Goal: Communication & Community: Answer question/provide support

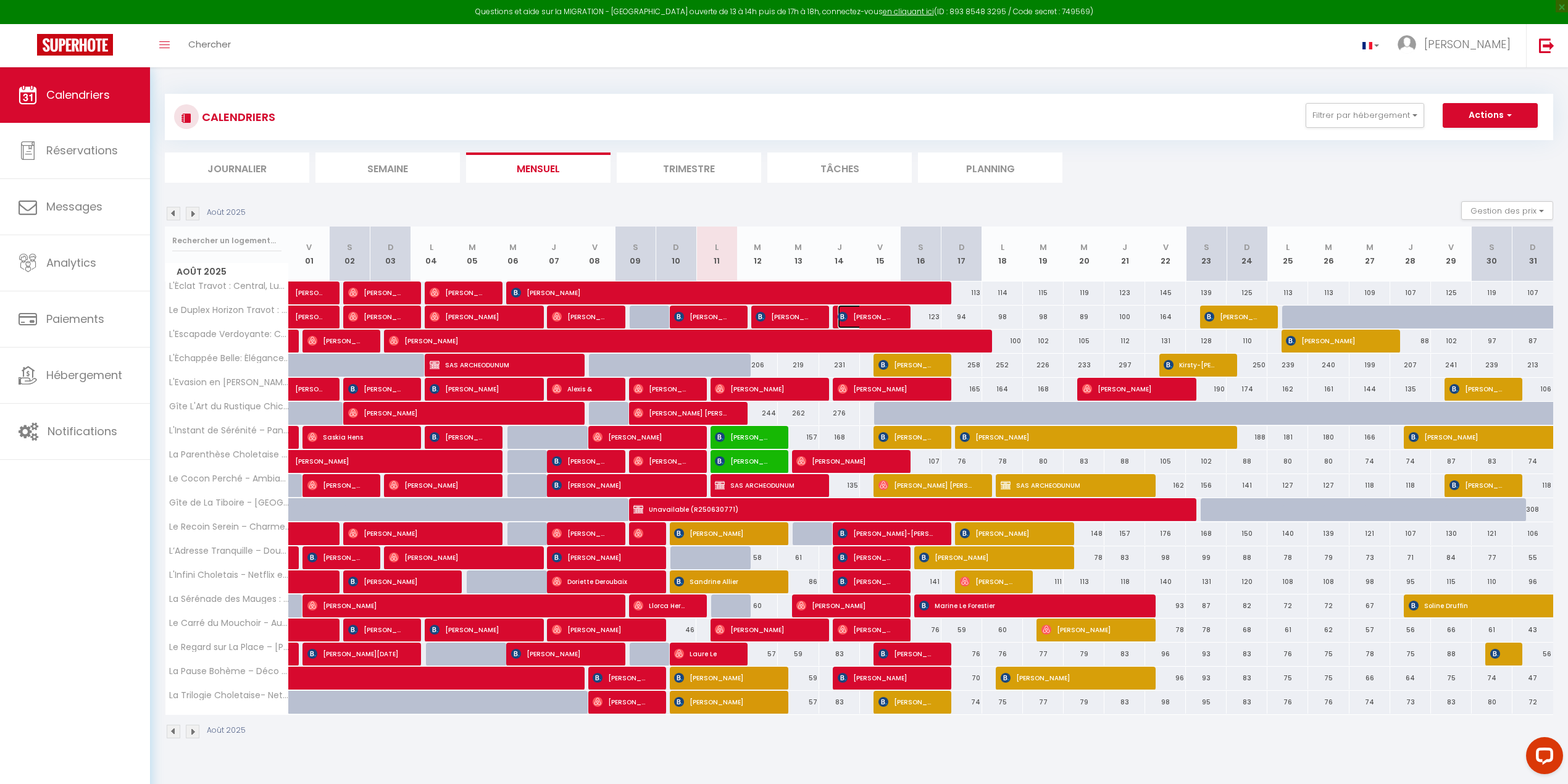
click at [842, 318] on img at bounding box center [843, 317] width 10 height 10
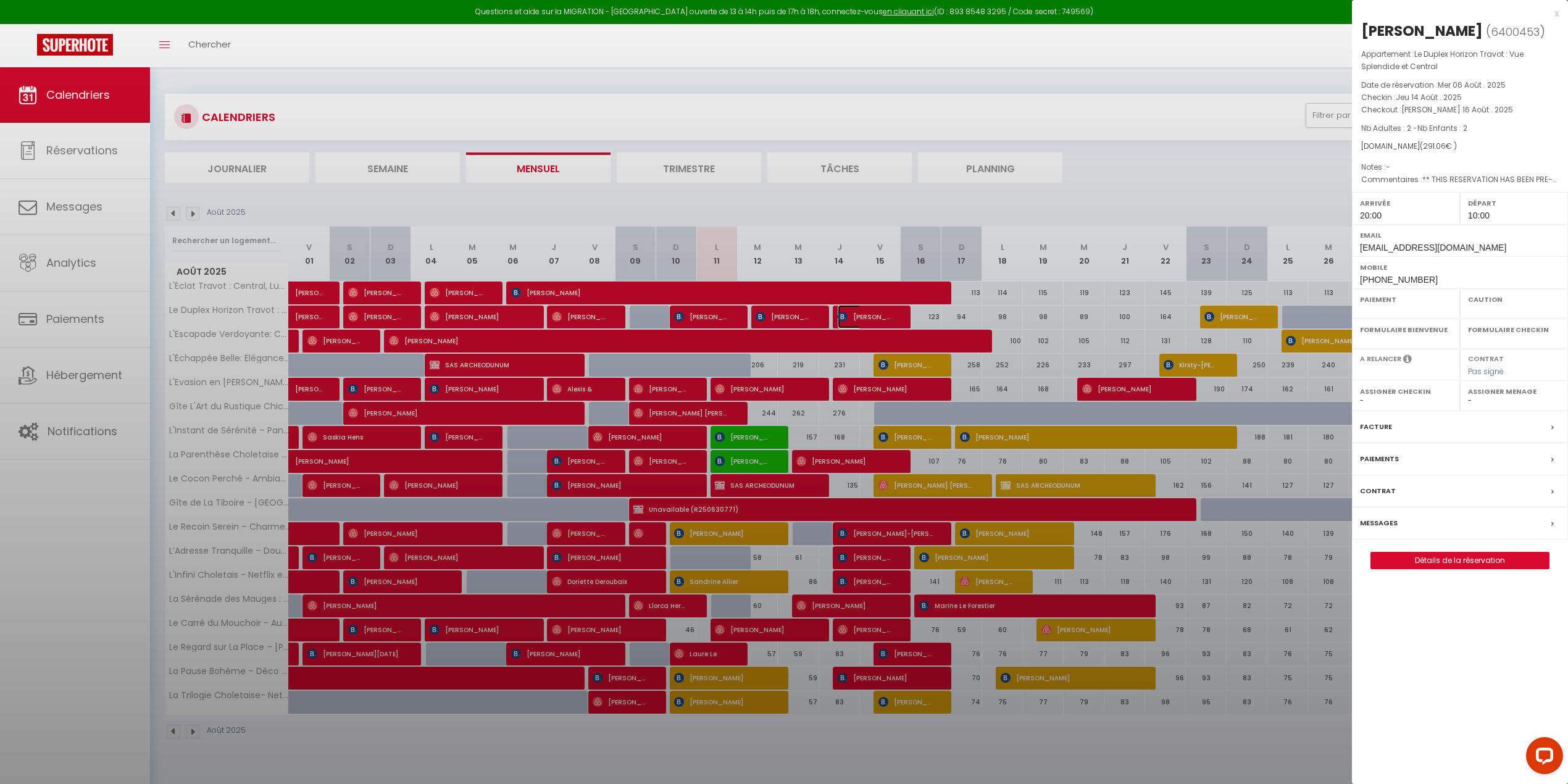
select select "OK"
select select "KO"
select select "1"
select select "0"
select select "1"
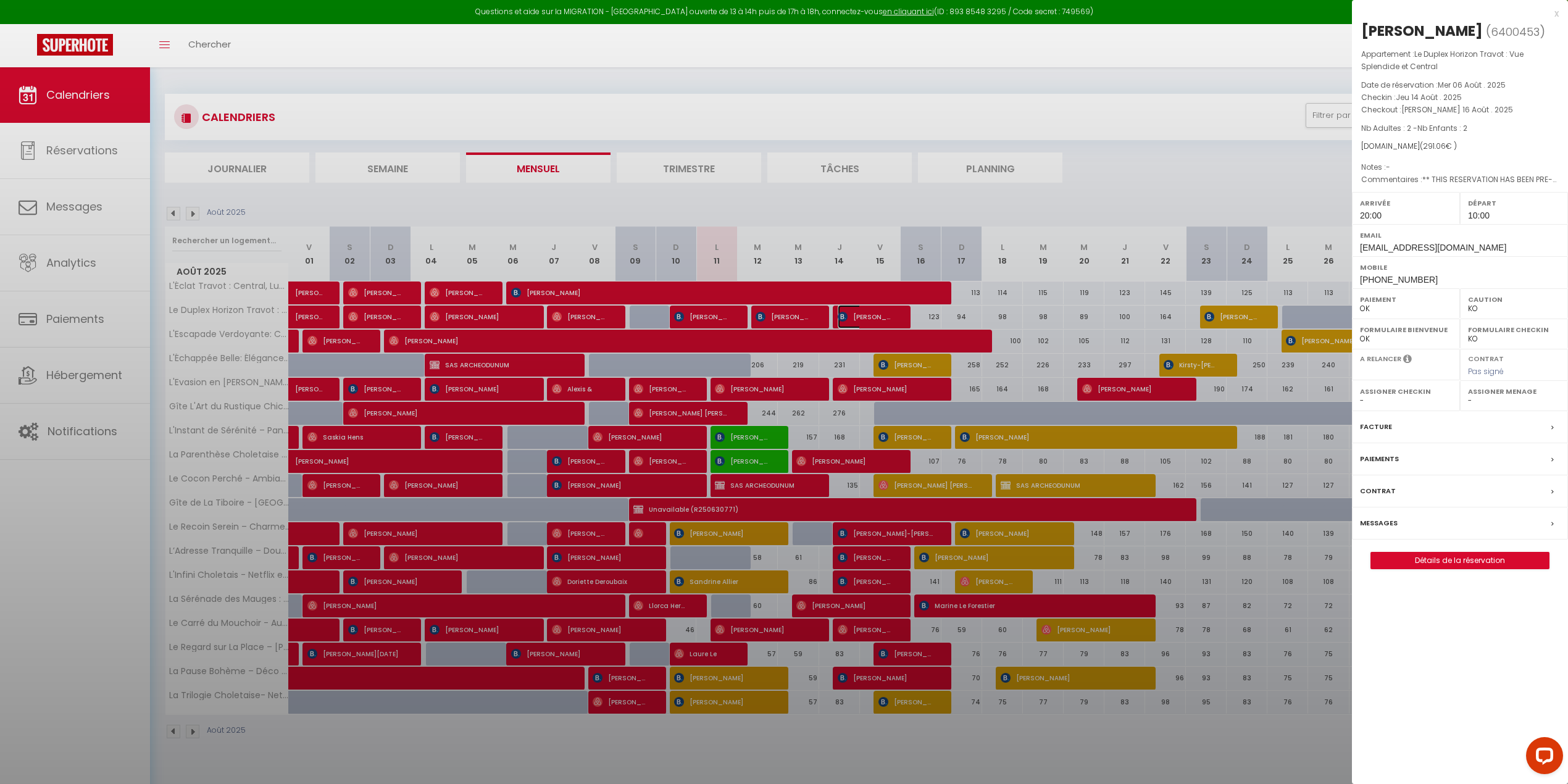
select select
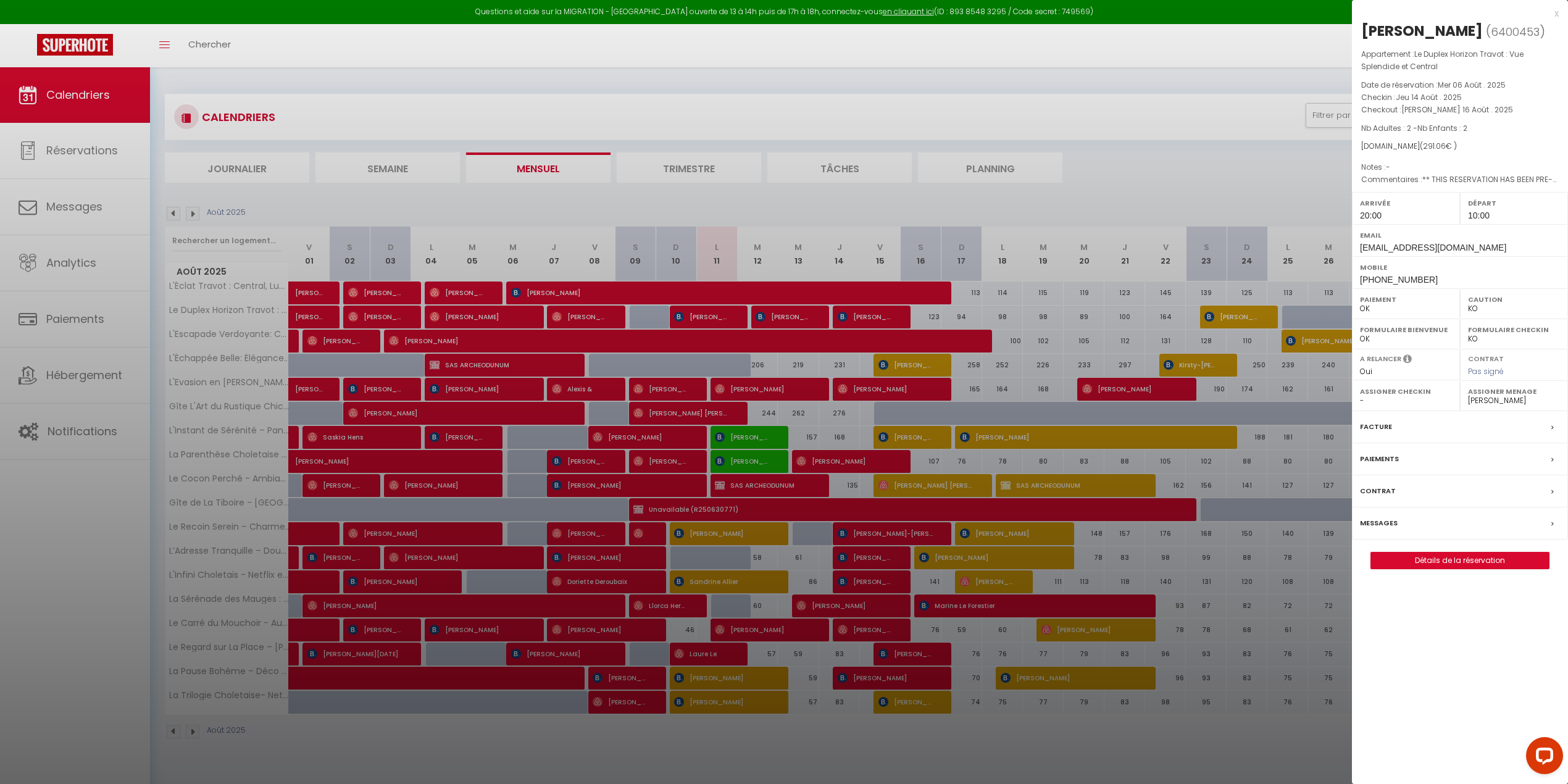
click at [842, 318] on div at bounding box center [784, 392] width 1568 height 784
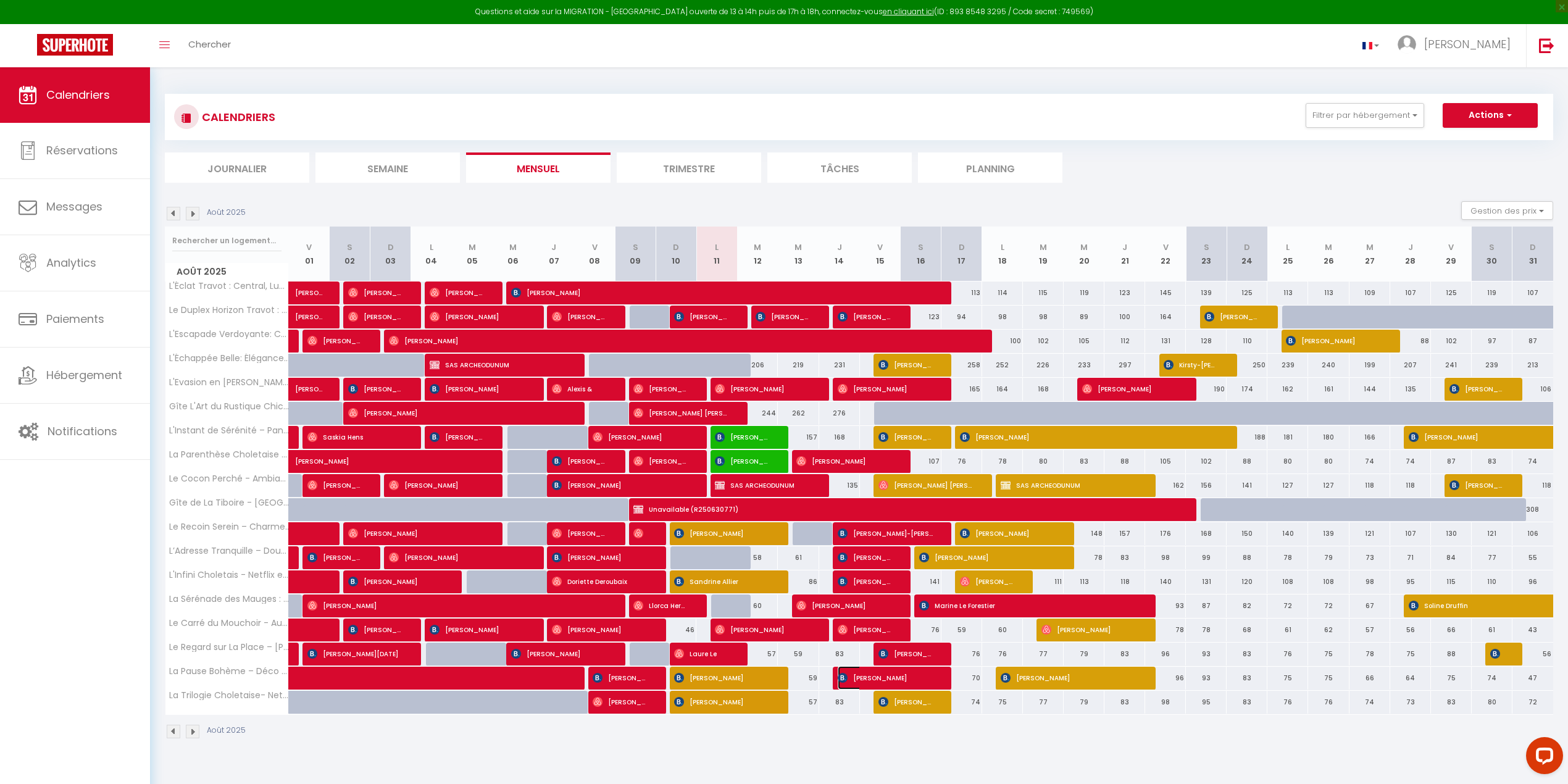
click at [841, 680] on img at bounding box center [843, 677] width 10 height 10
select select "47392"
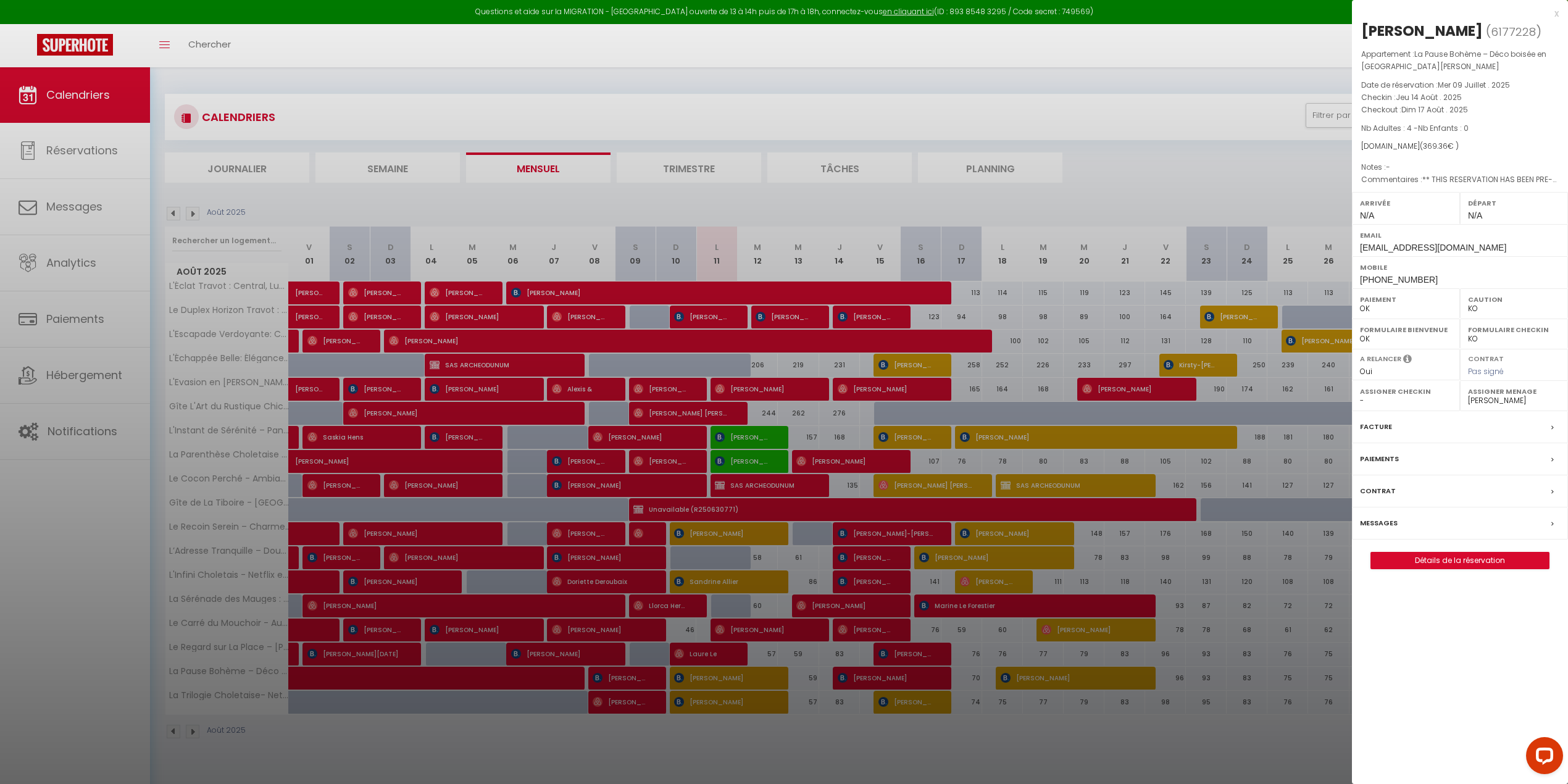
click at [1377, 527] on label "Messages" at bounding box center [1379, 523] width 38 height 13
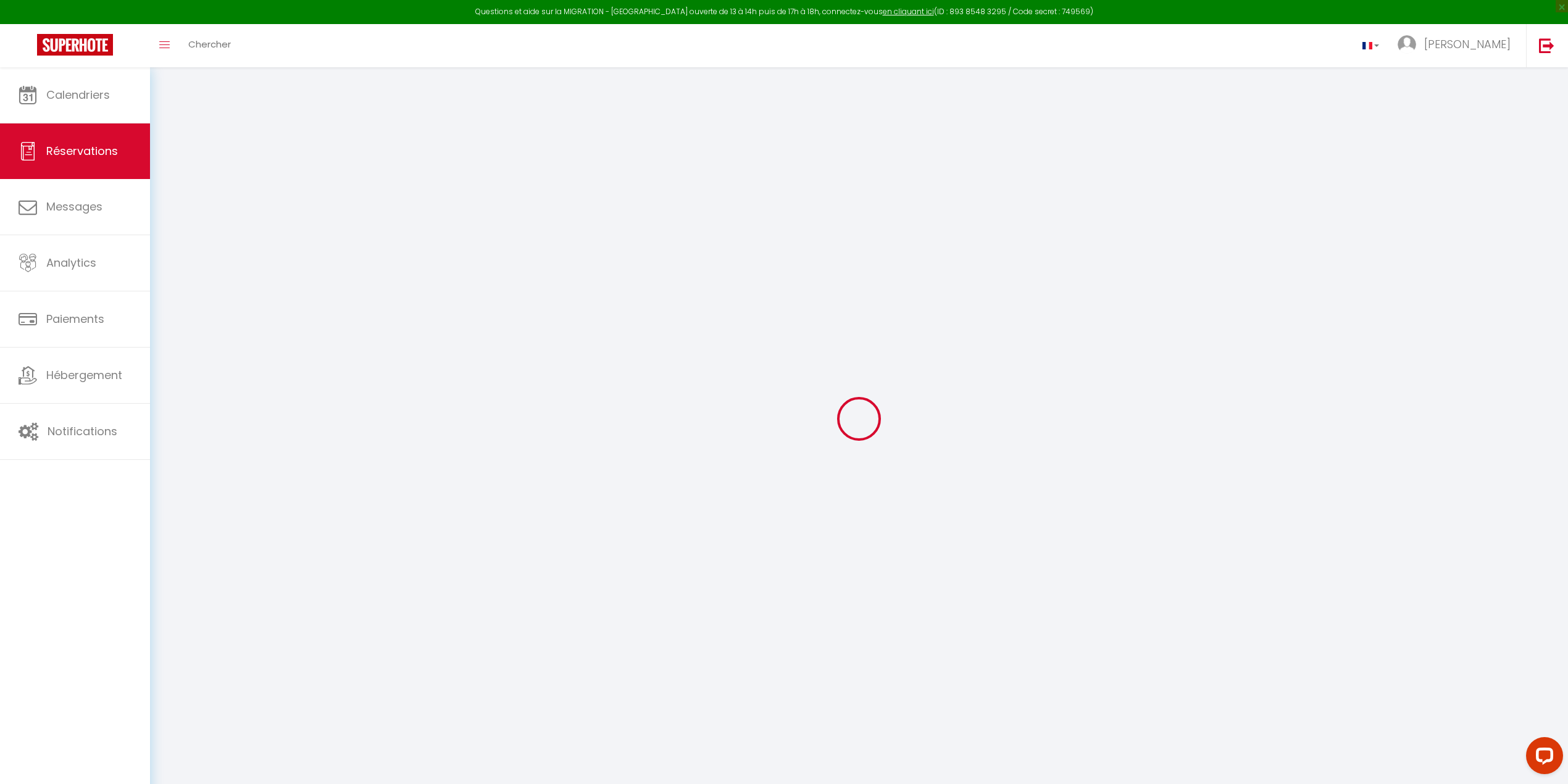
select select
checkbox input "false"
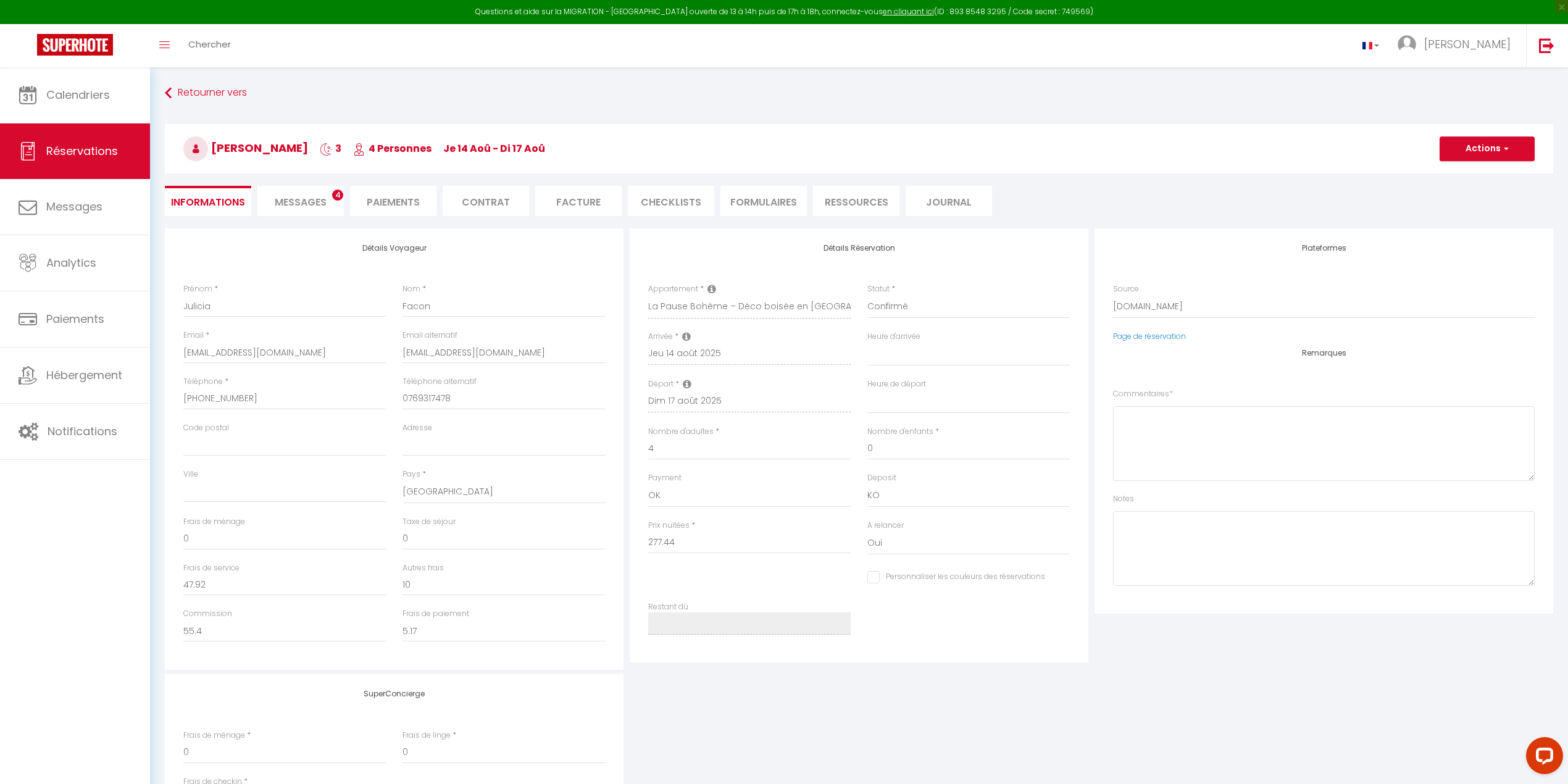
select select
checkbox input "false"
type textarea "** THIS RESERVATION HAS BEEN PRE-PAID ** BOOKING NOTE : Payment charge is EUR 5…"
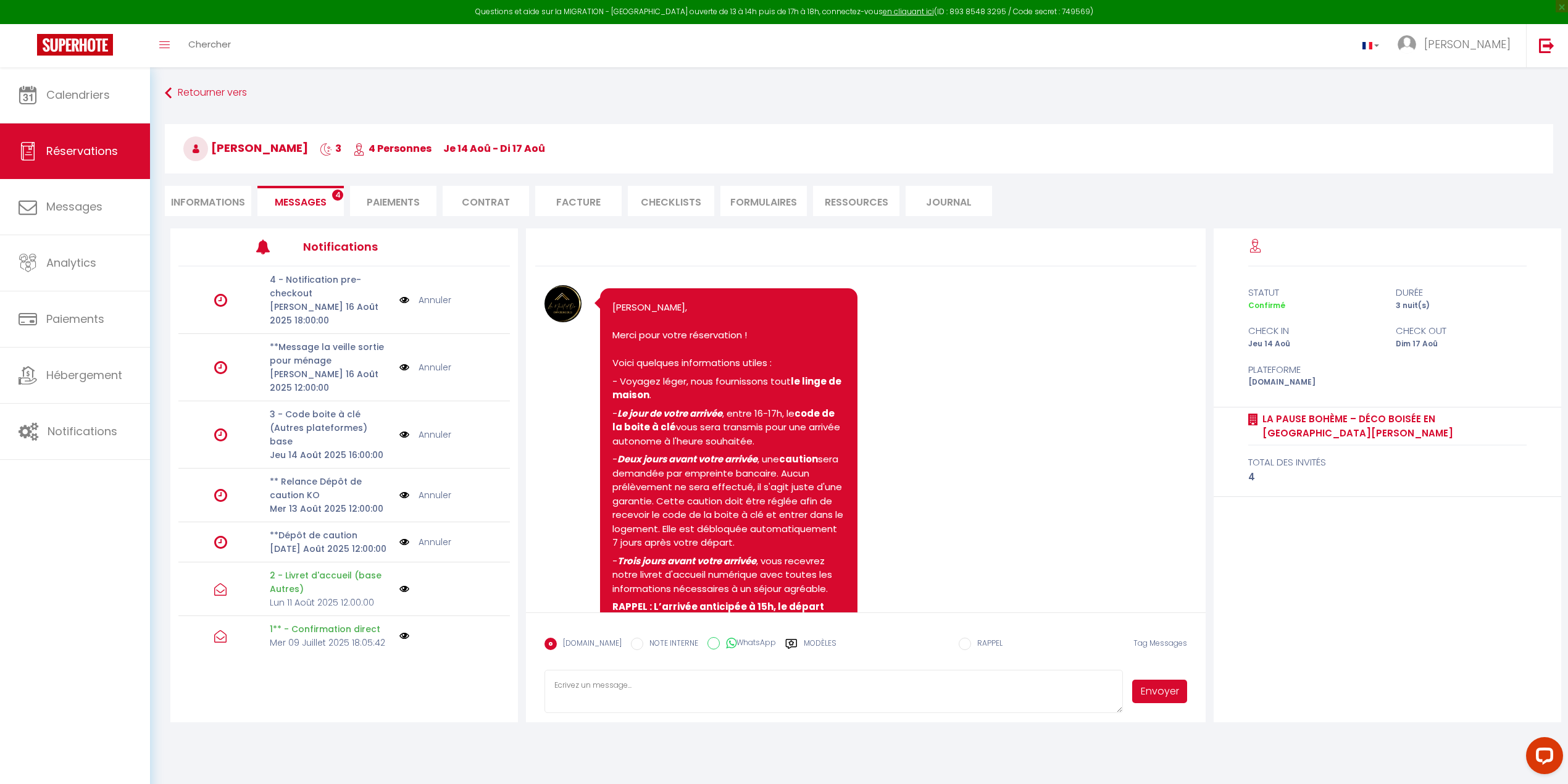
scroll to position [1132, 0]
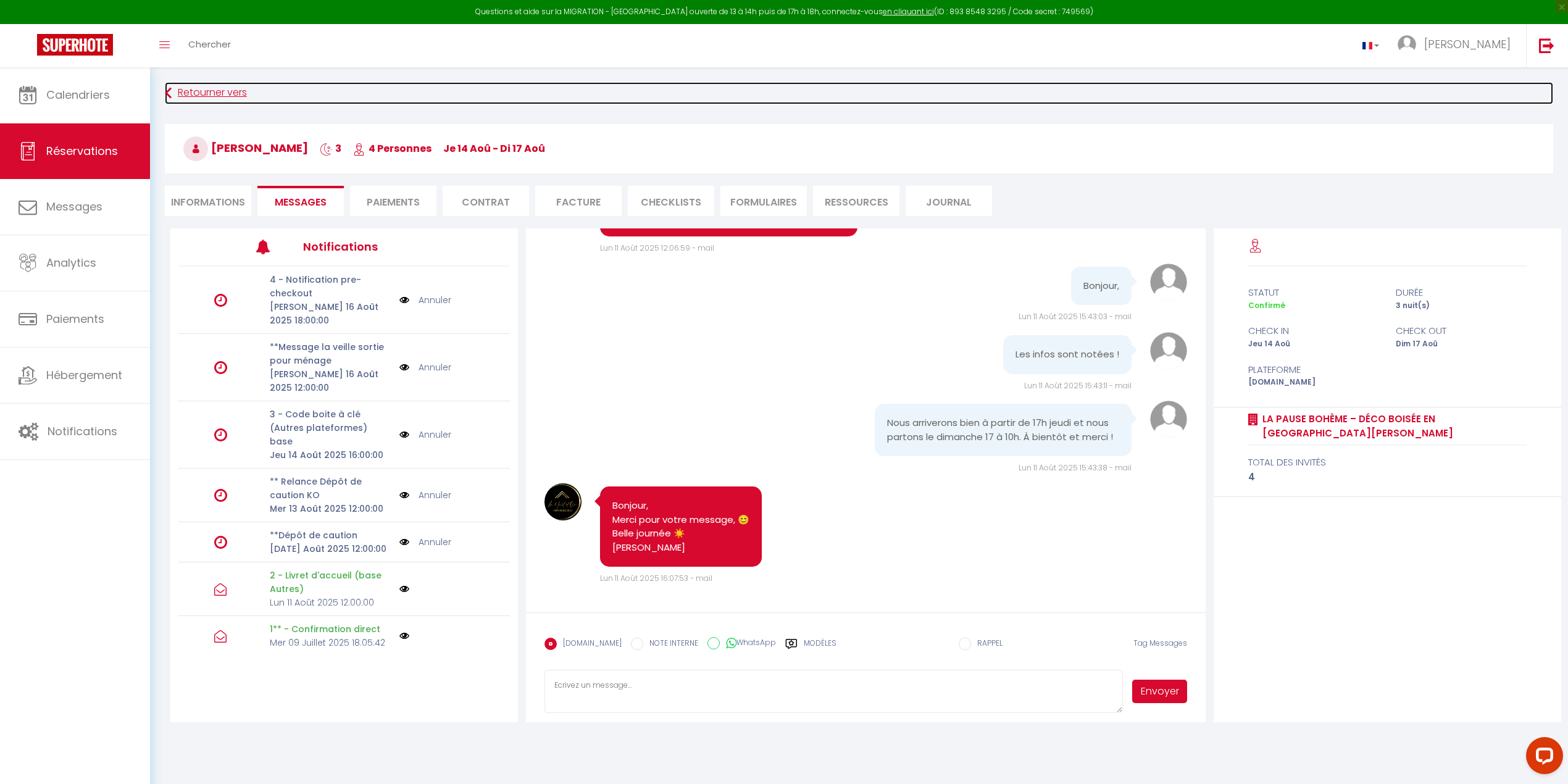
click at [616, 82] on link "Retourner vers" at bounding box center [858, 93] width 1389 height 22
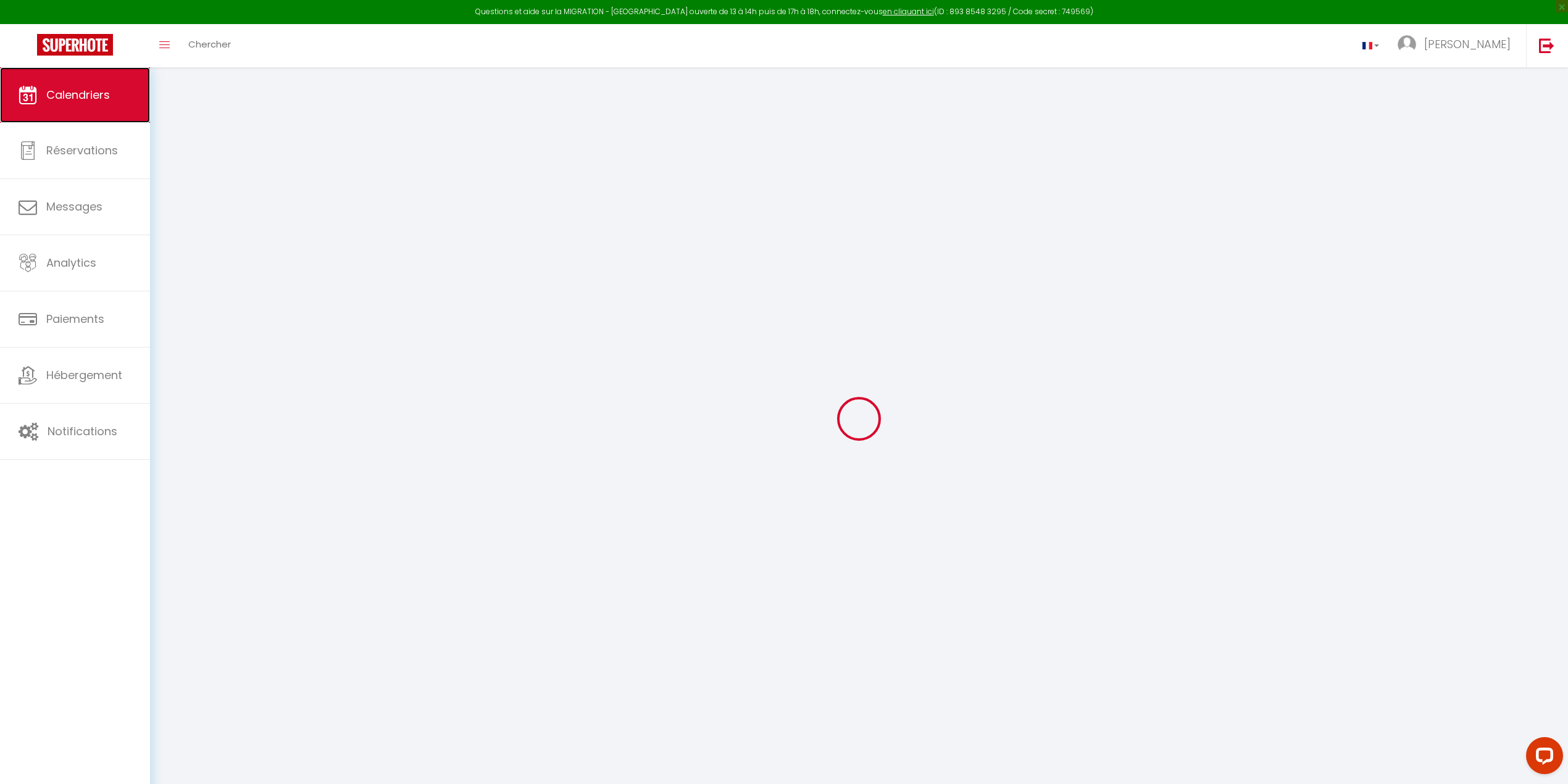
click at [58, 94] on span "Calendriers" at bounding box center [78, 95] width 63 height 16
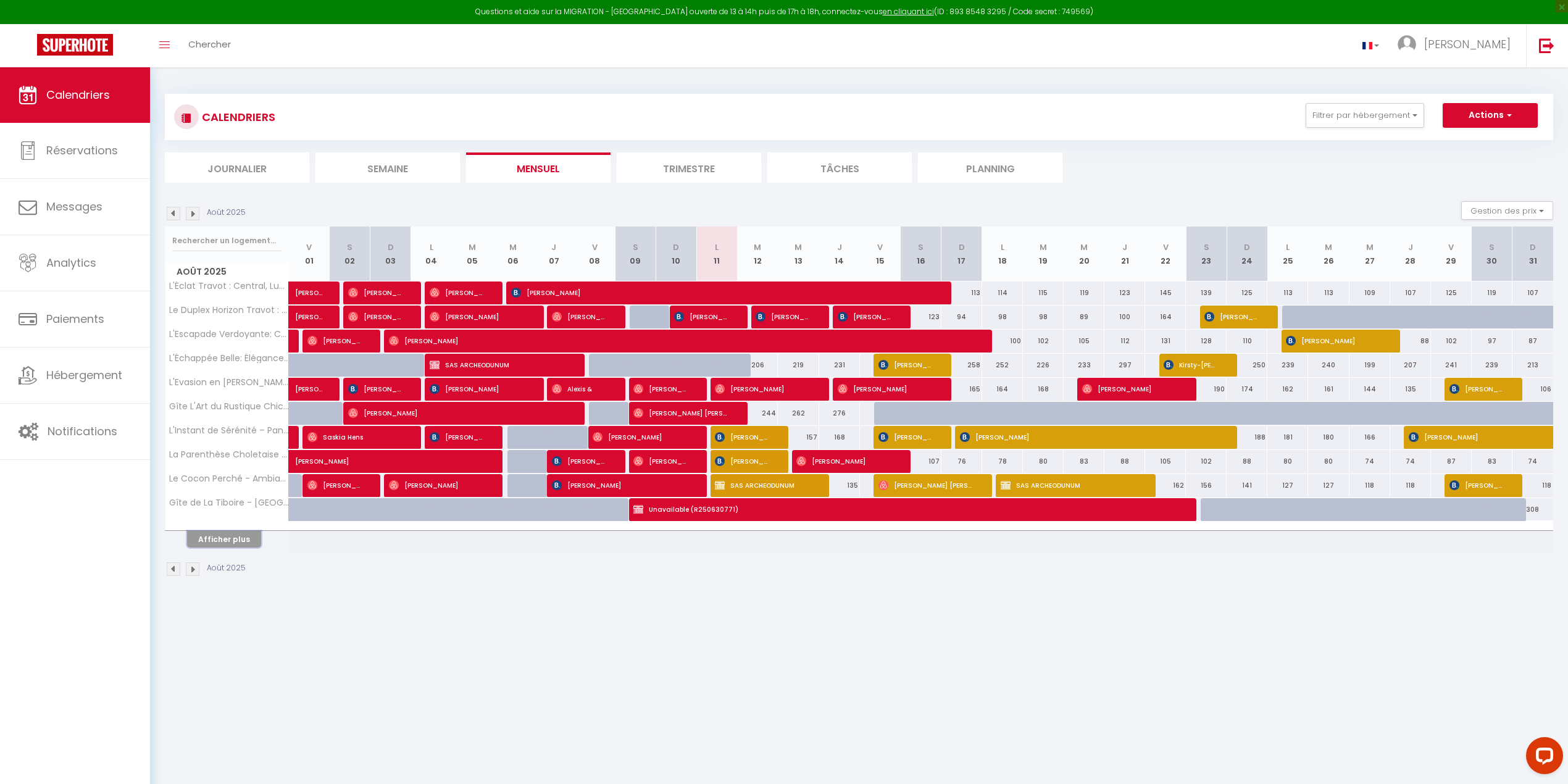
click at [211, 543] on button "Afficher plus" at bounding box center [224, 540] width 74 height 17
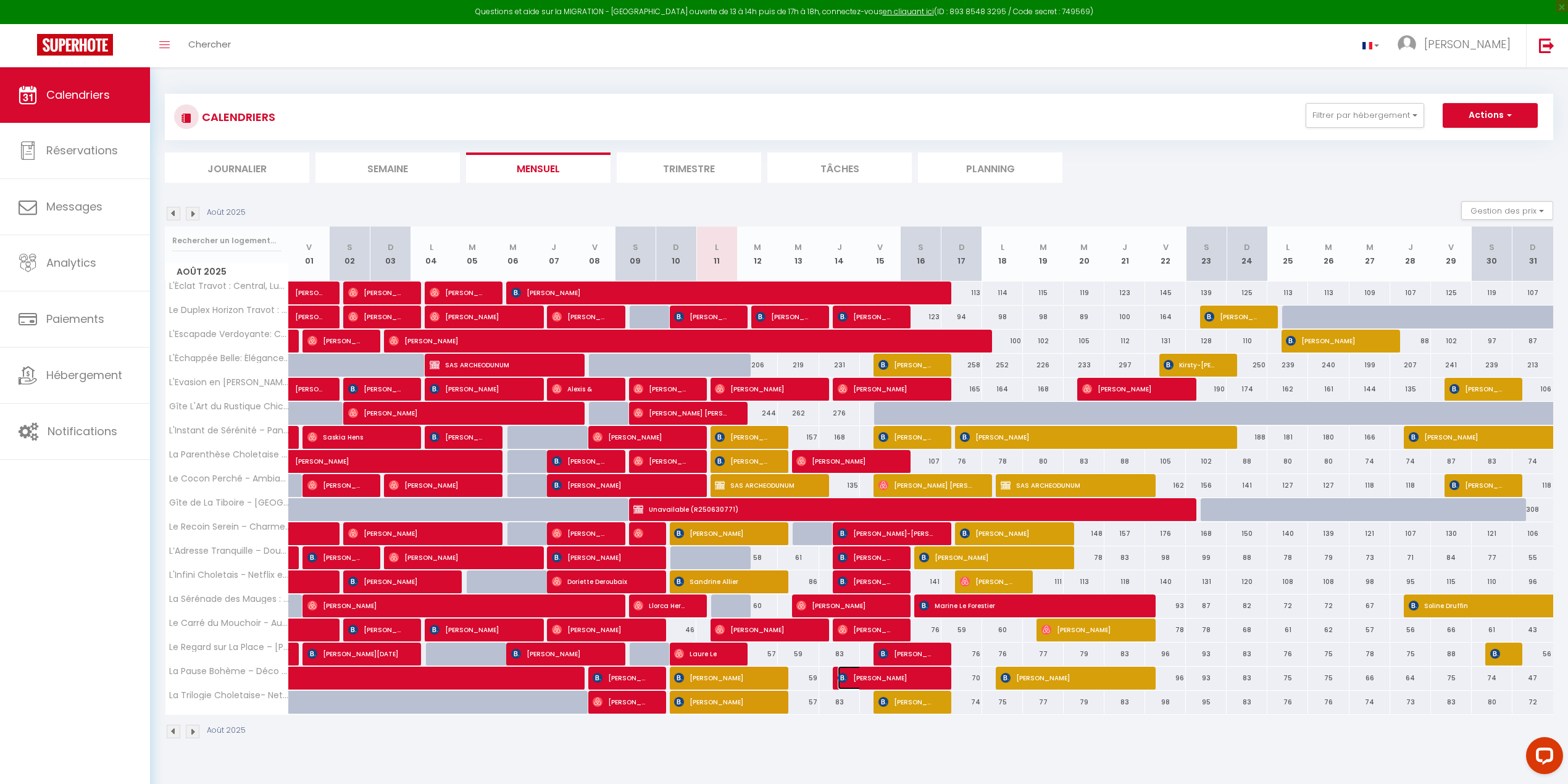
click at [843, 679] on img at bounding box center [843, 677] width 10 height 10
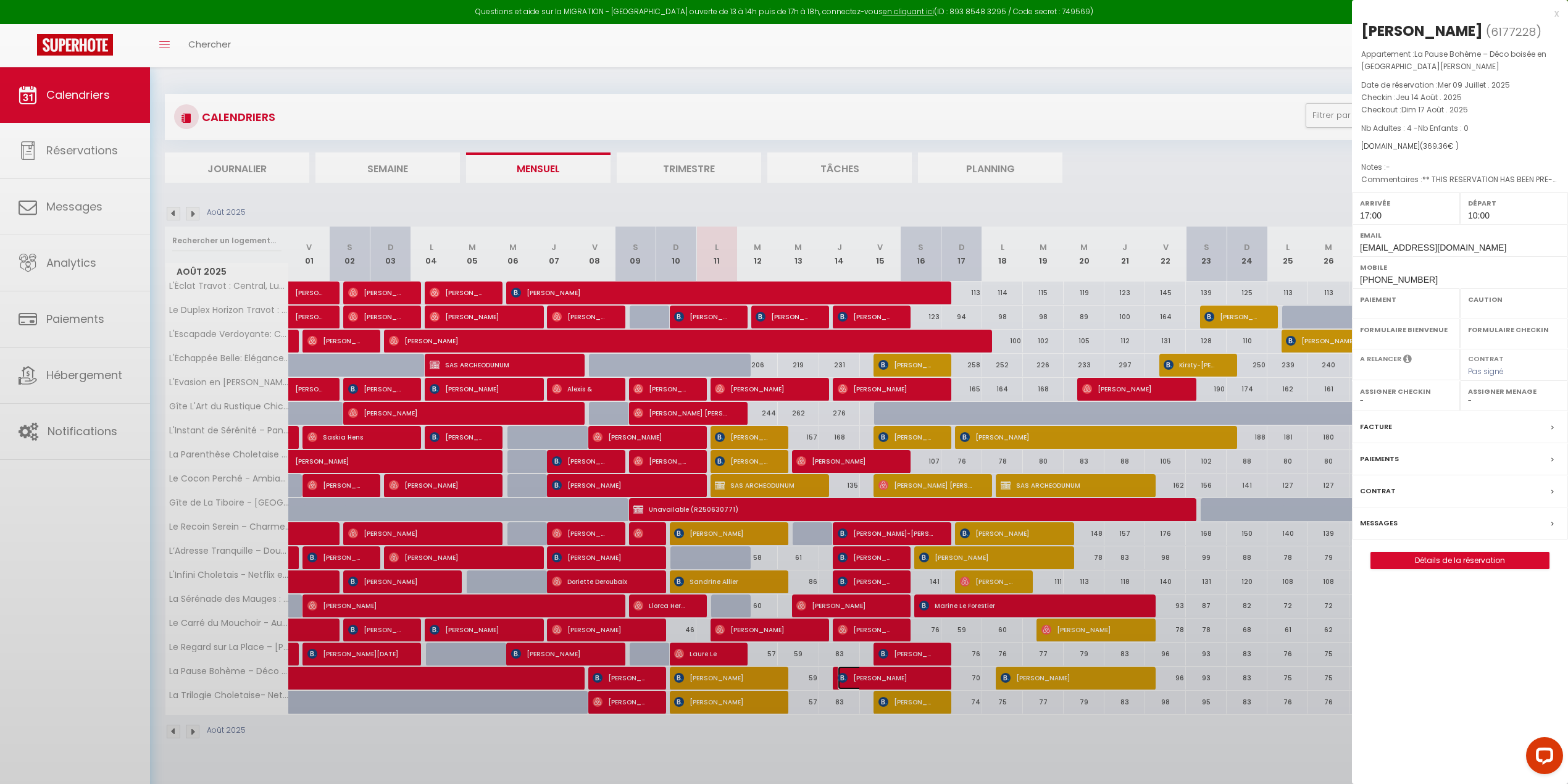
select select "OK"
select select "KO"
select select "1"
select select "0"
select select "1"
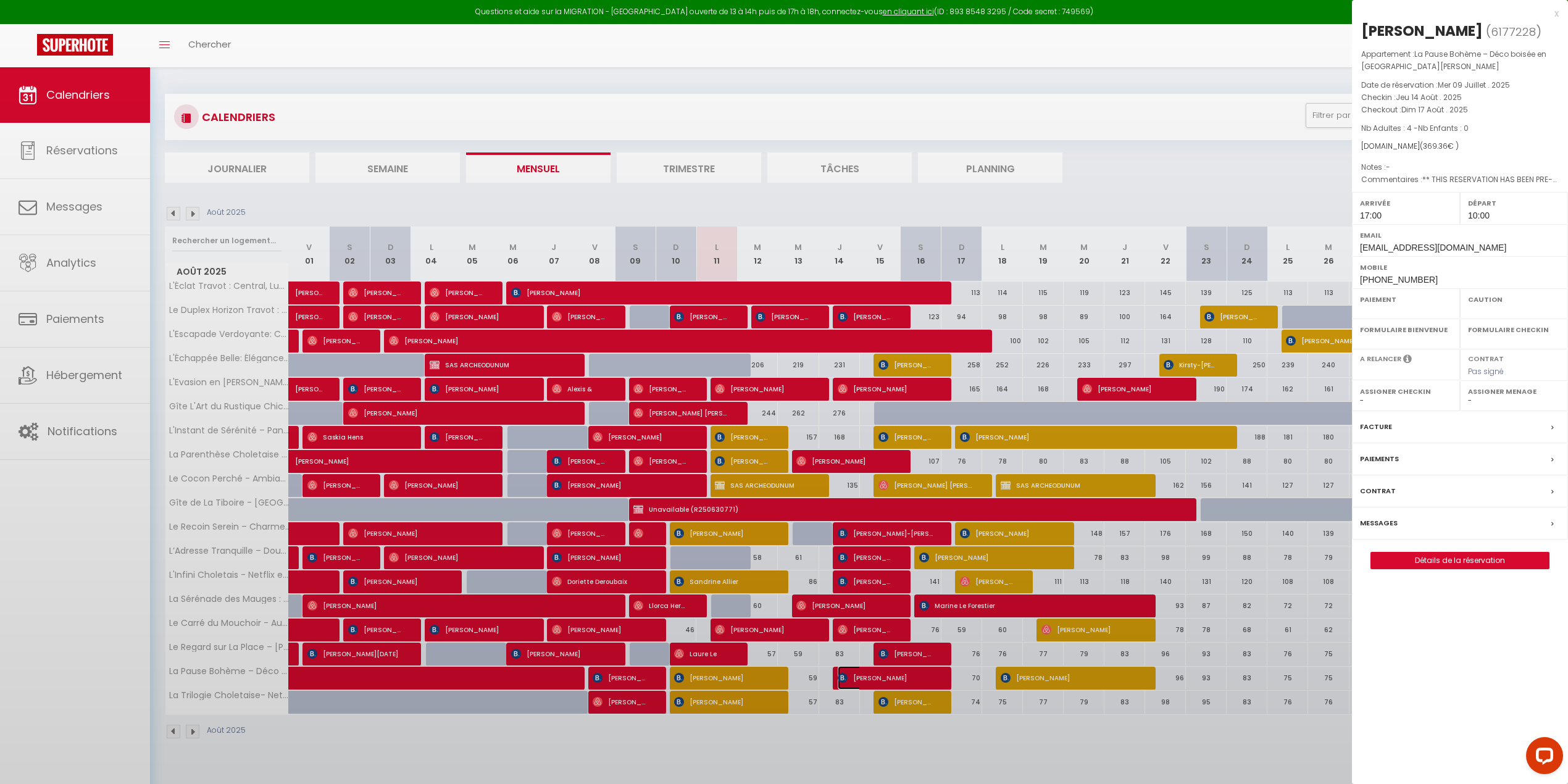
select select
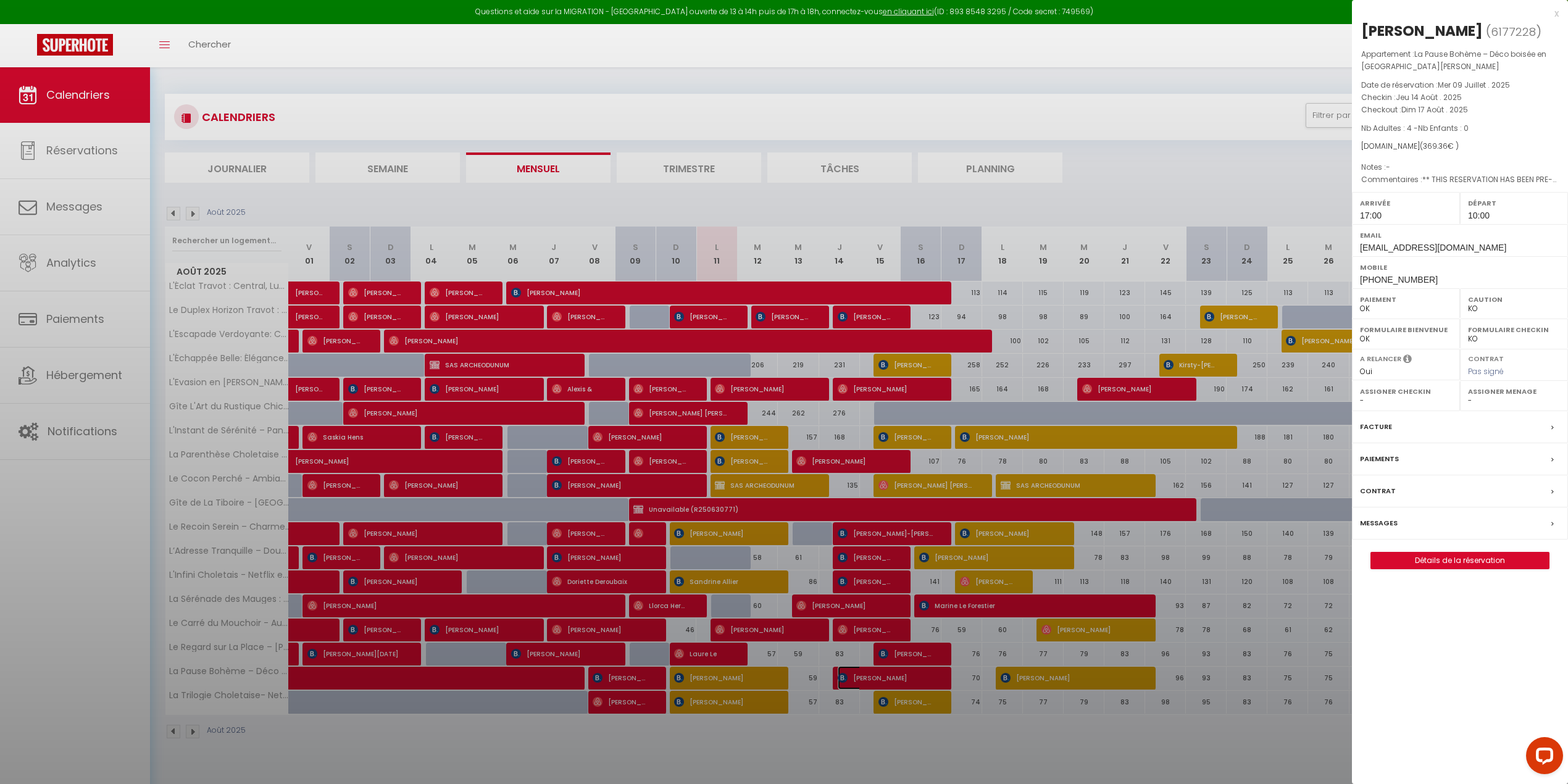
select select "47392"
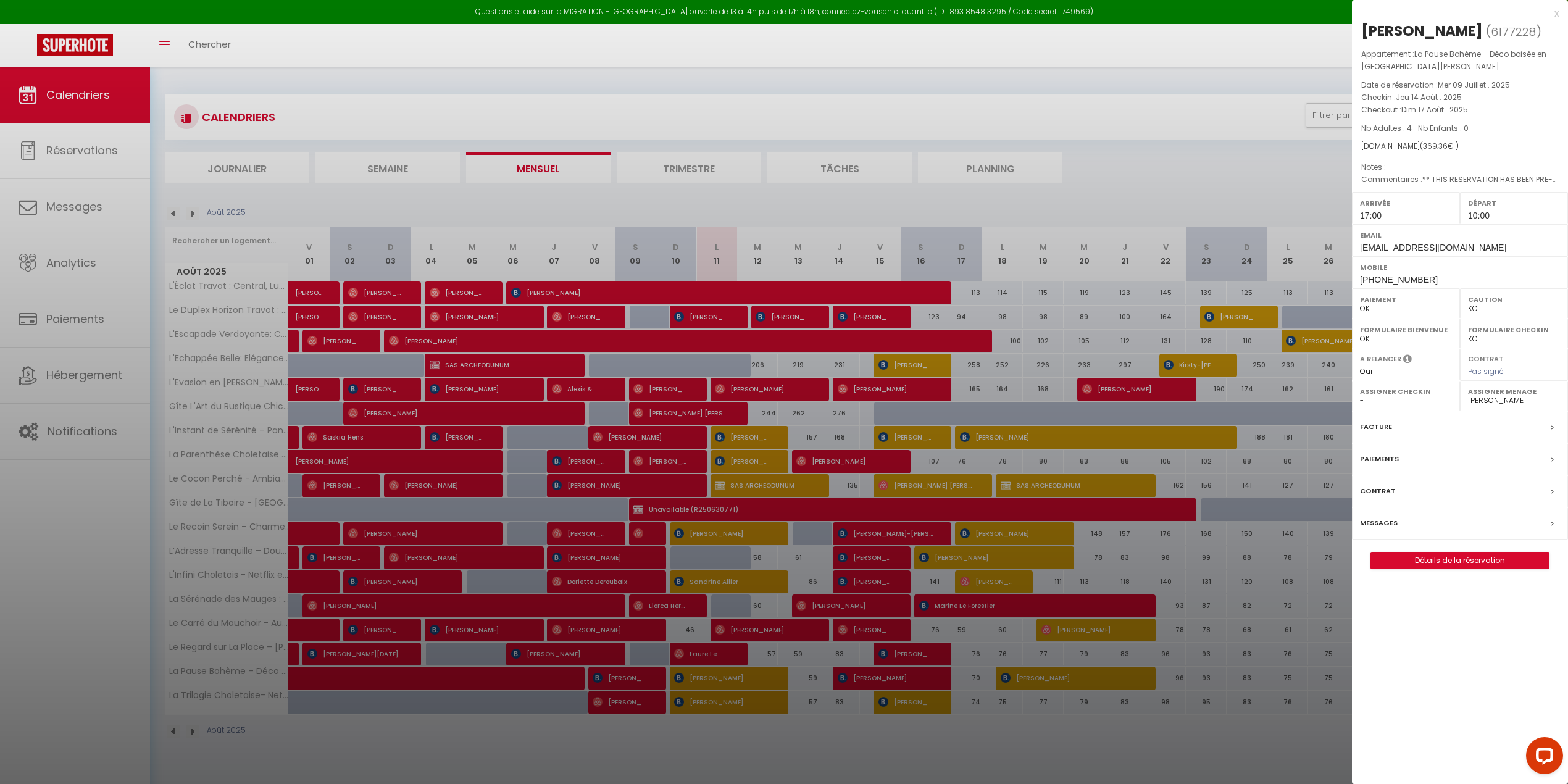
click at [860, 542] on div at bounding box center [784, 392] width 1568 height 784
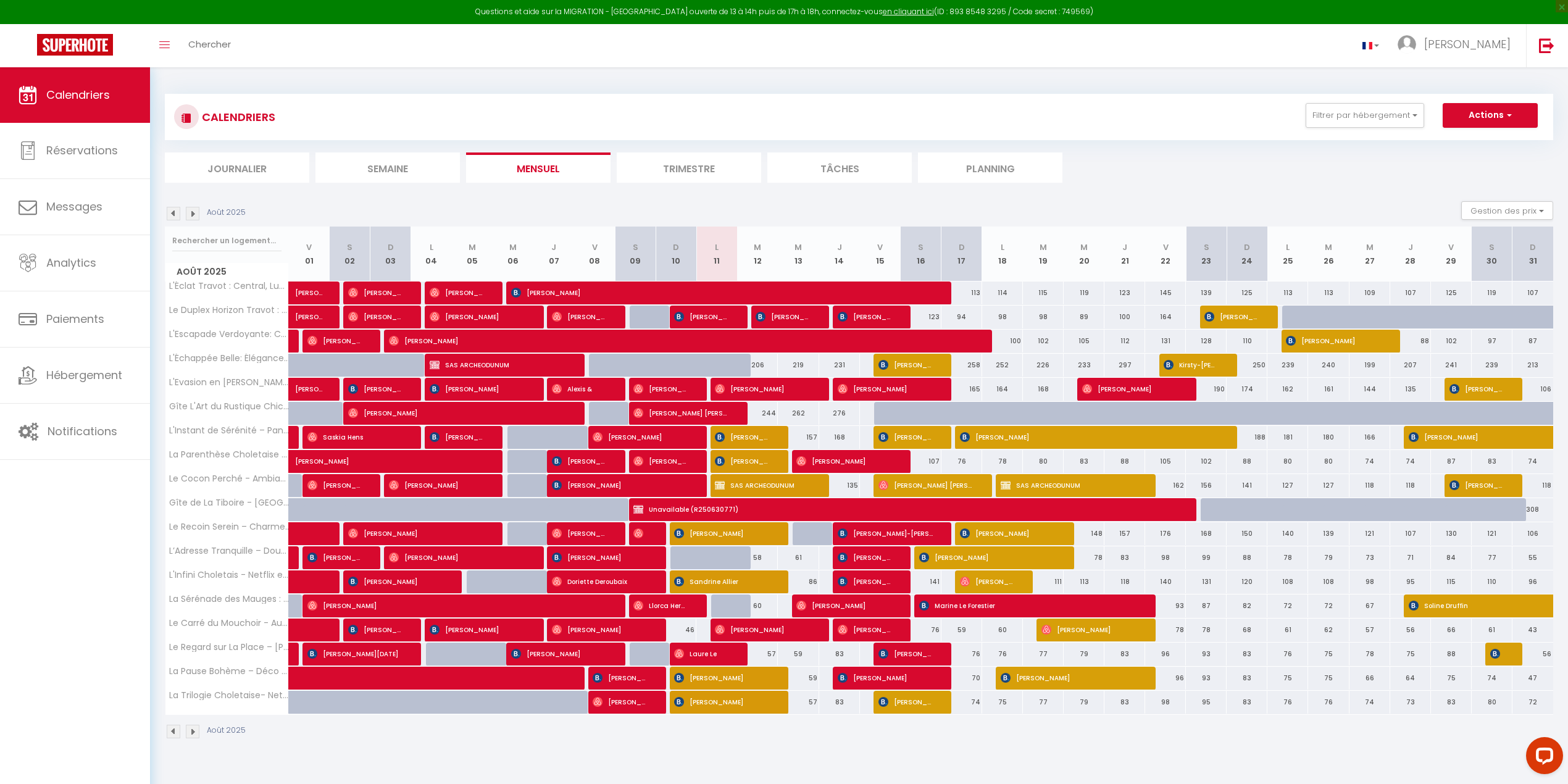
click at [965, 166] on li "Planning" at bounding box center [990, 167] width 145 height 31
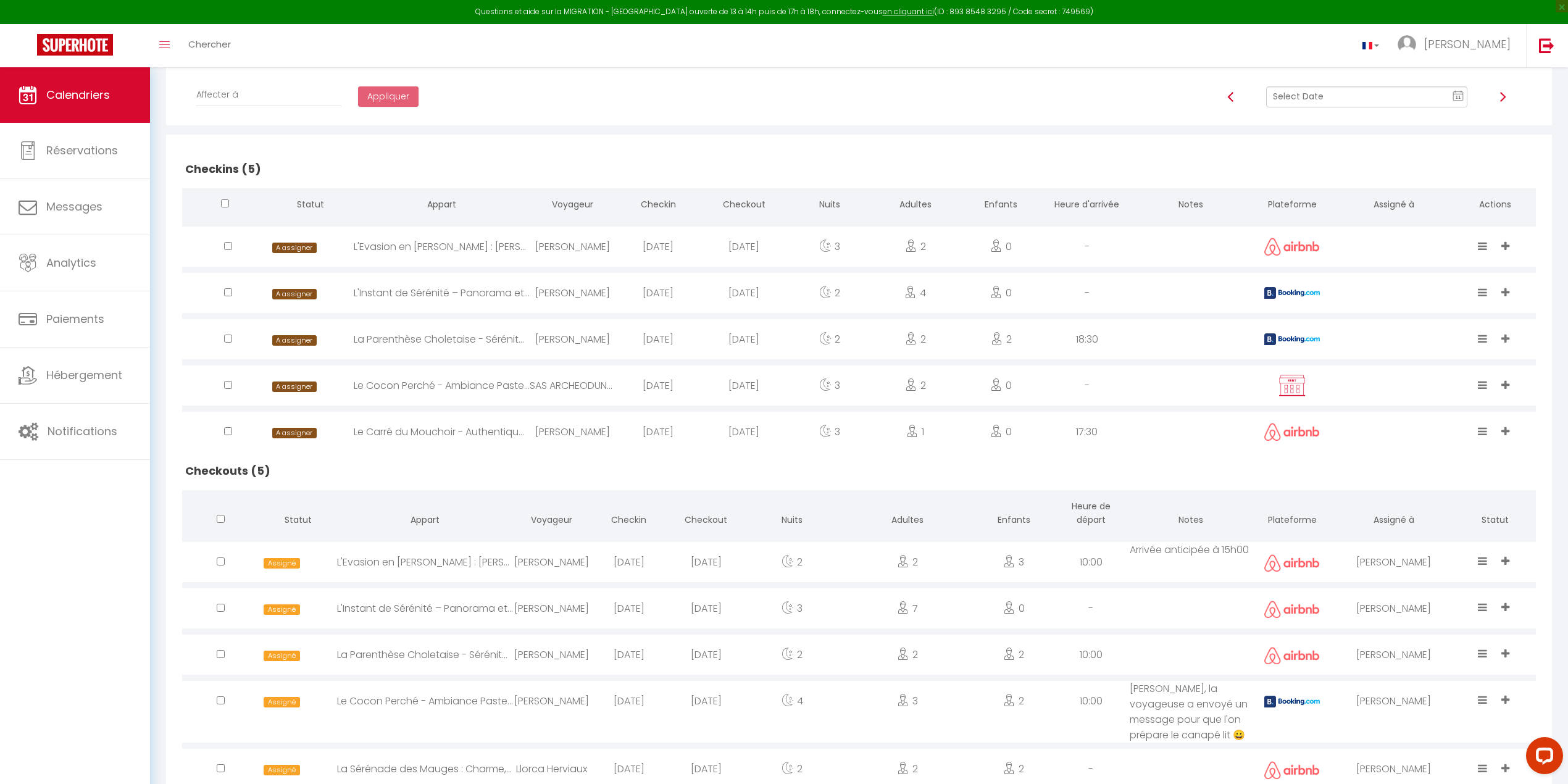
scroll to position [220, 0]
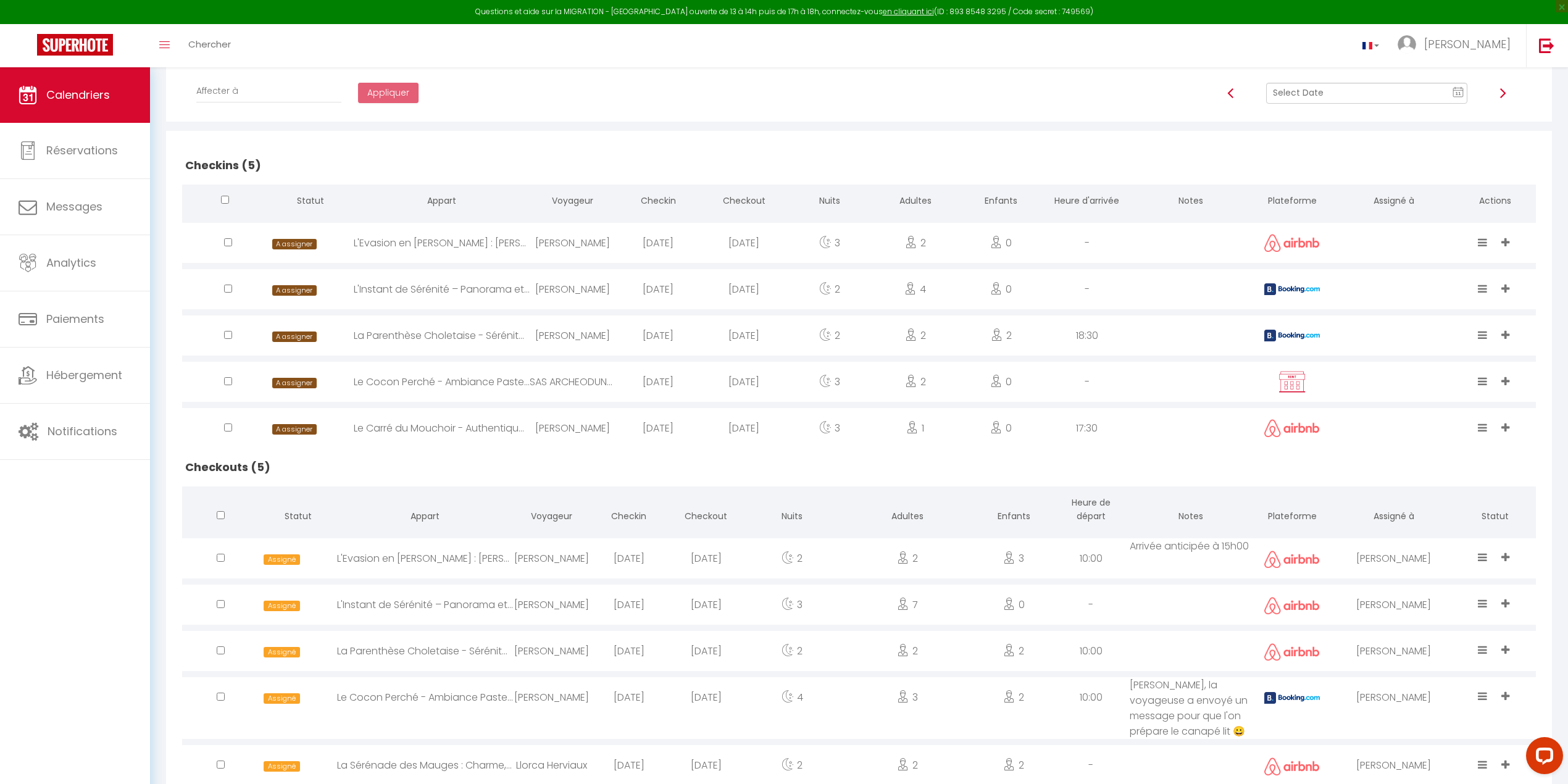
click at [1294, 287] on img at bounding box center [1292, 289] width 56 height 12
select select "0"
select select "1"
select select
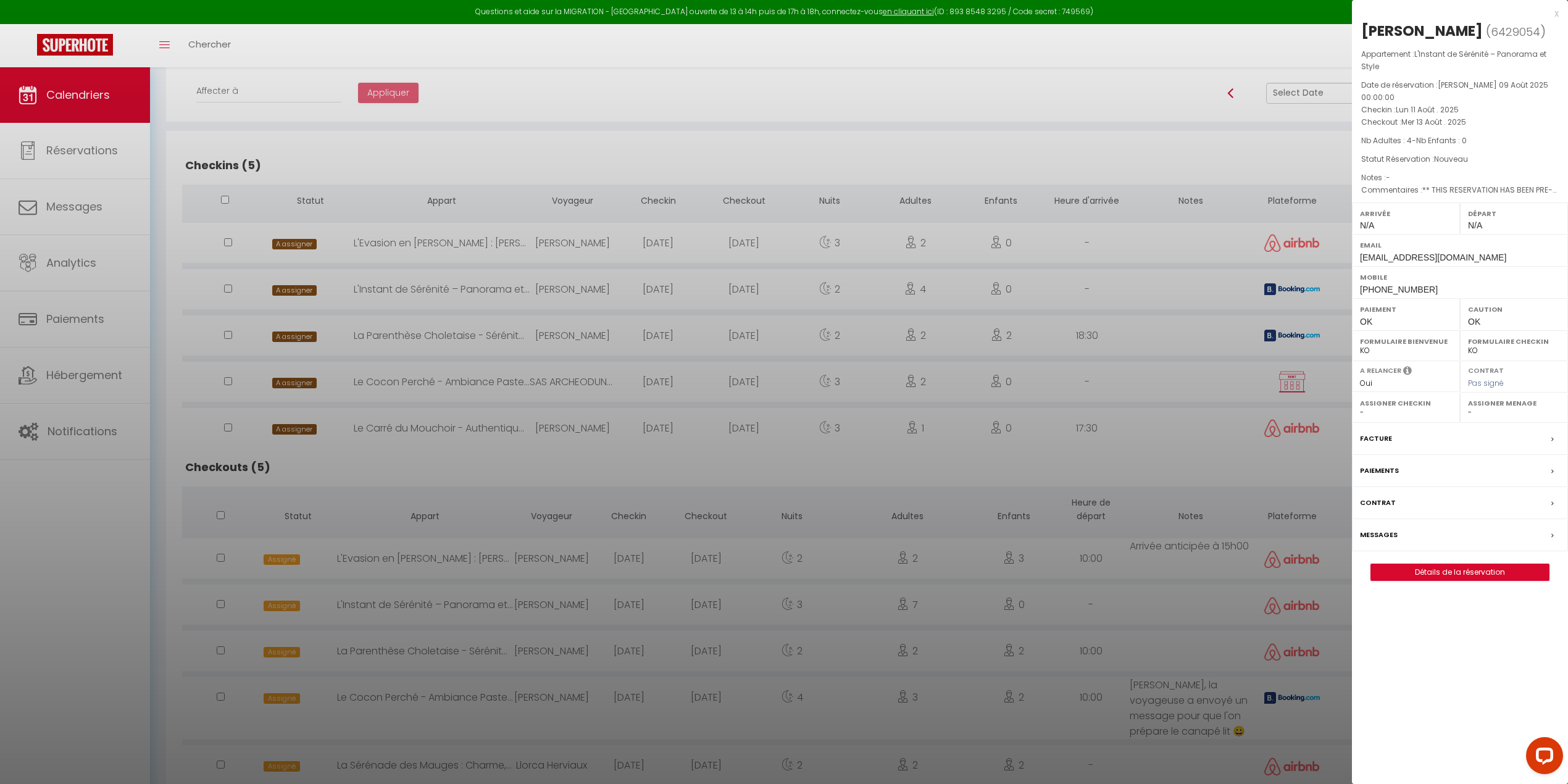
select select "46993"
click at [1294, 287] on div at bounding box center [784, 392] width 1568 height 784
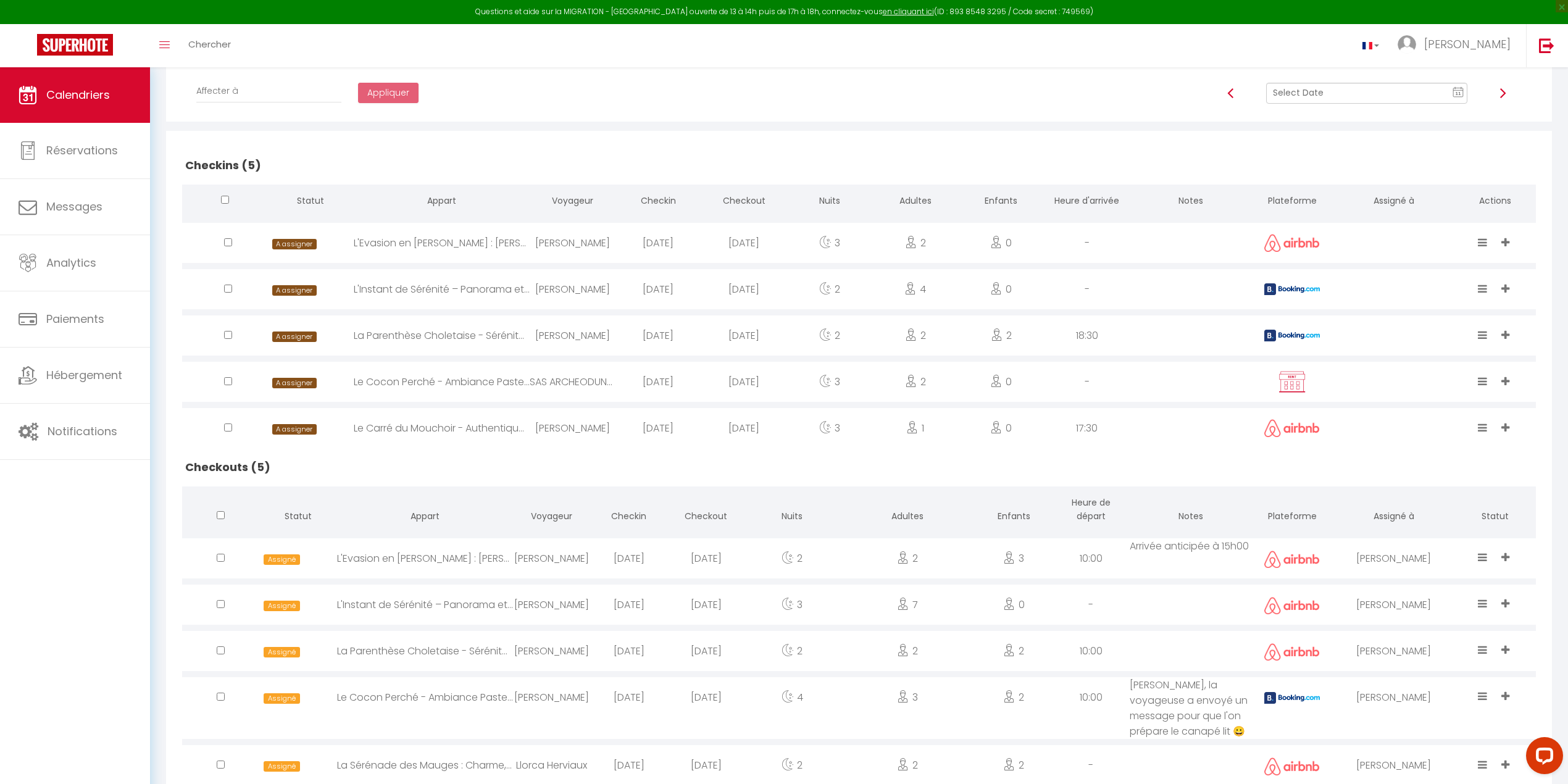
click at [1285, 332] on img at bounding box center [1292, 335] width 56 height 12
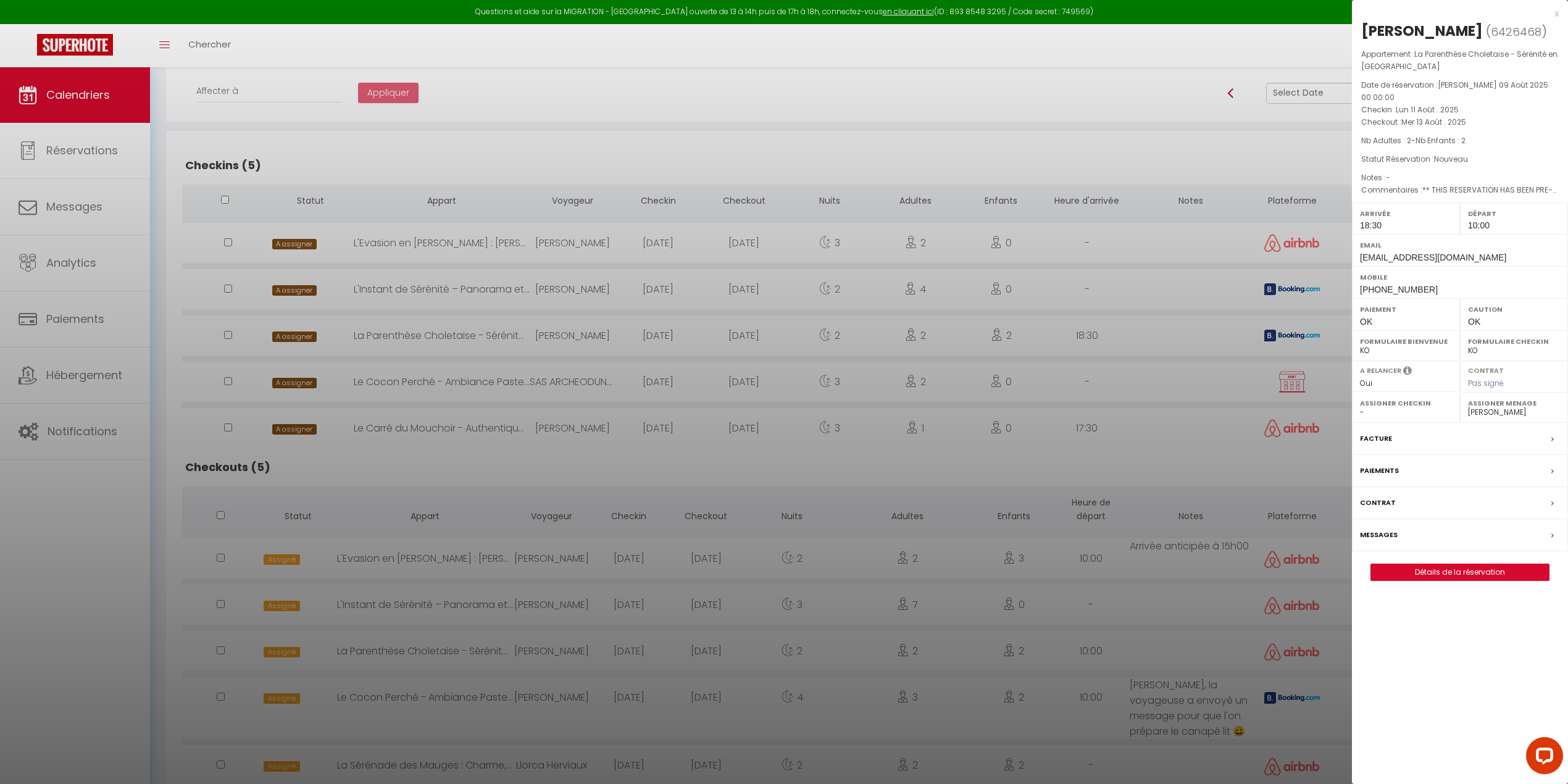
click at [1285, 332] on div at bounding box center [784, 392] width 1568 height 784
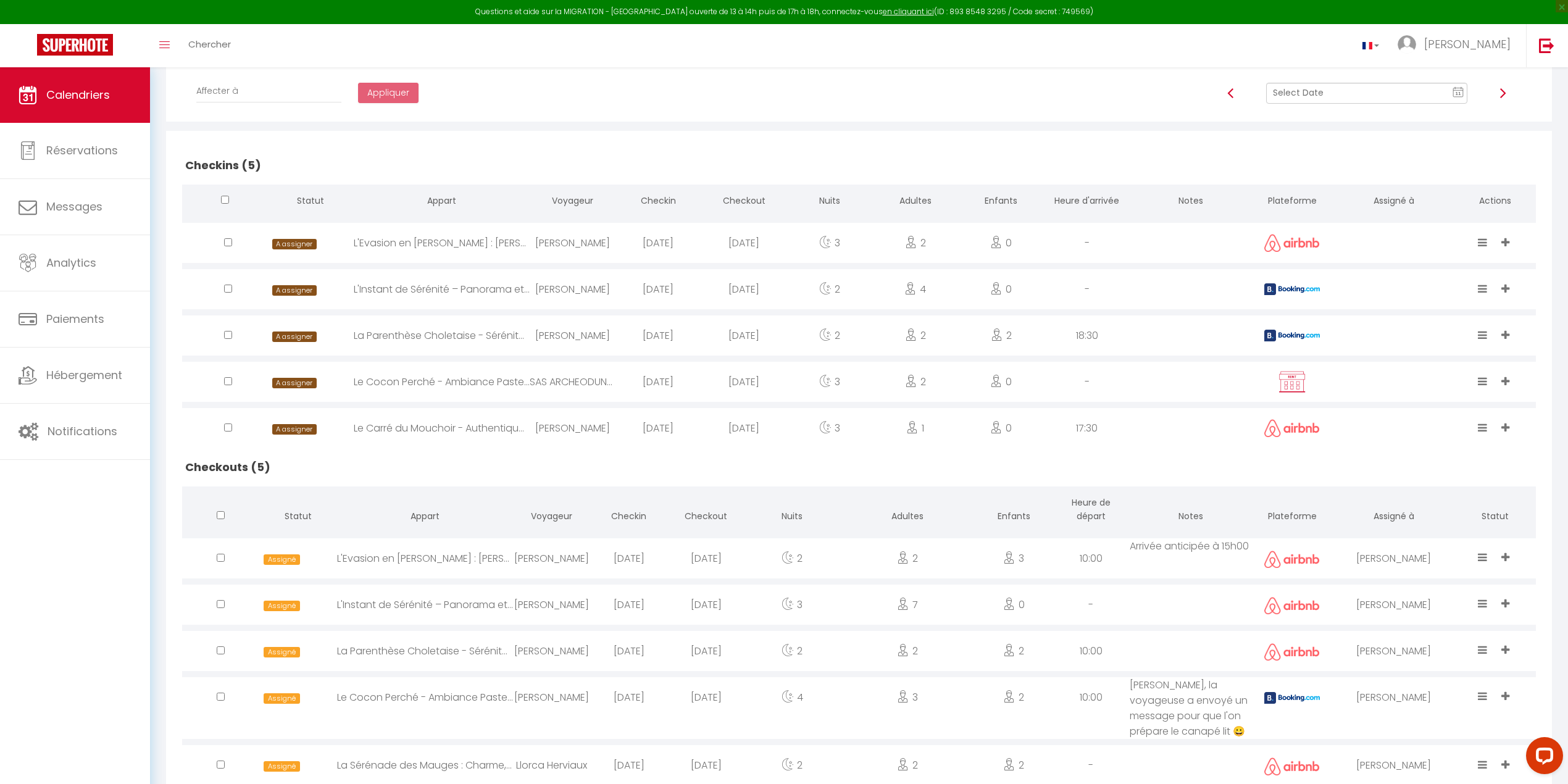
click at [1283, 373] on img at bounding box center [1291, 382] width 31 height 23
select select "0"
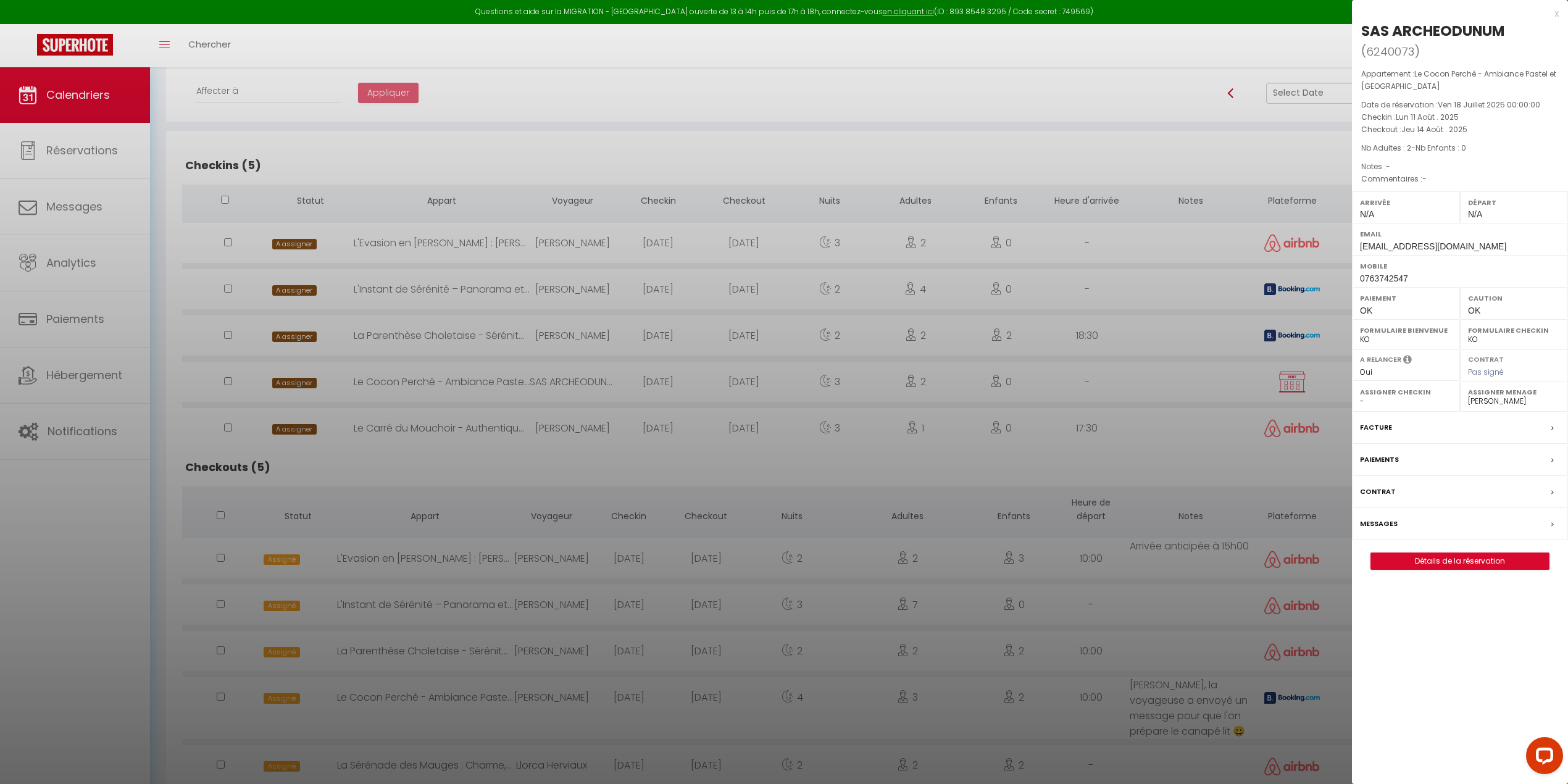
click at [1283, 373] on div at bounding box center [784, 392] width 1568 height 784
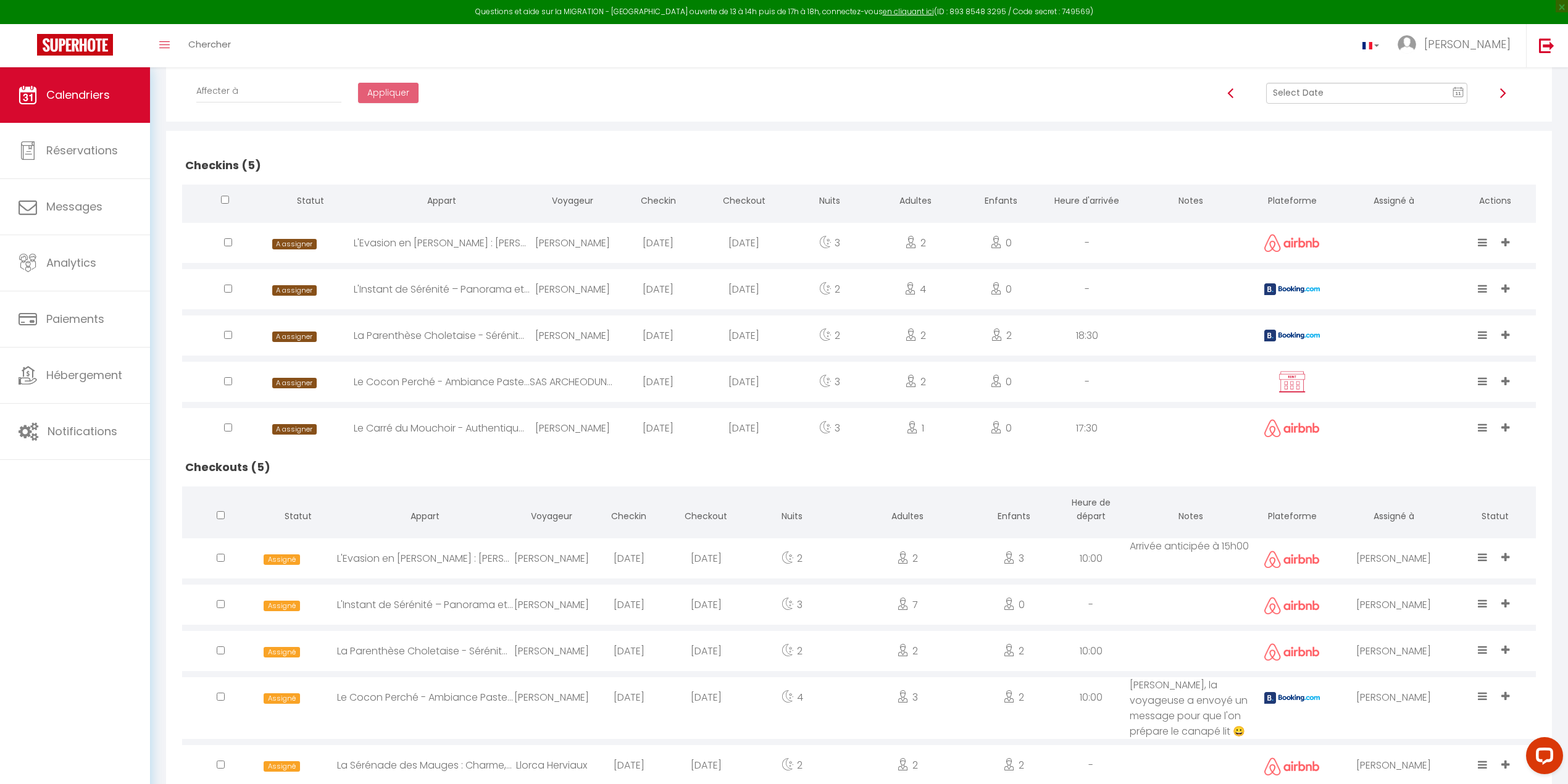
click at [1464, 87] on span "11" at bounding box center [1458, 94] width 19 height 22
click at [1370, 196] on td "12" at bounding box center [1370, 198] width 20 height 20
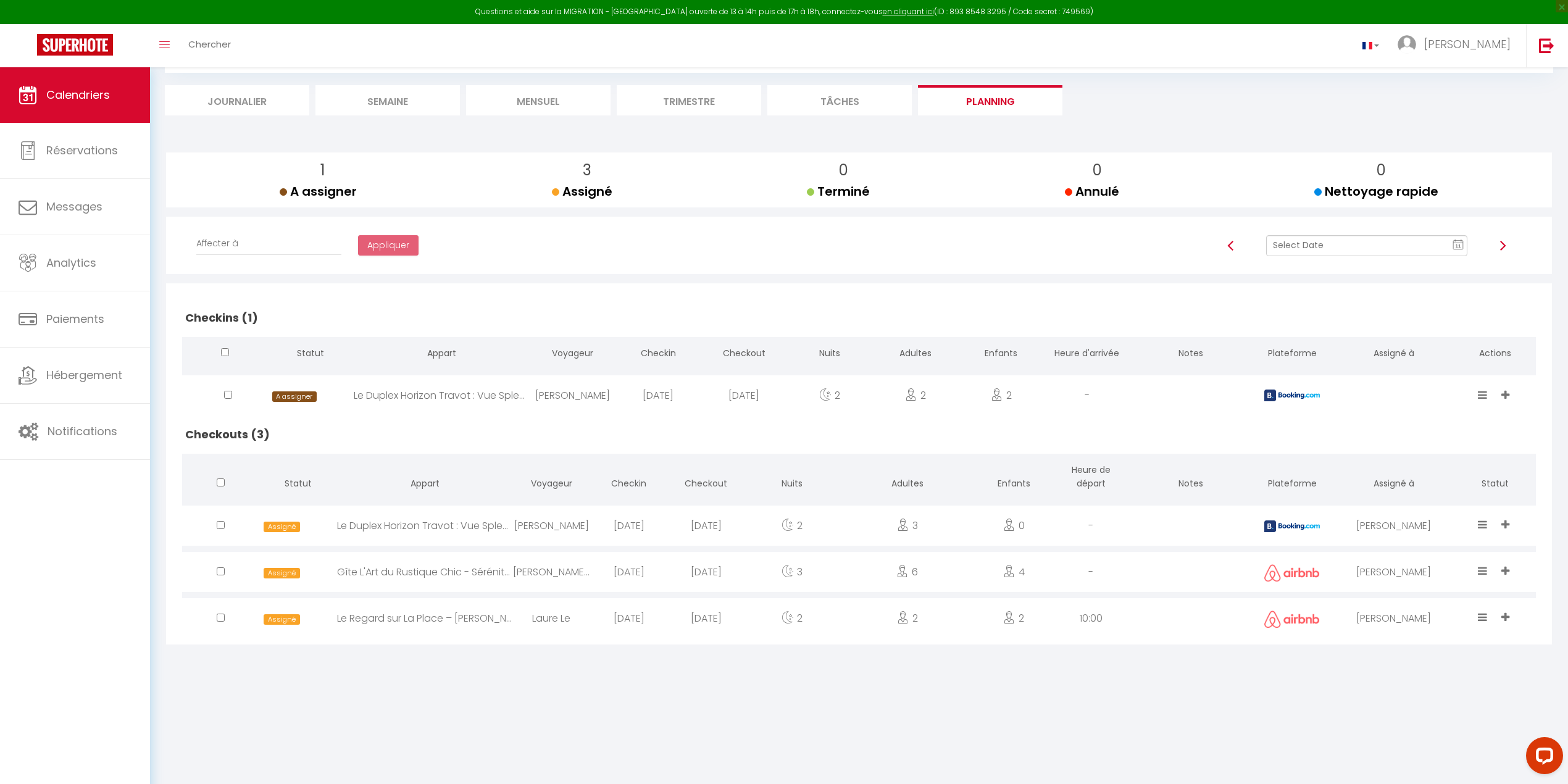
click at [1284, 396] on img at bounding box center [1292, 395] width 56 height 12
select select "46993"
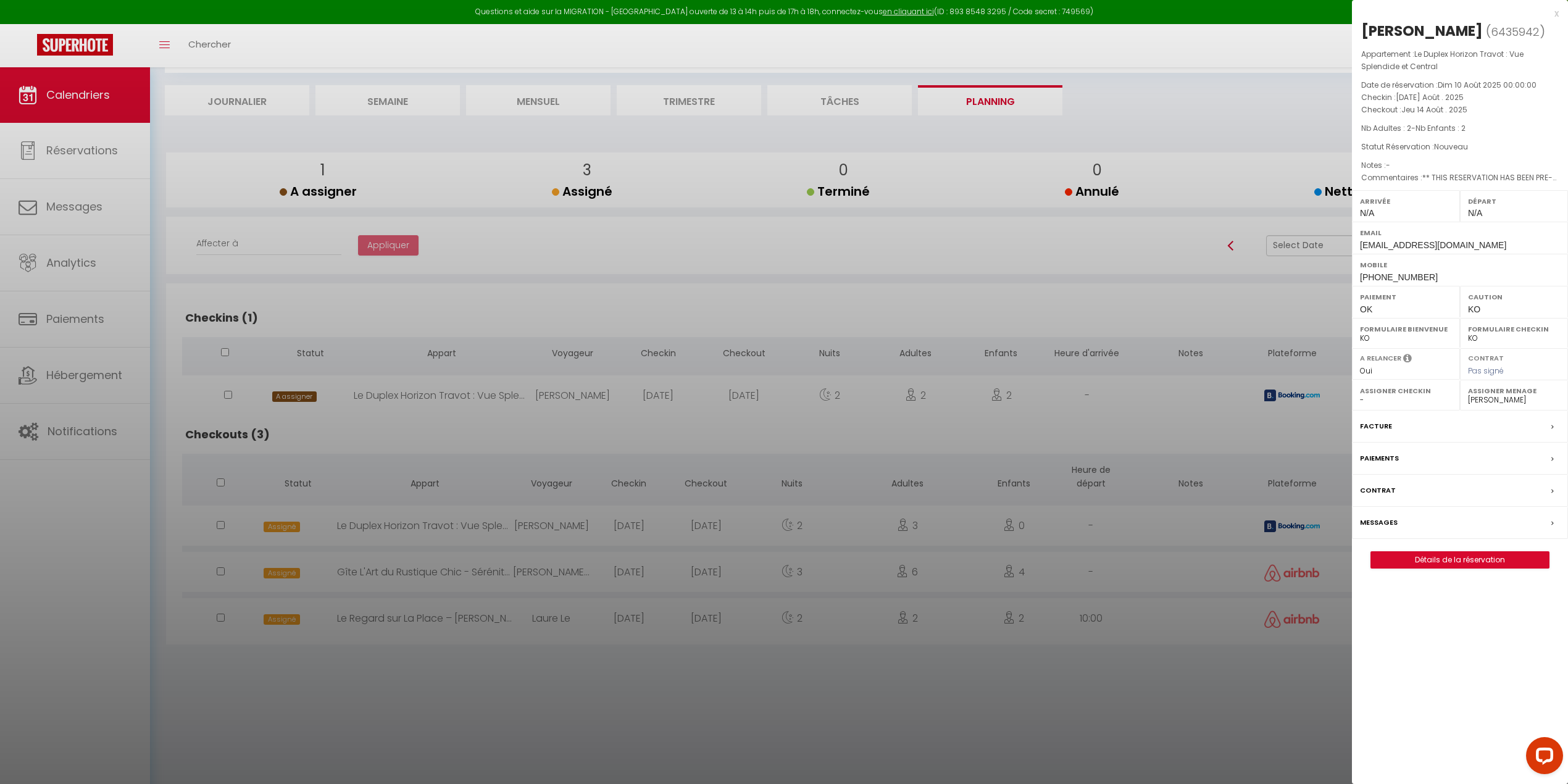
click at [1284, 396] on div at bounding box center [784, 392] width 1568 height 784
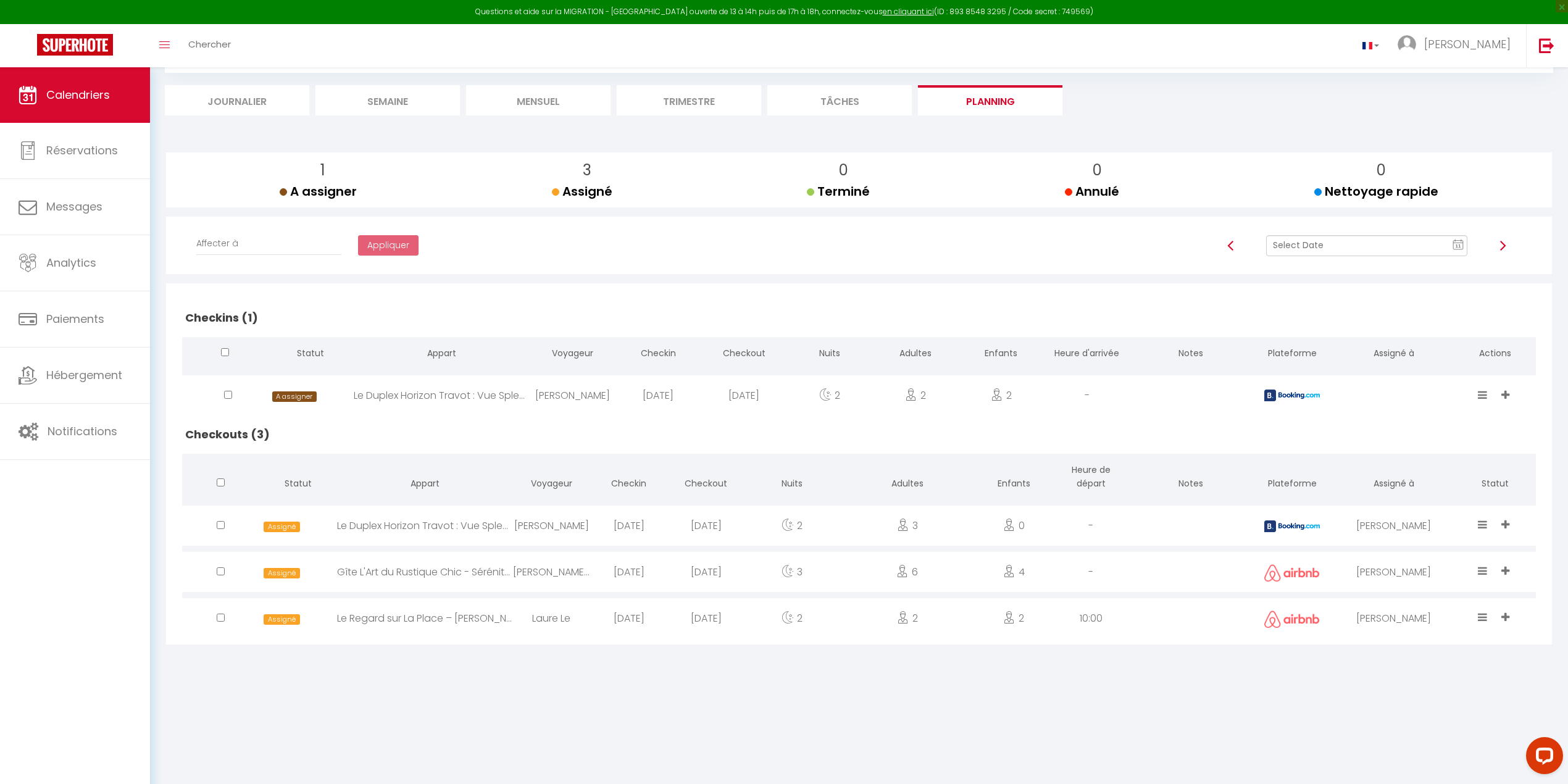
click at [1457, 241] on rect at bounding box center [1457, 244] width 10 height 8
click at [1392, 348] on td "13" at bounding box center [1390, 350] width 20 height 20
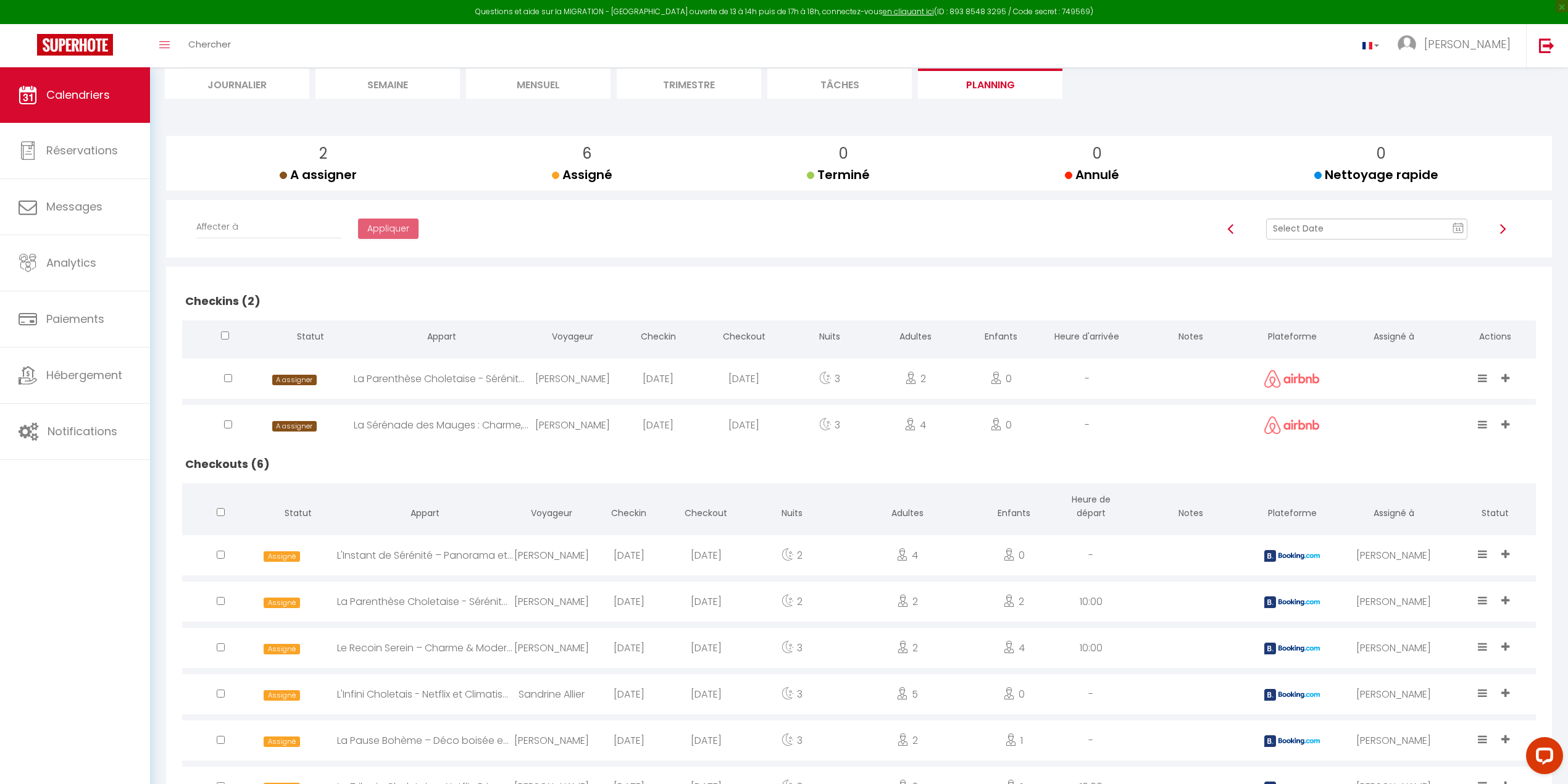
scroll to position [0, 0]
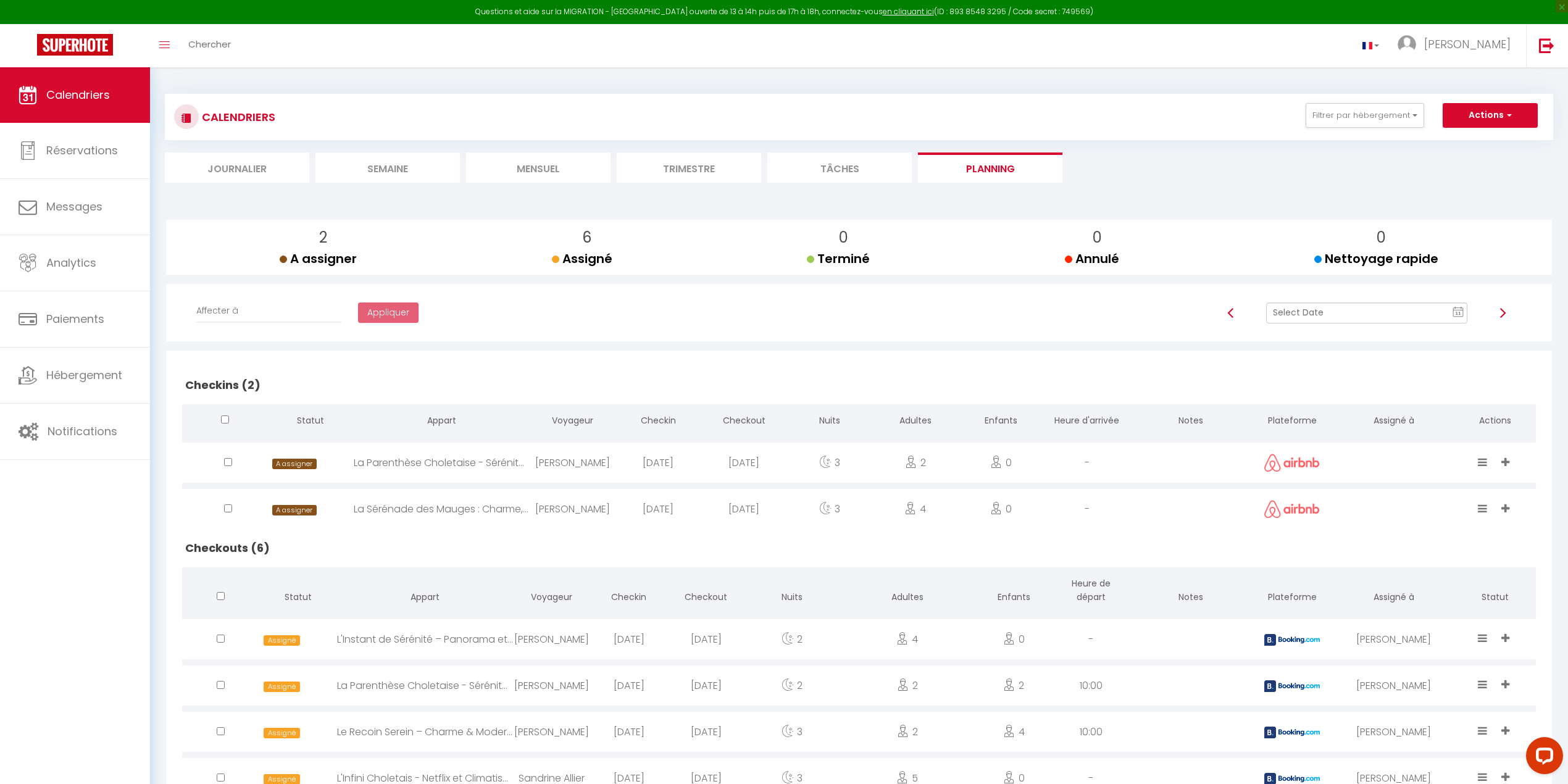
click at [543, 168] on li "Mensuel" at bounding box center [539, 167] width 145 height 31
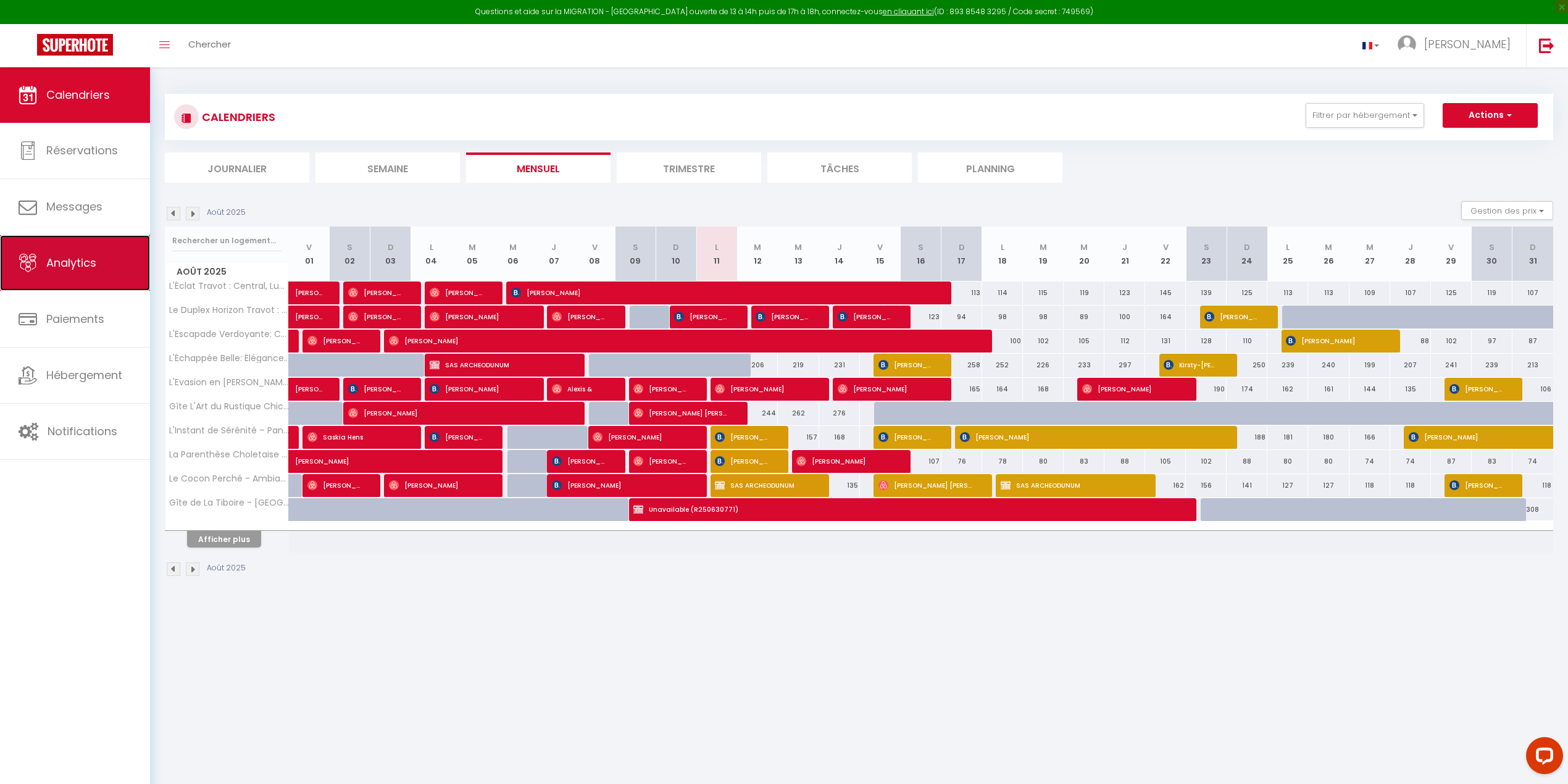
click at [77, 274] on link "Analytics" at bounding box center [74, 263] width 150 height 56
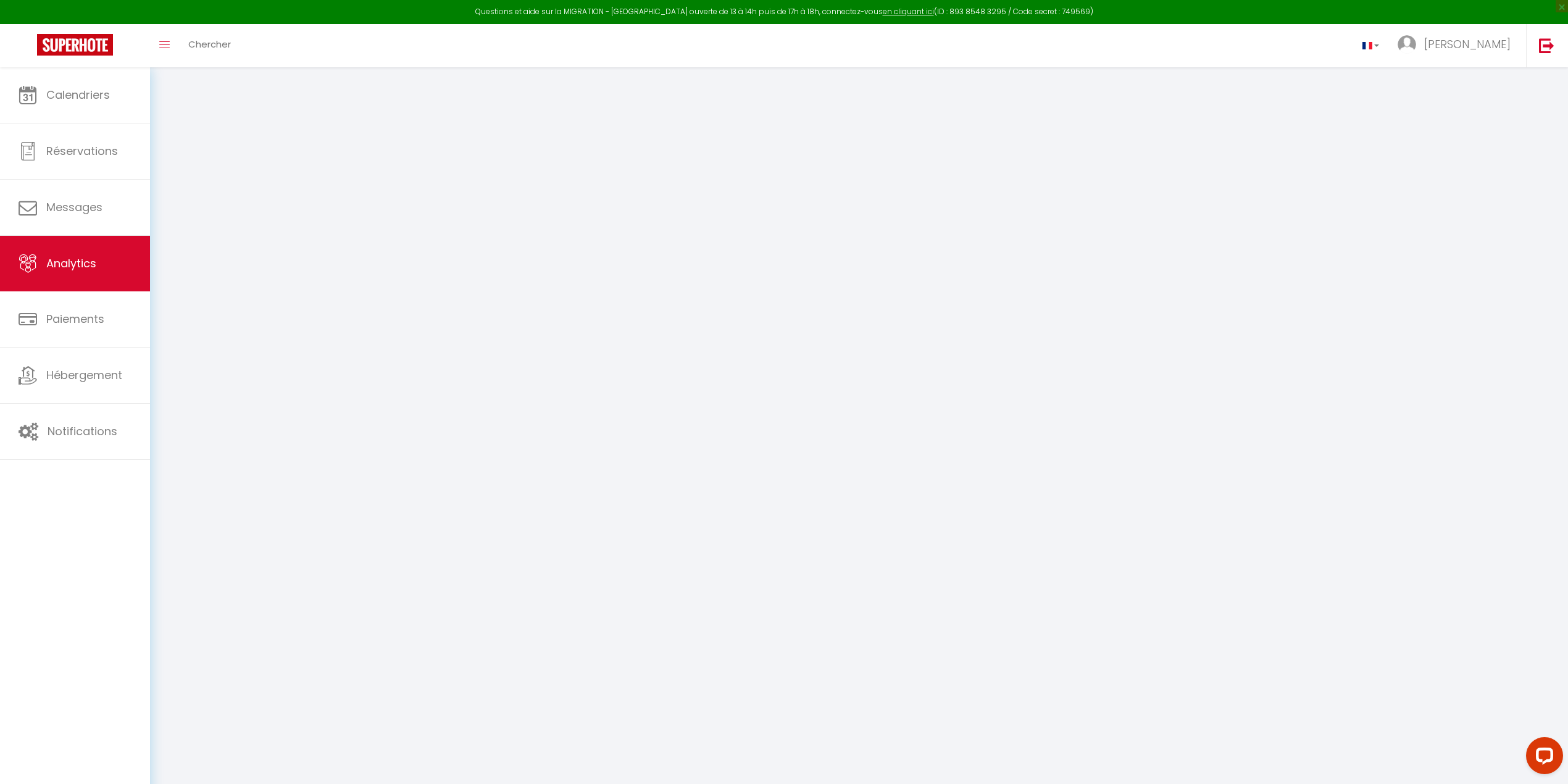
select select "2025"
select select "8"
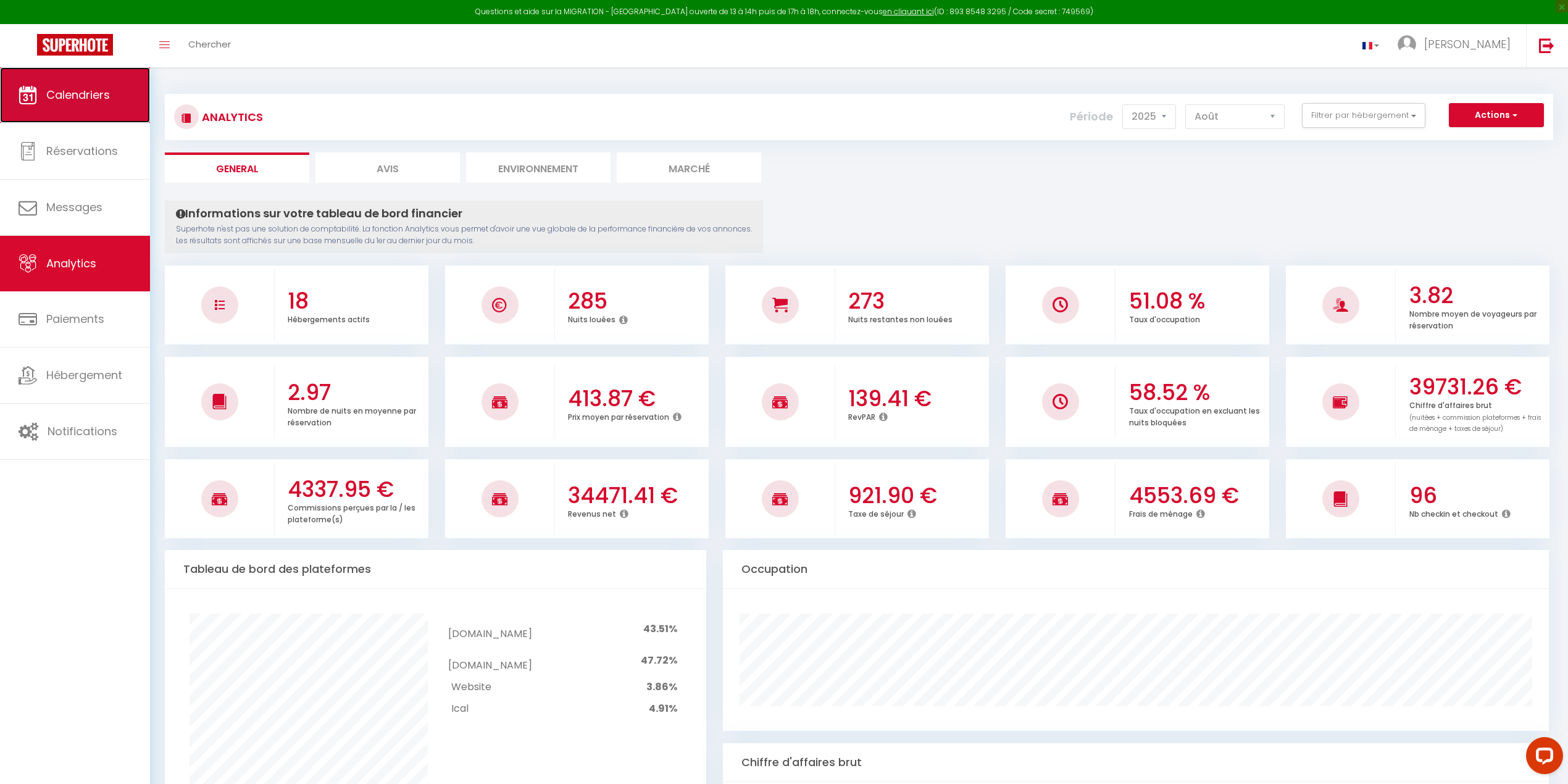
click at [59, 87] on span "Calendriers" at bounding box center [78, 95] width 63 height 16
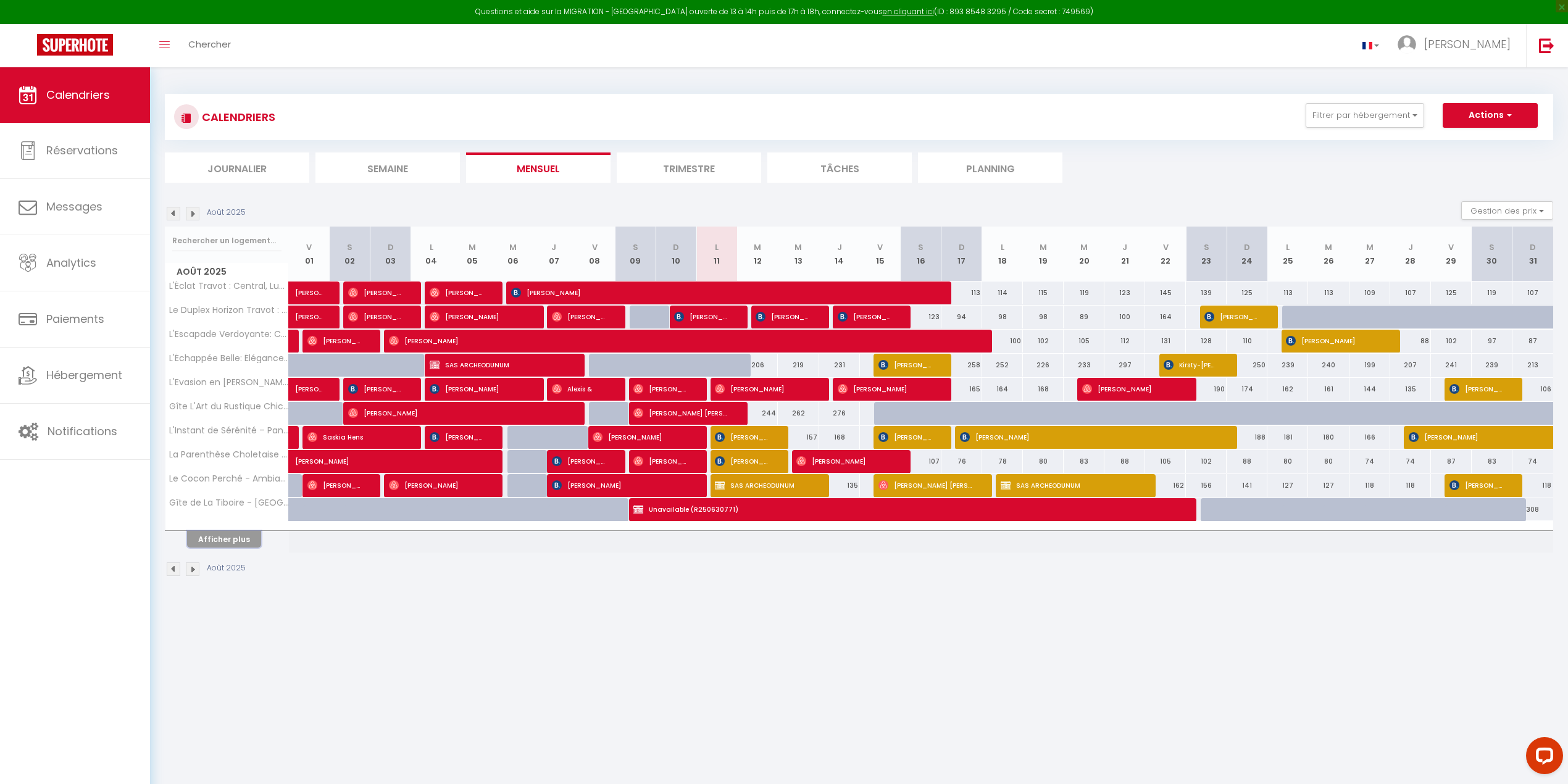
click at [213, 541] on button "Afficher plus" at bounding box center [224, 540] width 74 height 17
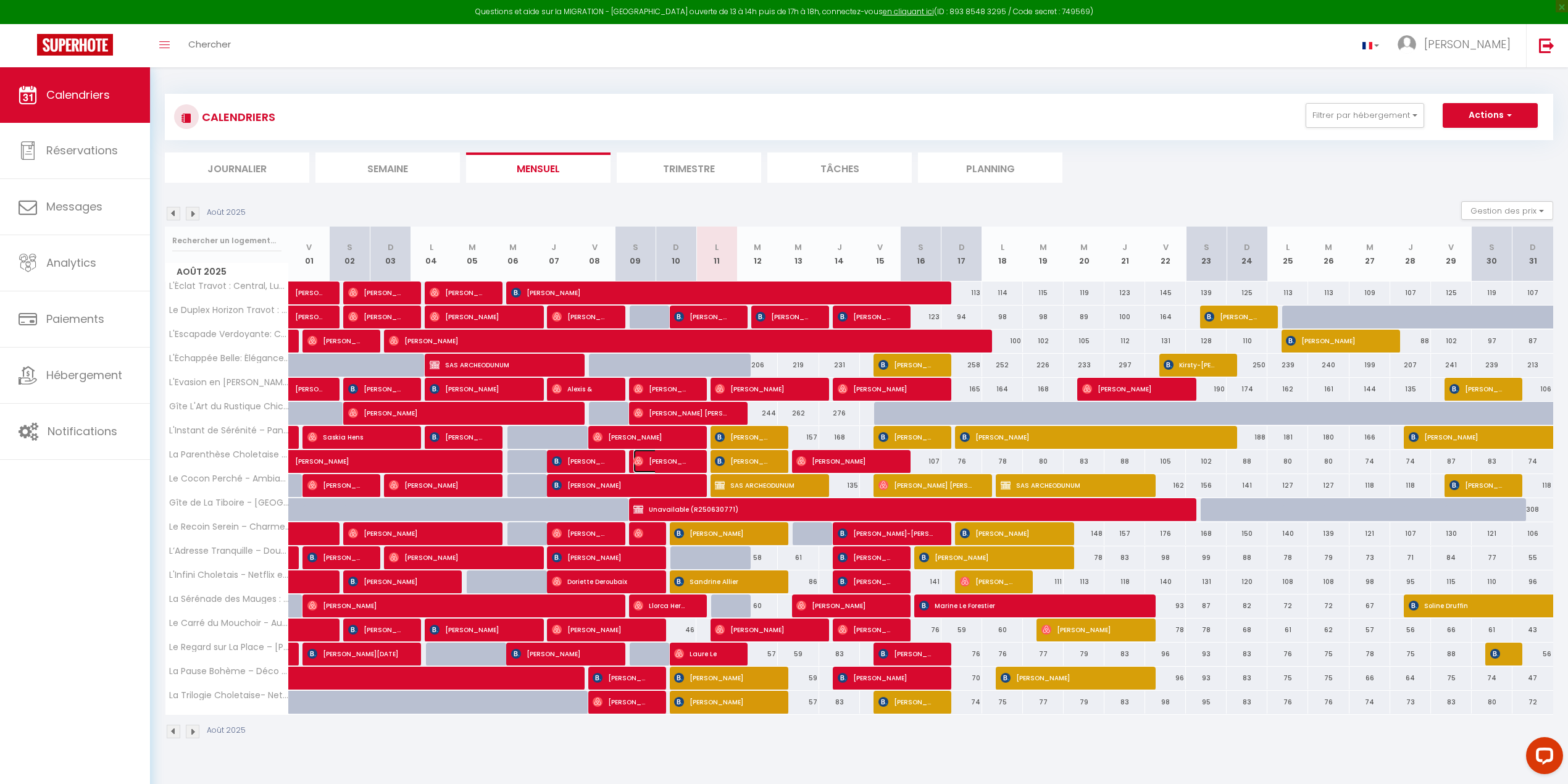
click at [641, 462] on img at bounding box center [638, 461] width 10 height 10
select select "OK"
select select "1"
select select "0"
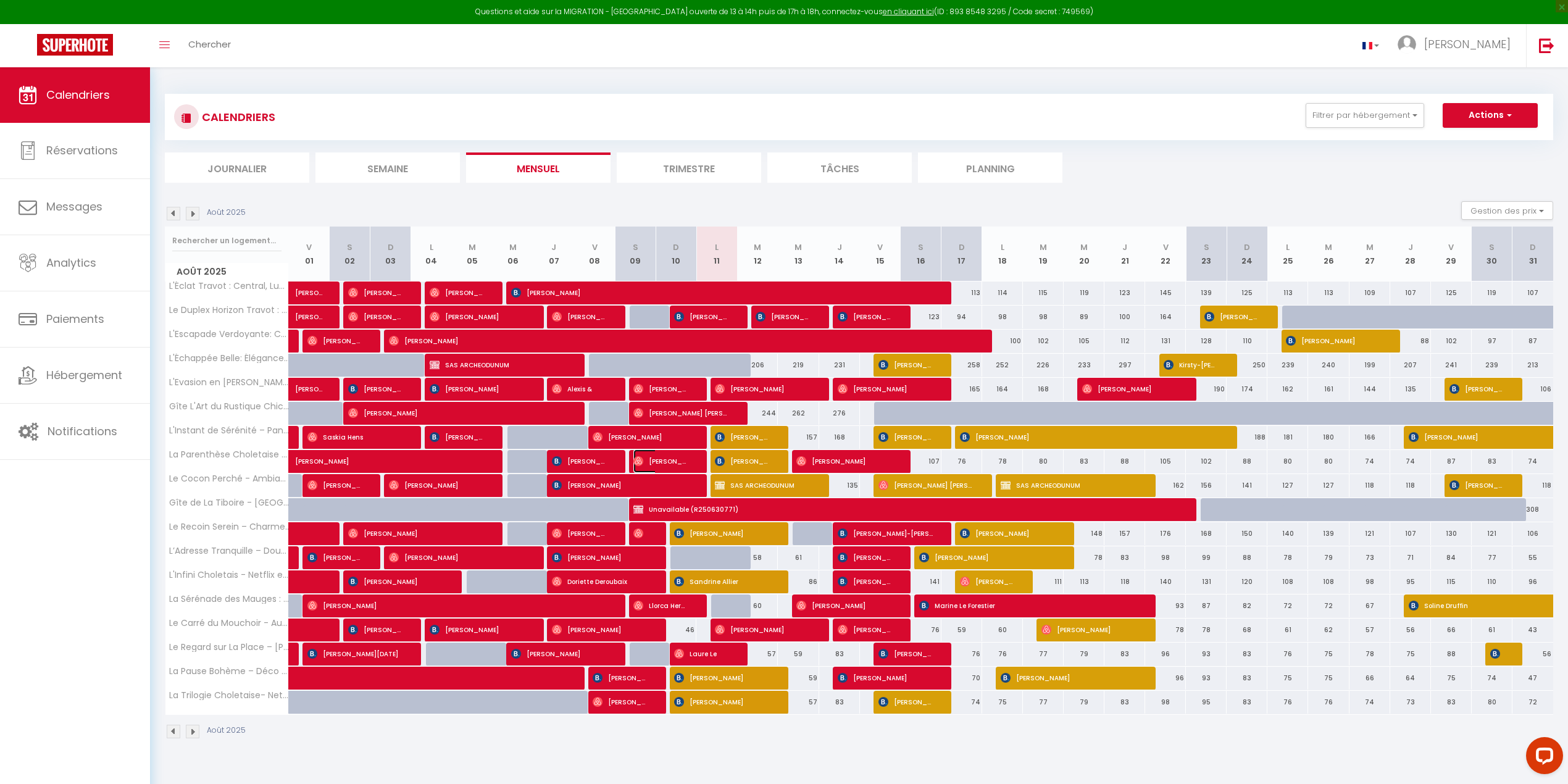
select select "1"
select select
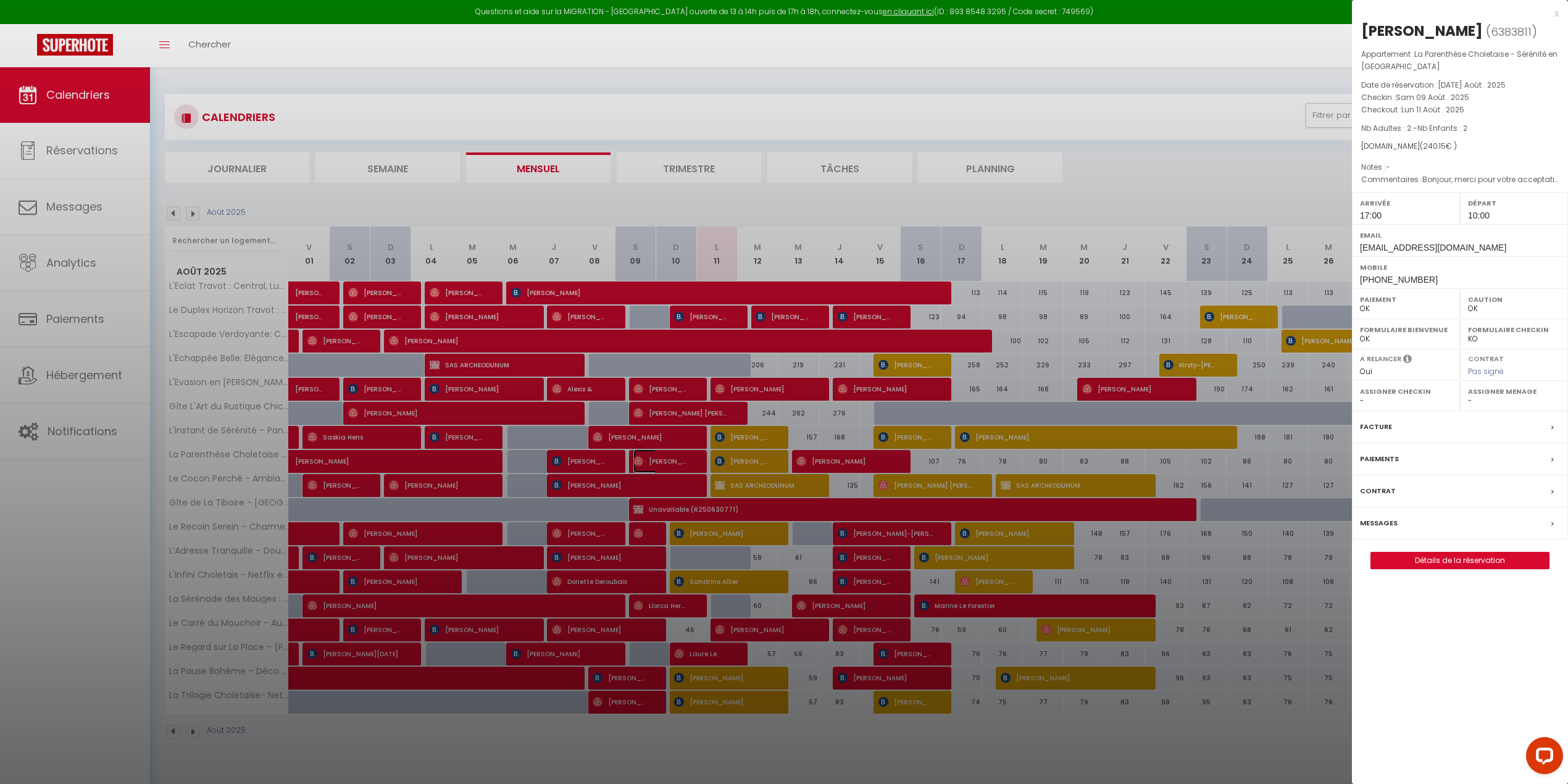
select select "46993"
click at [641, 462] on div at bounding box center [784, 392] width 1568 height 784
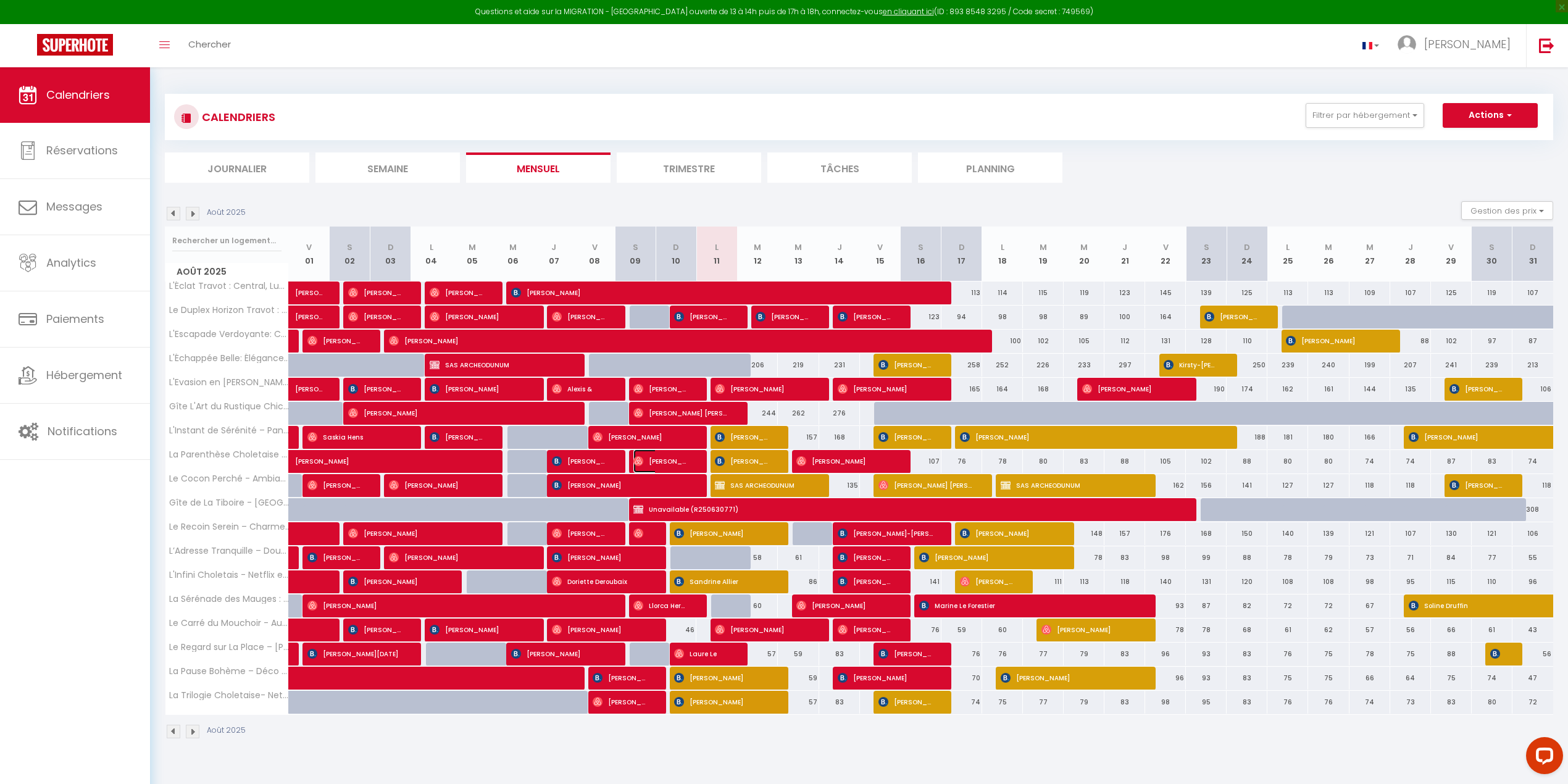
click at [650, 460] on span "[PERSON_NAME]" at bounding box center [660, 461] width 54 height 23
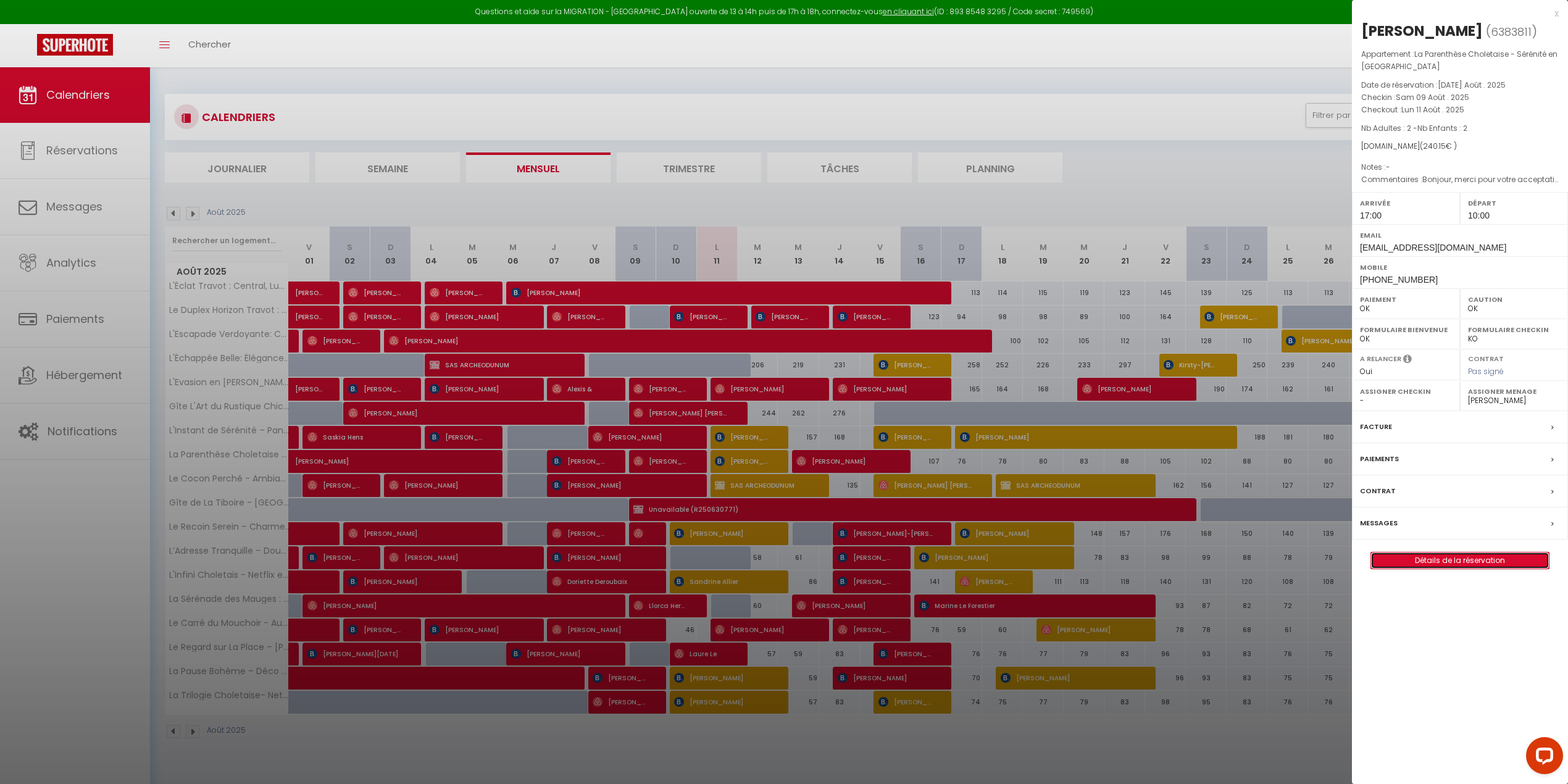
click at [1435, 563] on link "Détails de la réservation" at bounding box center [1459, 560] width 177 height 16
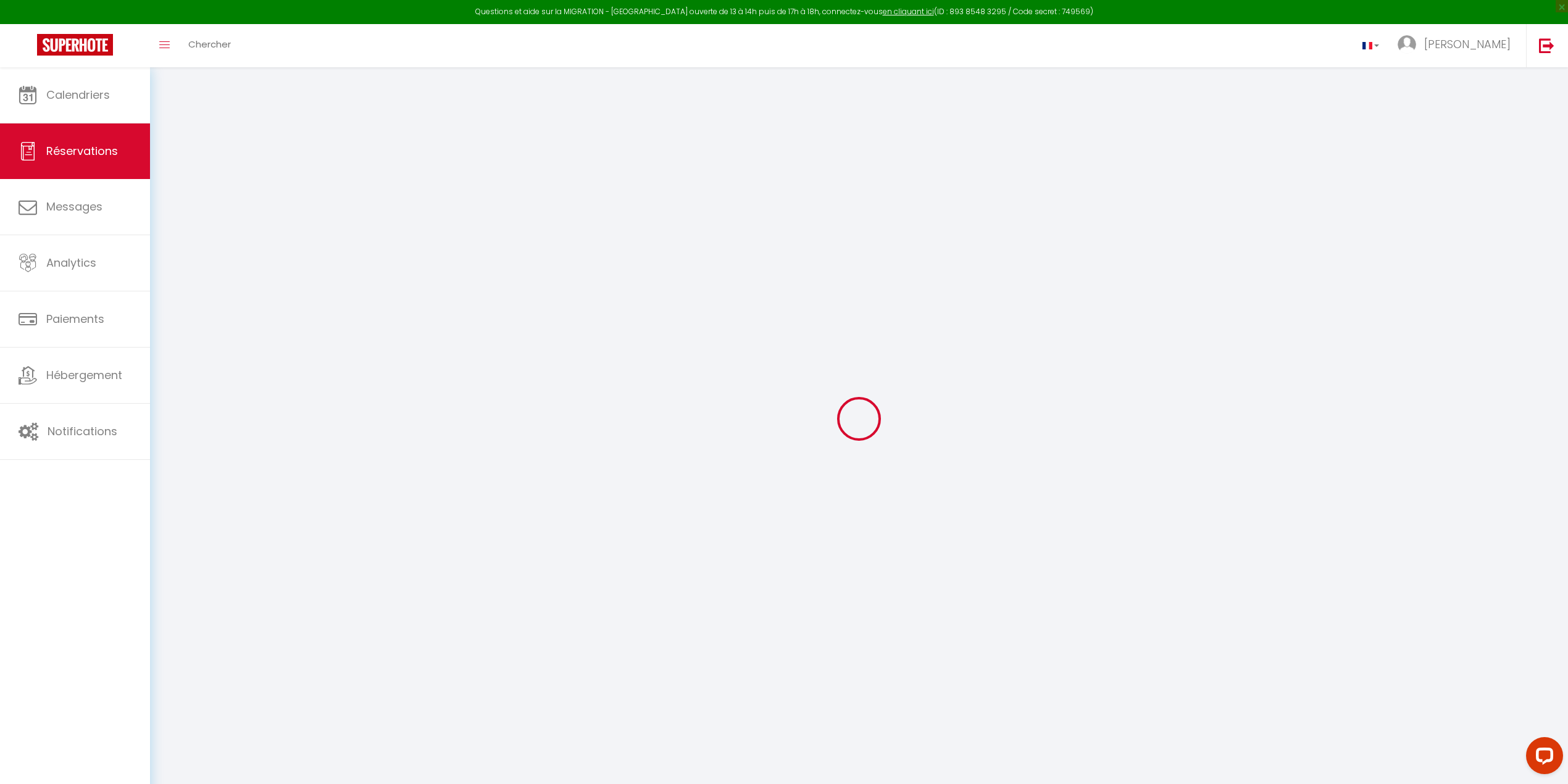
type input "[PERSON_NAME]"
type input "[EMAIL_ADDRESS][DOMAIN_NAME]"
type input "[PHONE_NUMBER]"
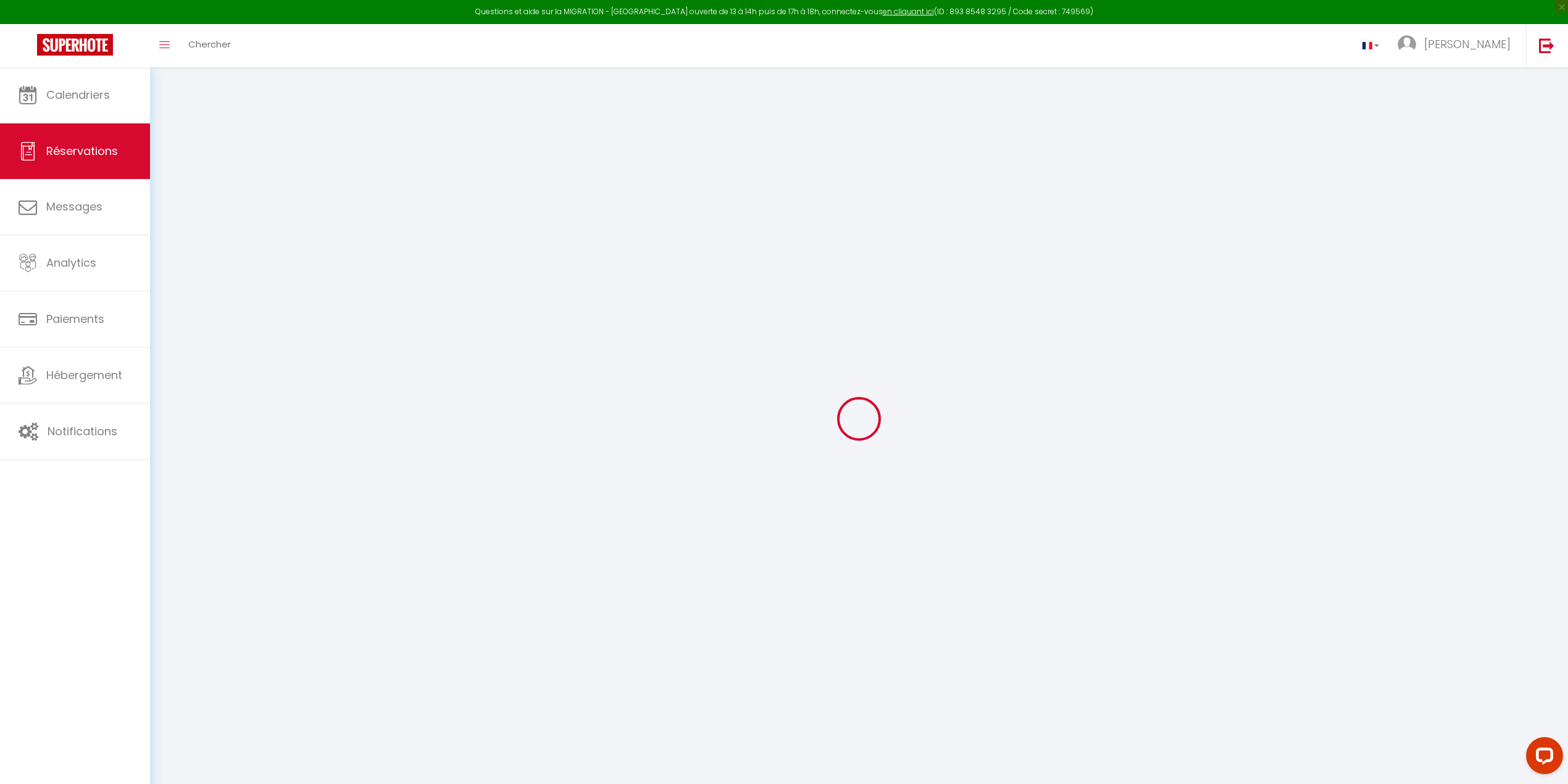
type input "[PHONE_NUMBER]"
select select
type input "8.53"
select select "56470"
select select "1"
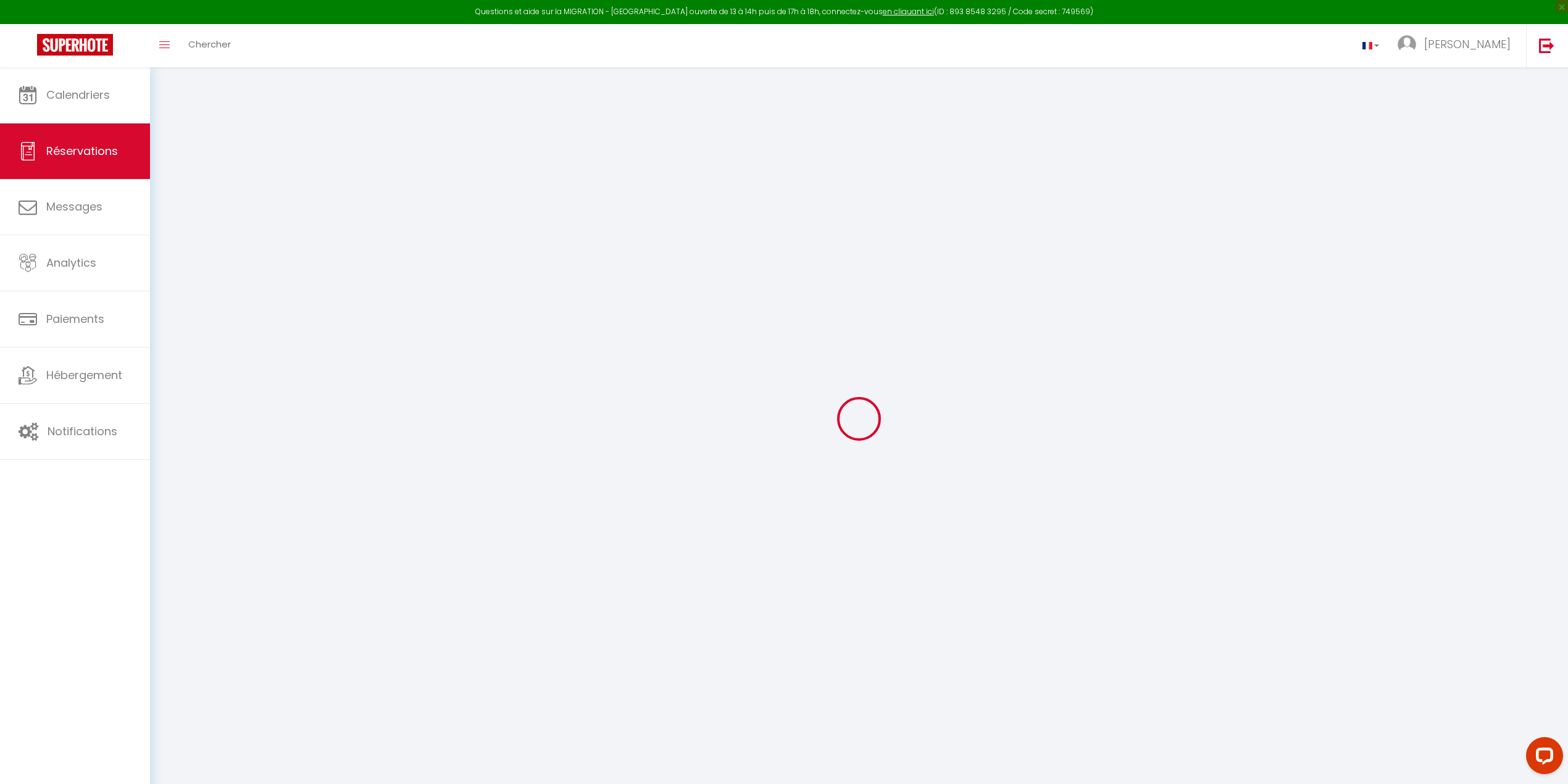
select select
type input "2"
select select "12"
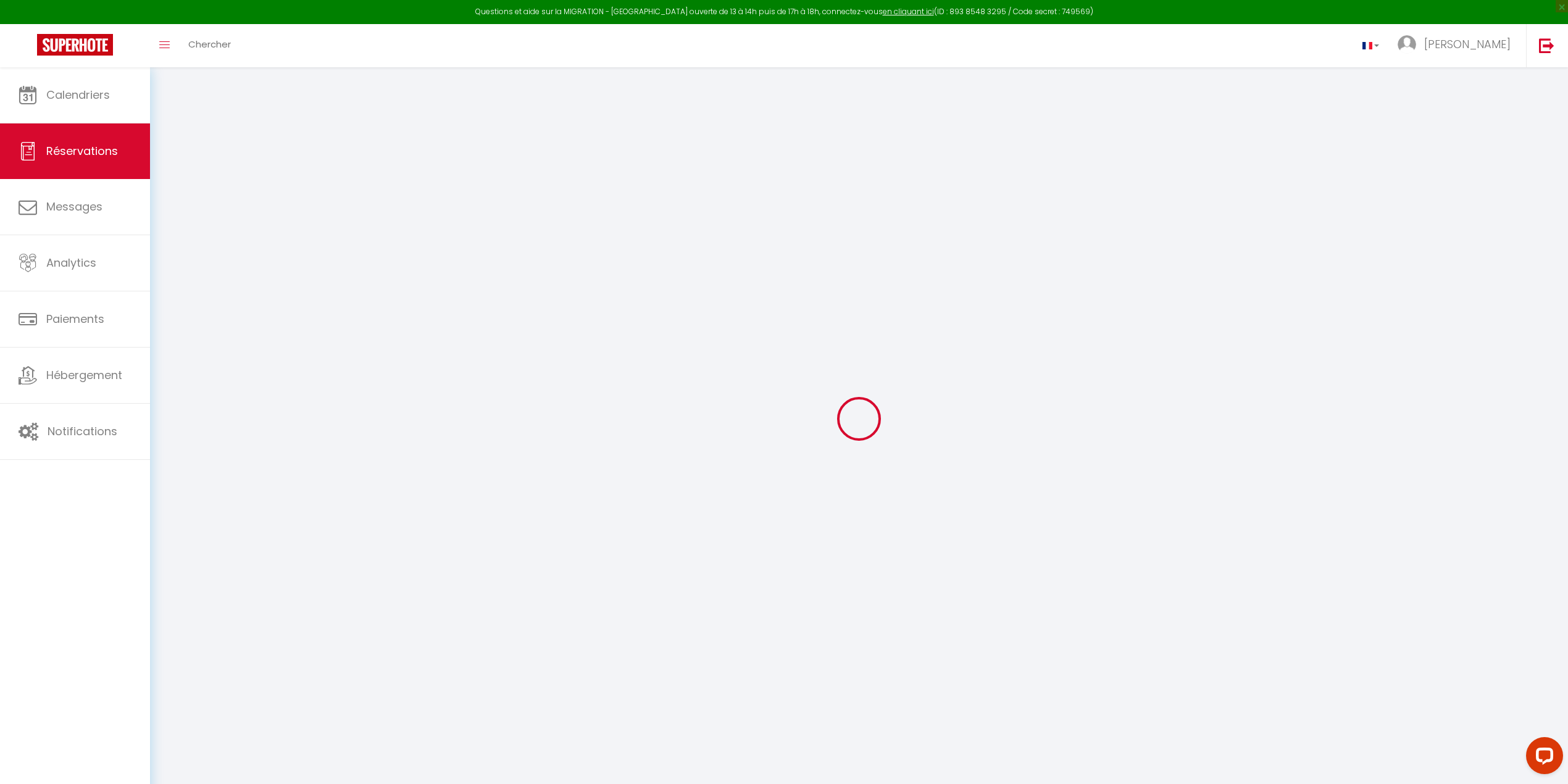
select select
type input "204.09"
checkbox input "false"
select select "1"
type input "0"
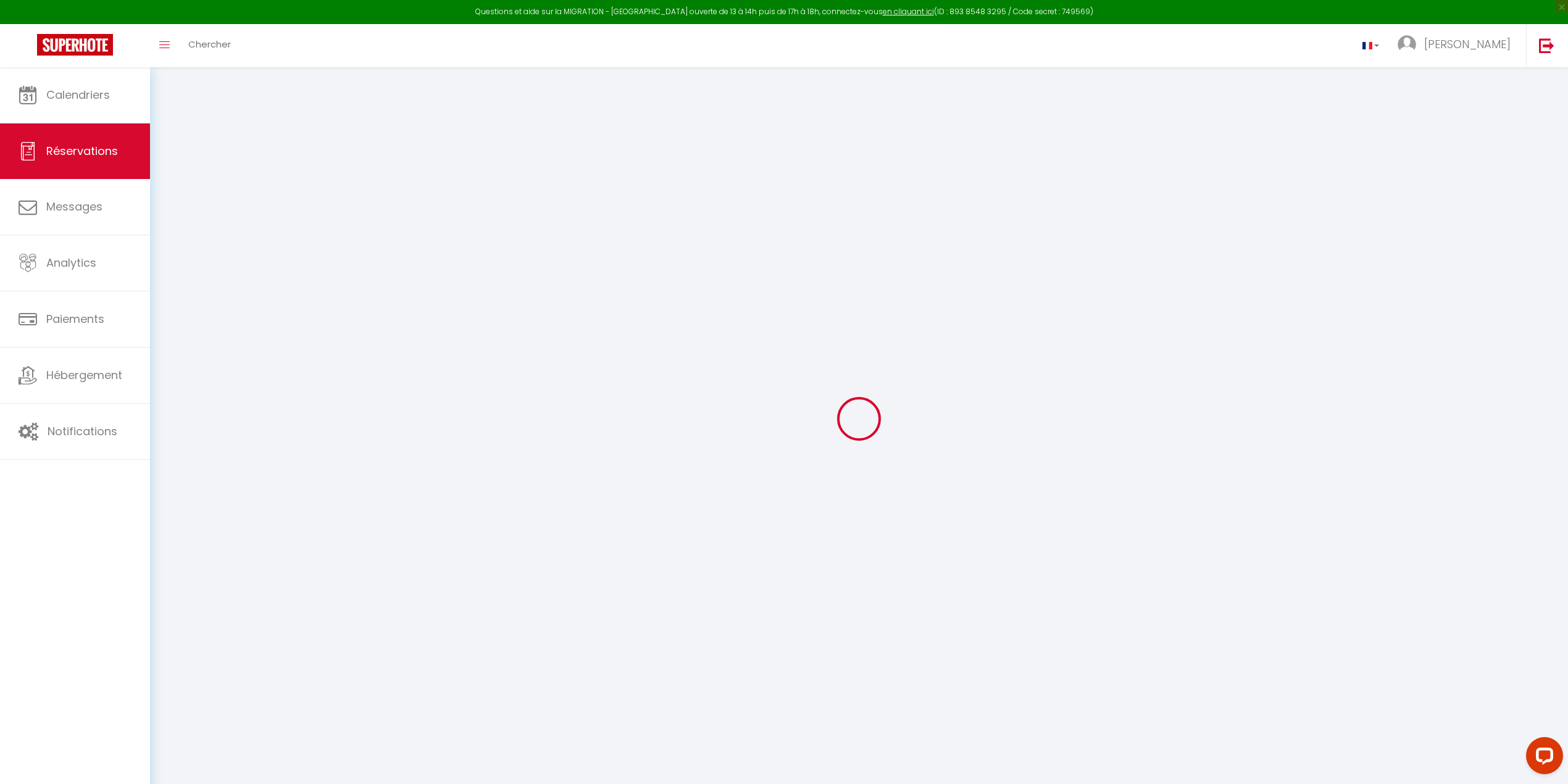
type input "0"
select select
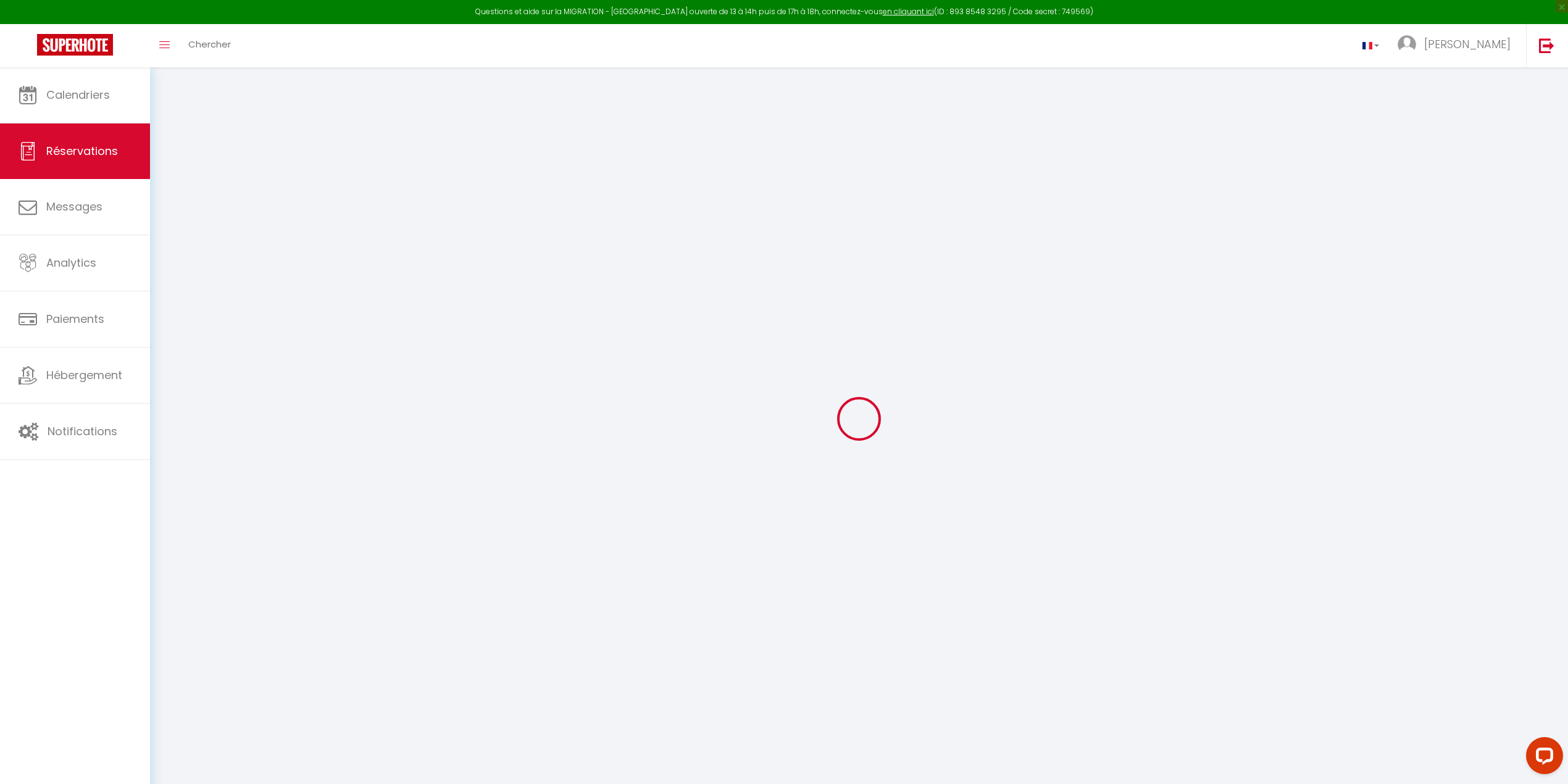
select select "15"
checkbox input "false"
select select
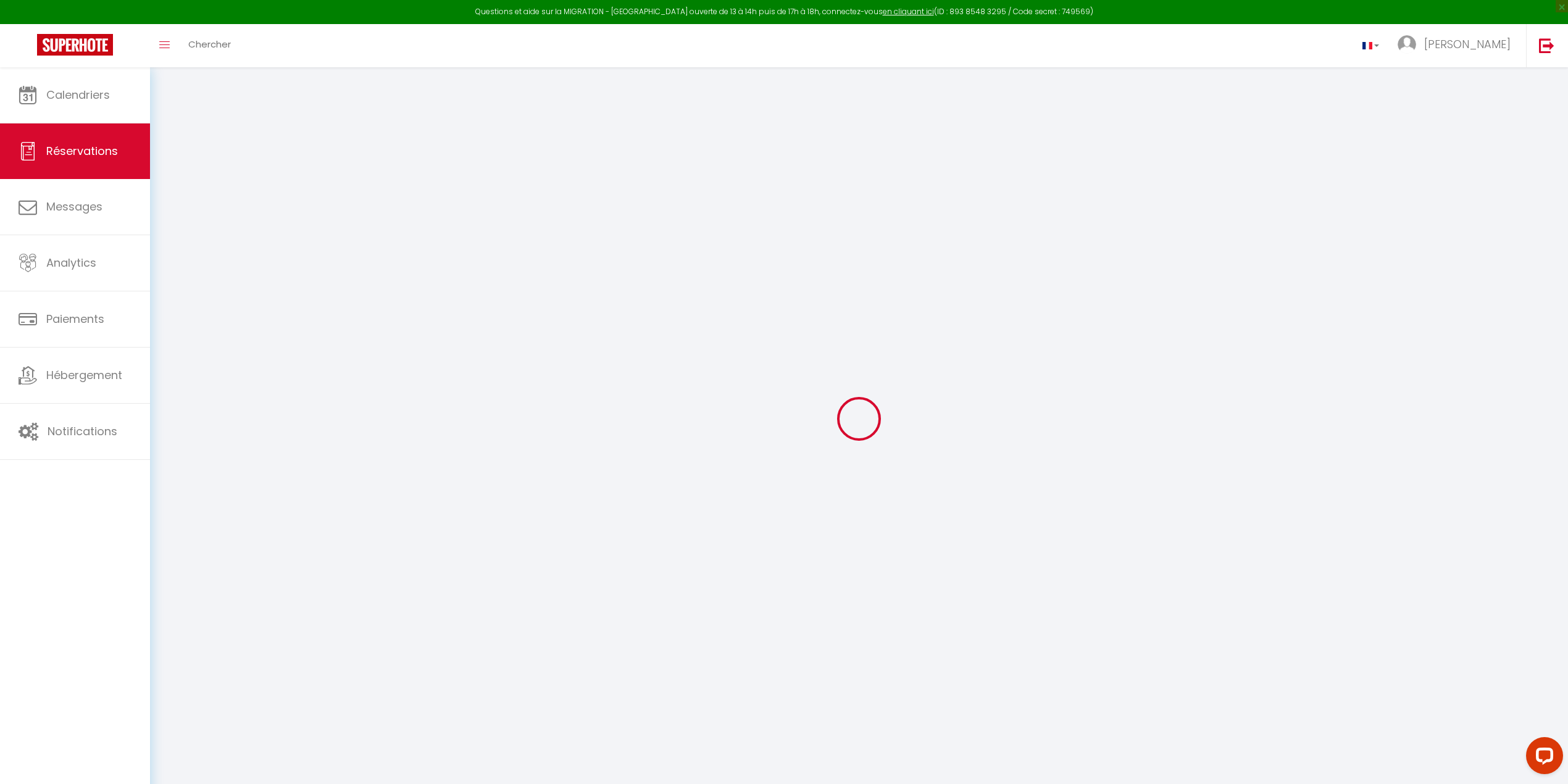
checkbox input "false"
select select
checkbox input "false"
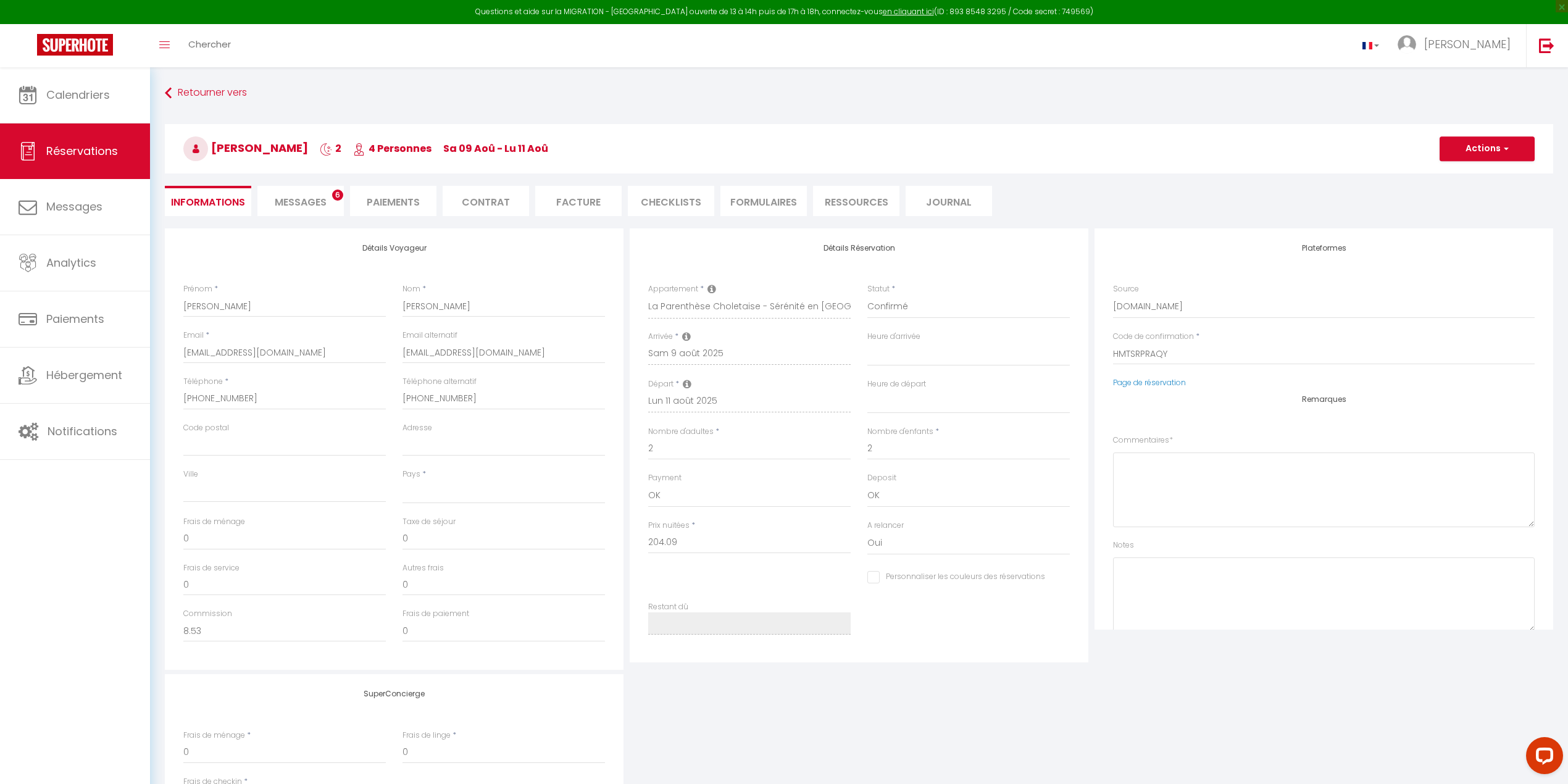
select select
checkbox input "false"
type textarea "Bonjour, merci pour votre acceptation. Nous venons passer un week-end au puyduf…"
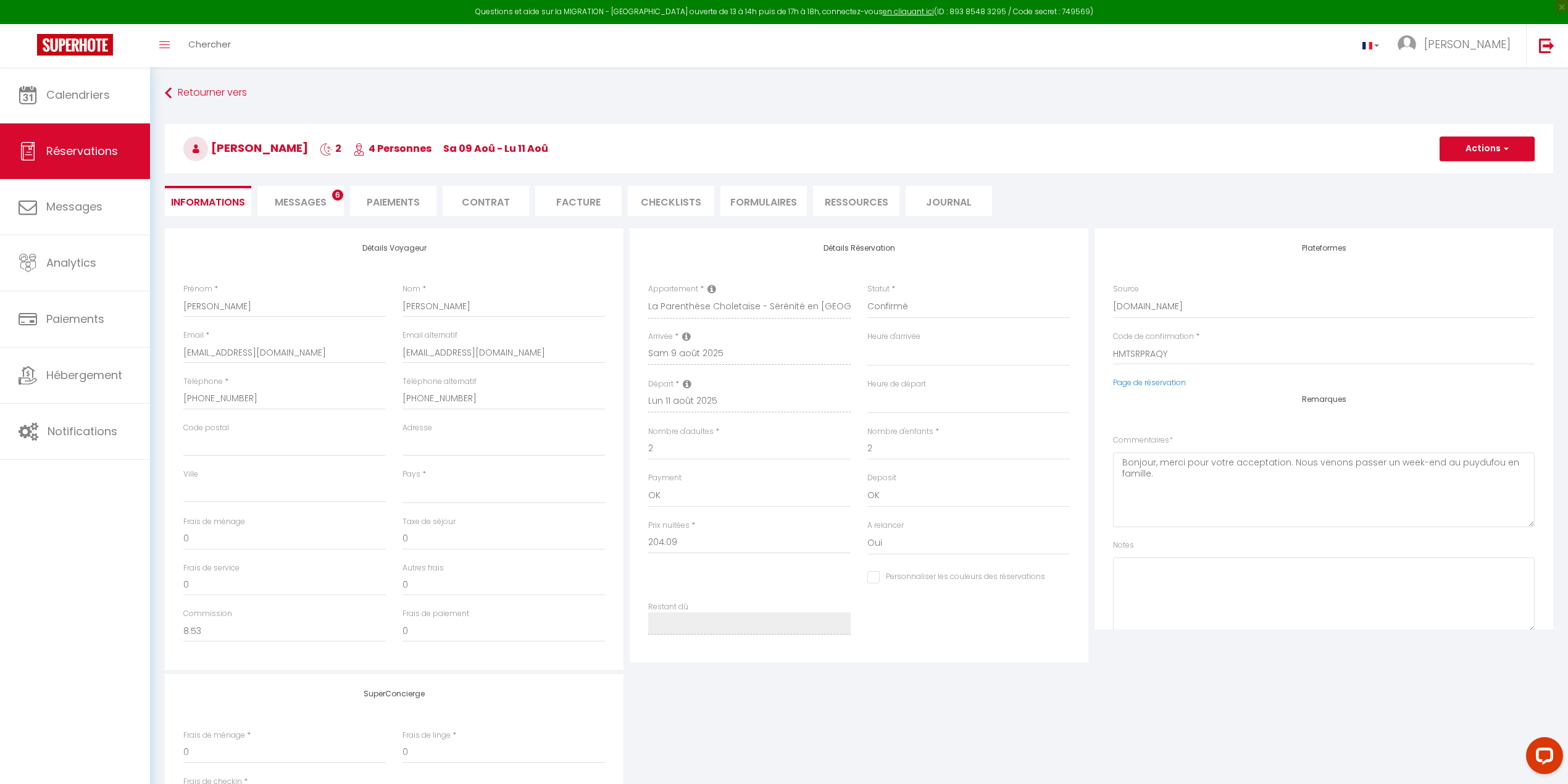
select select
type input "33"
type input "3.06"
select select
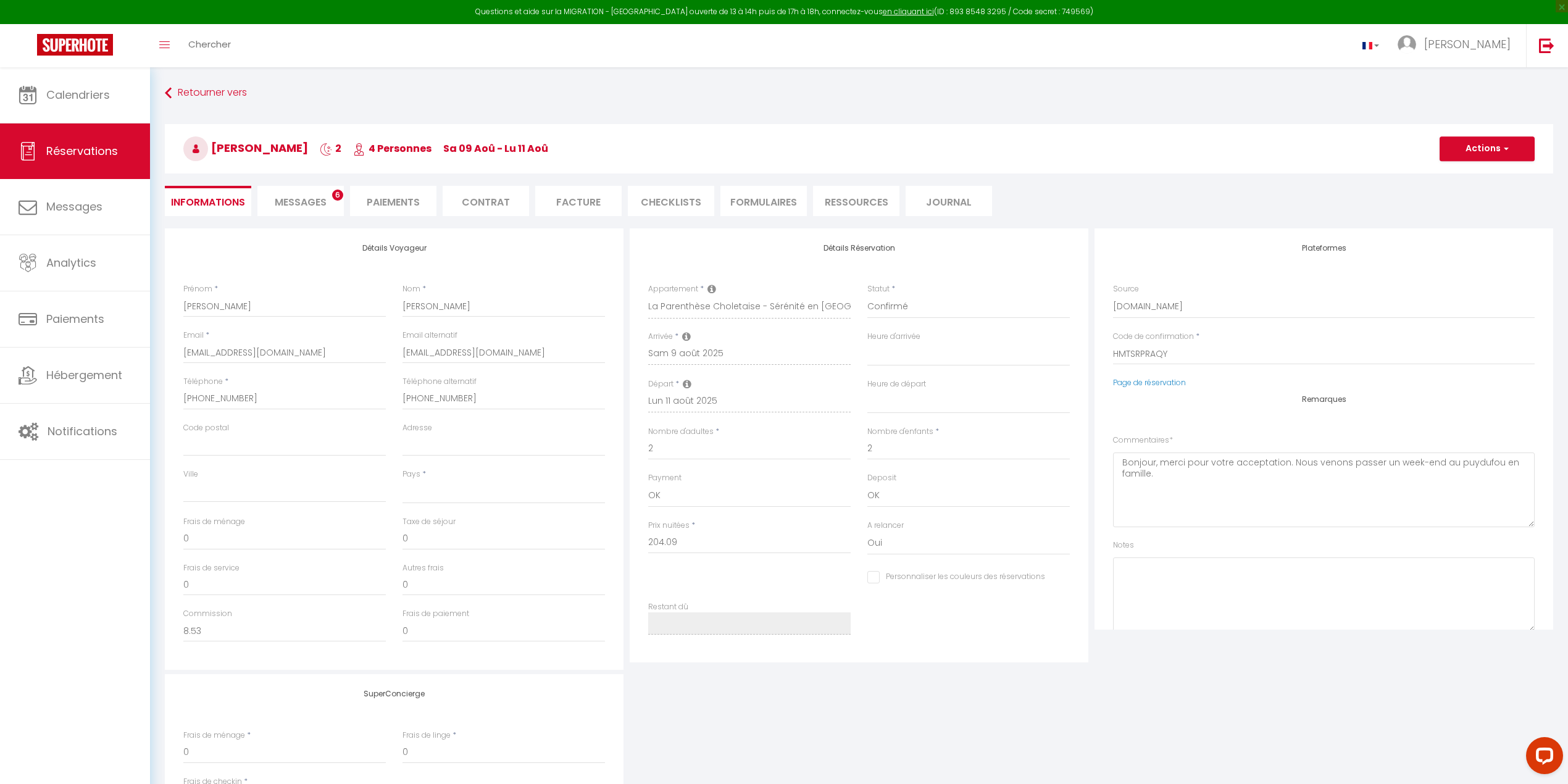
checkbox input "false"
select select
checkbox input "false"
select select "17:00"
select select "10:00"
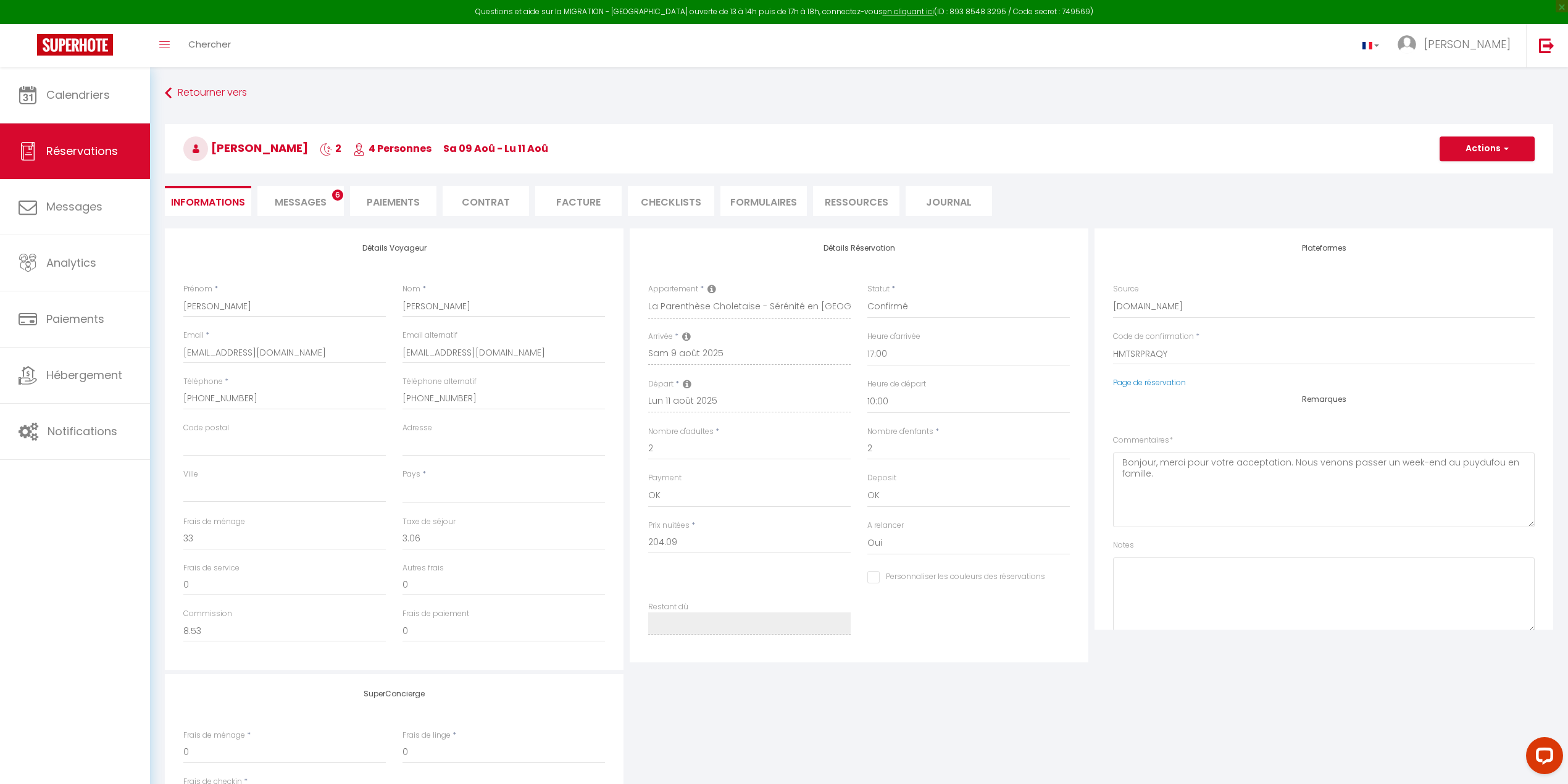
click at [678, 205] on li "CHECKLISTS" at bounding box center [671, 201] width 86 height 31
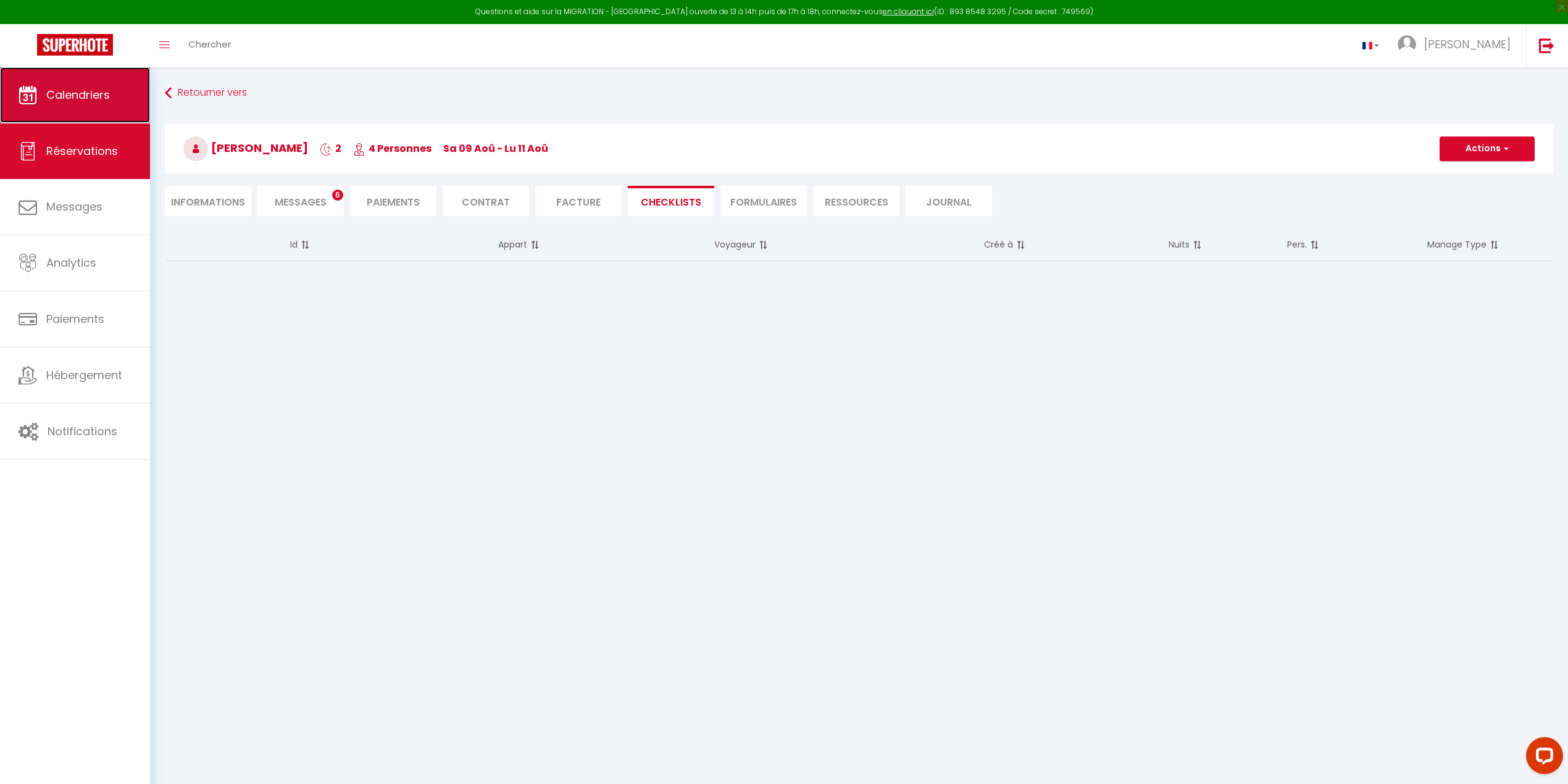
click at [72, 89] on span "Calendriers" at bounding box center [78, 95] width 63 height 16
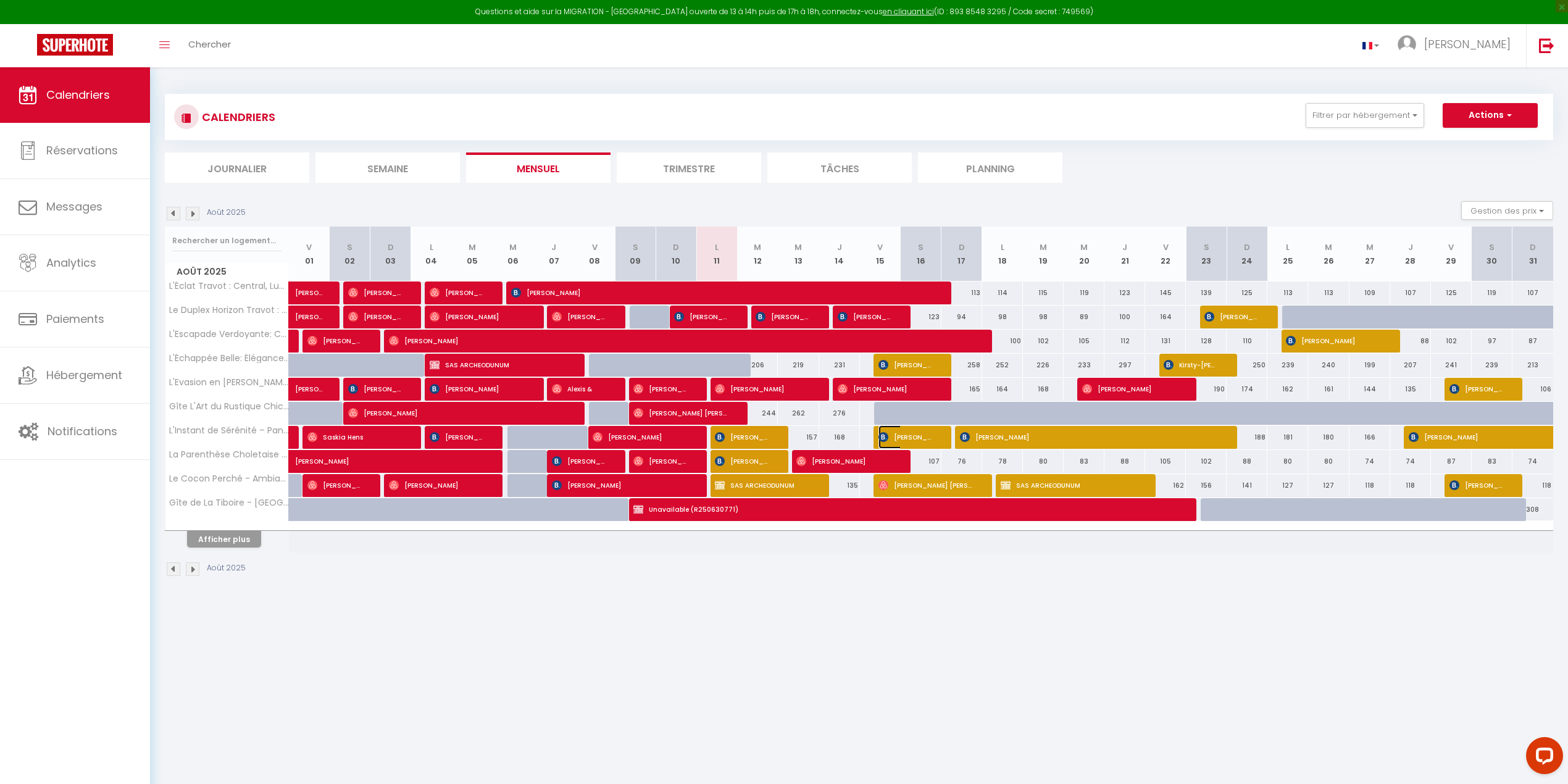
click at [884, 436] on img at bounding box center [883, 437] width 10 height 10
select select "OK"
select select "KO"
select select "1"
select select "0"
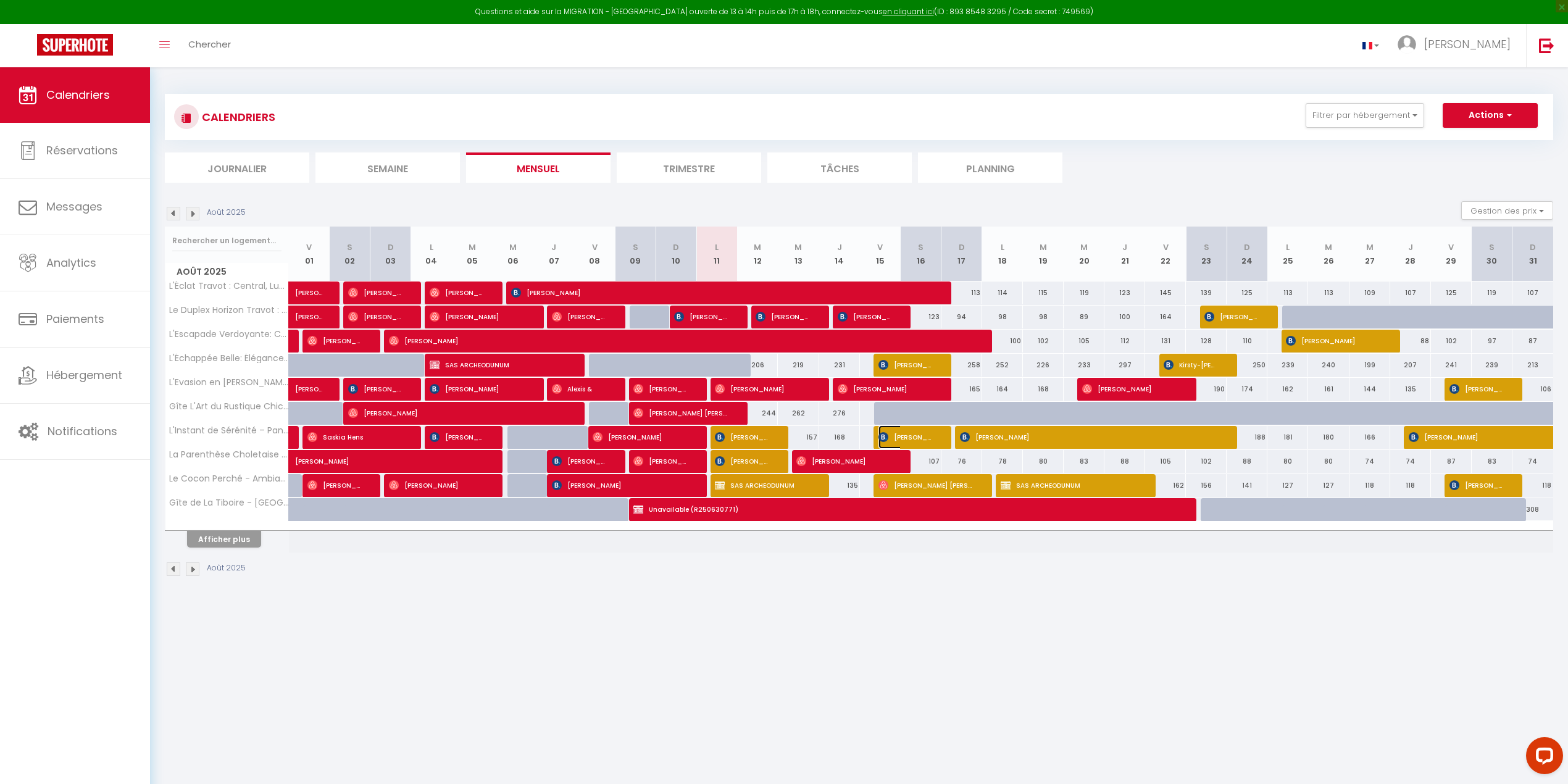
select select "1"
select select
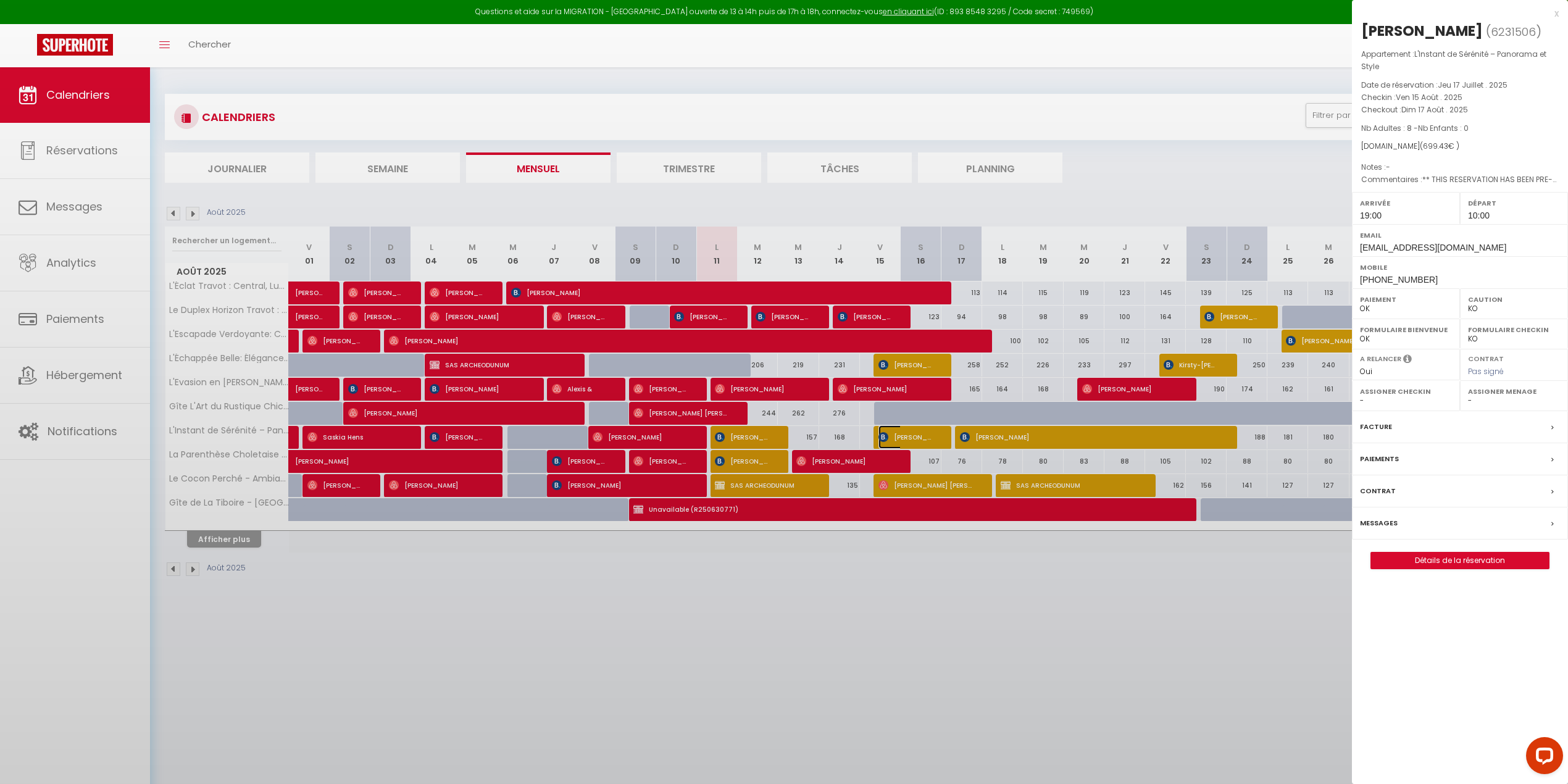
select select "46993"
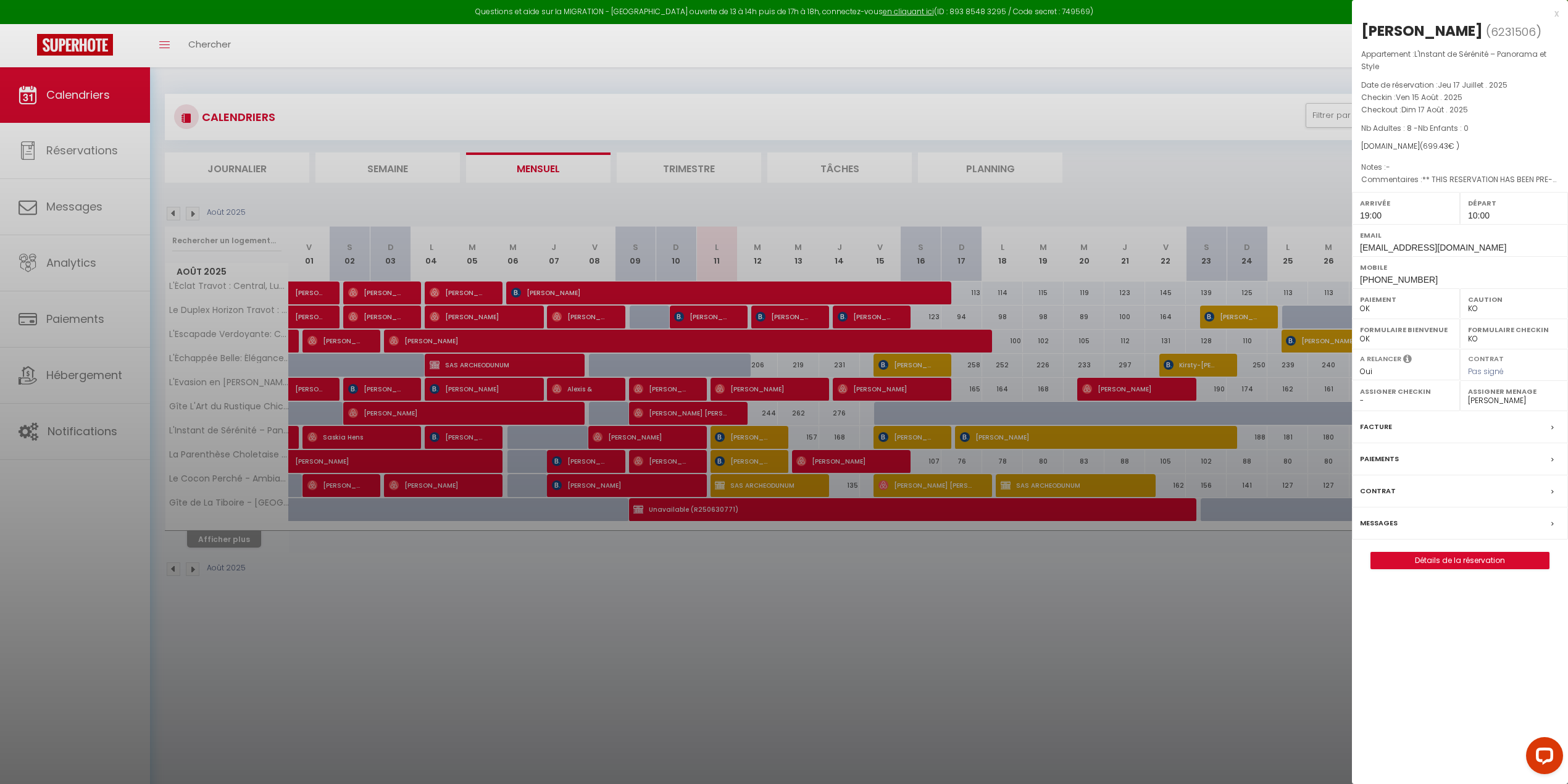
click at [1374, 529] on label "Messages" at bounding box center [1379, 523] width 38 height 13
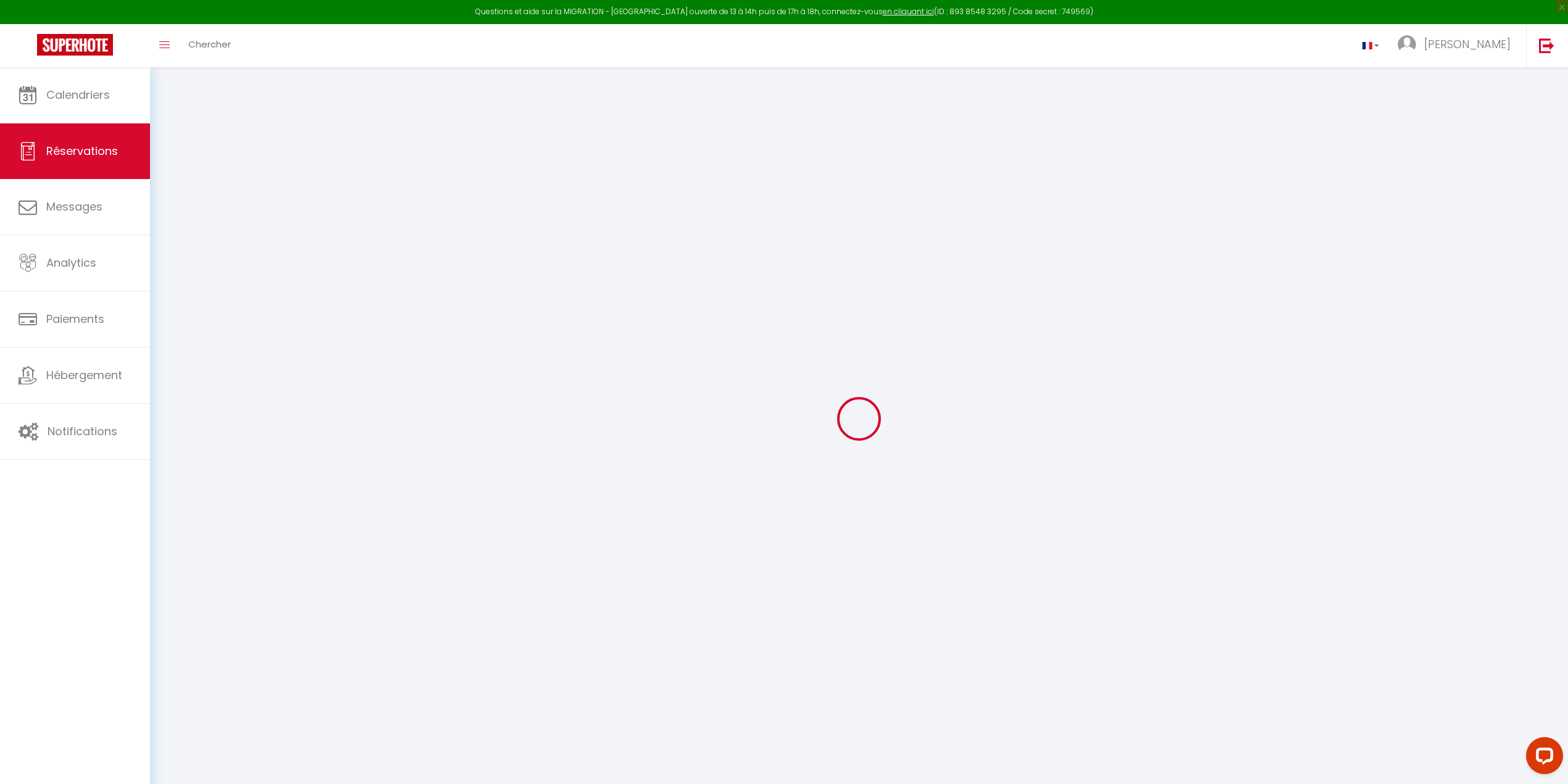
select select
checkbox input "false"
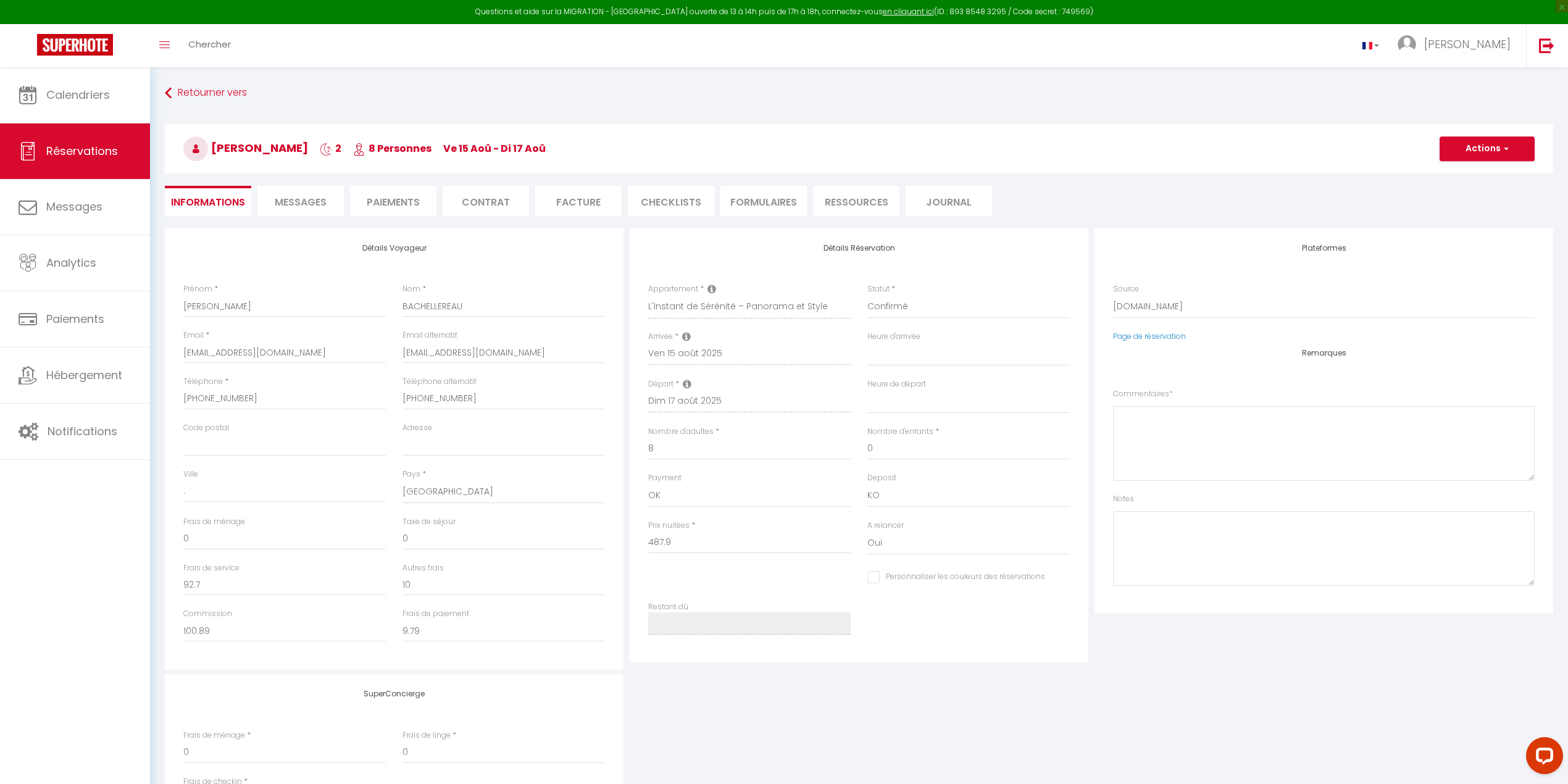
select select
checkbox input "false"
type textarea "** THIS RESERVATION HAS BEEN PRE-PAID ** BOOKING NOTE : Payment charge is EUR 9…"
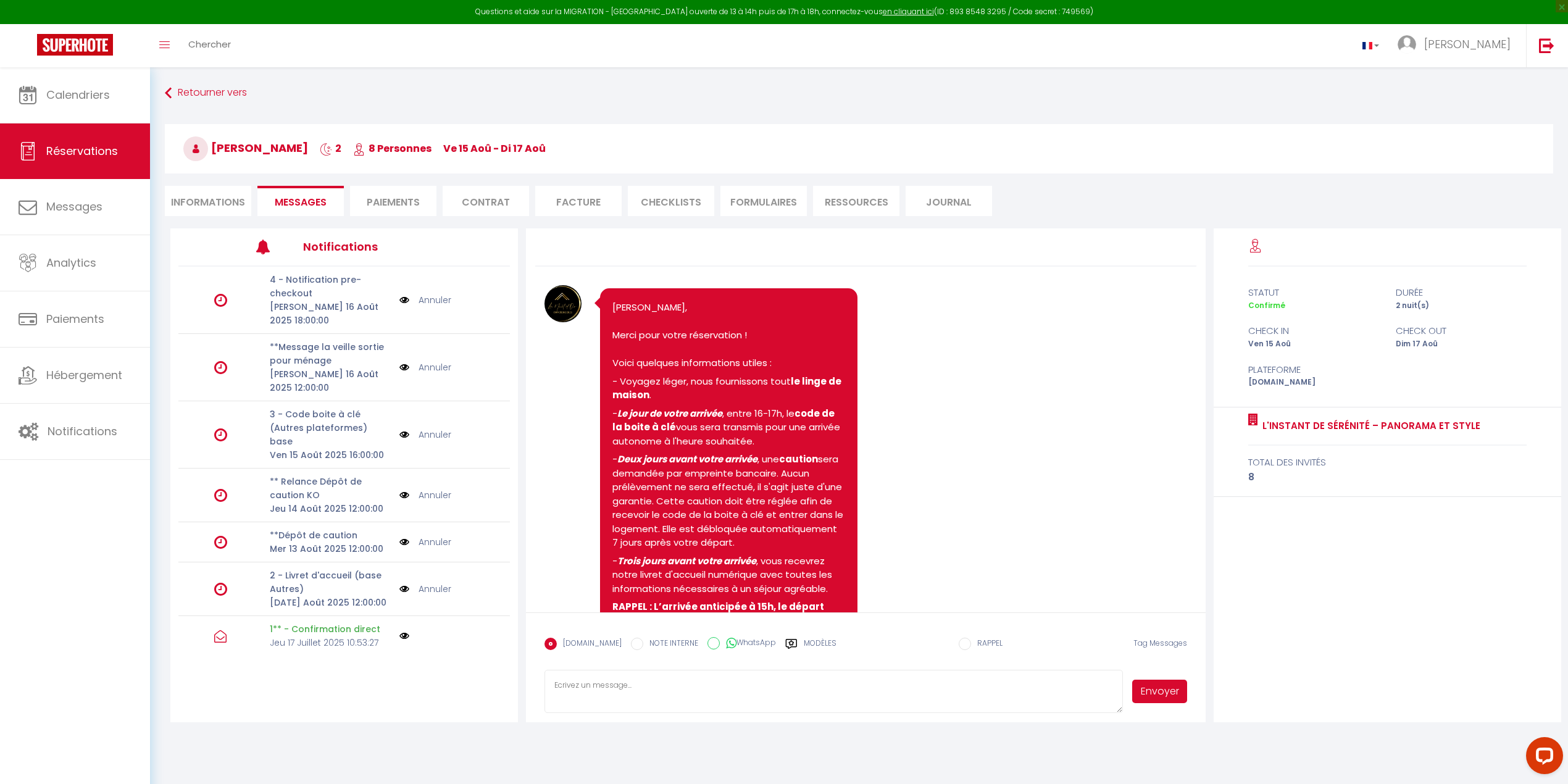
scroll to position [299, 0]
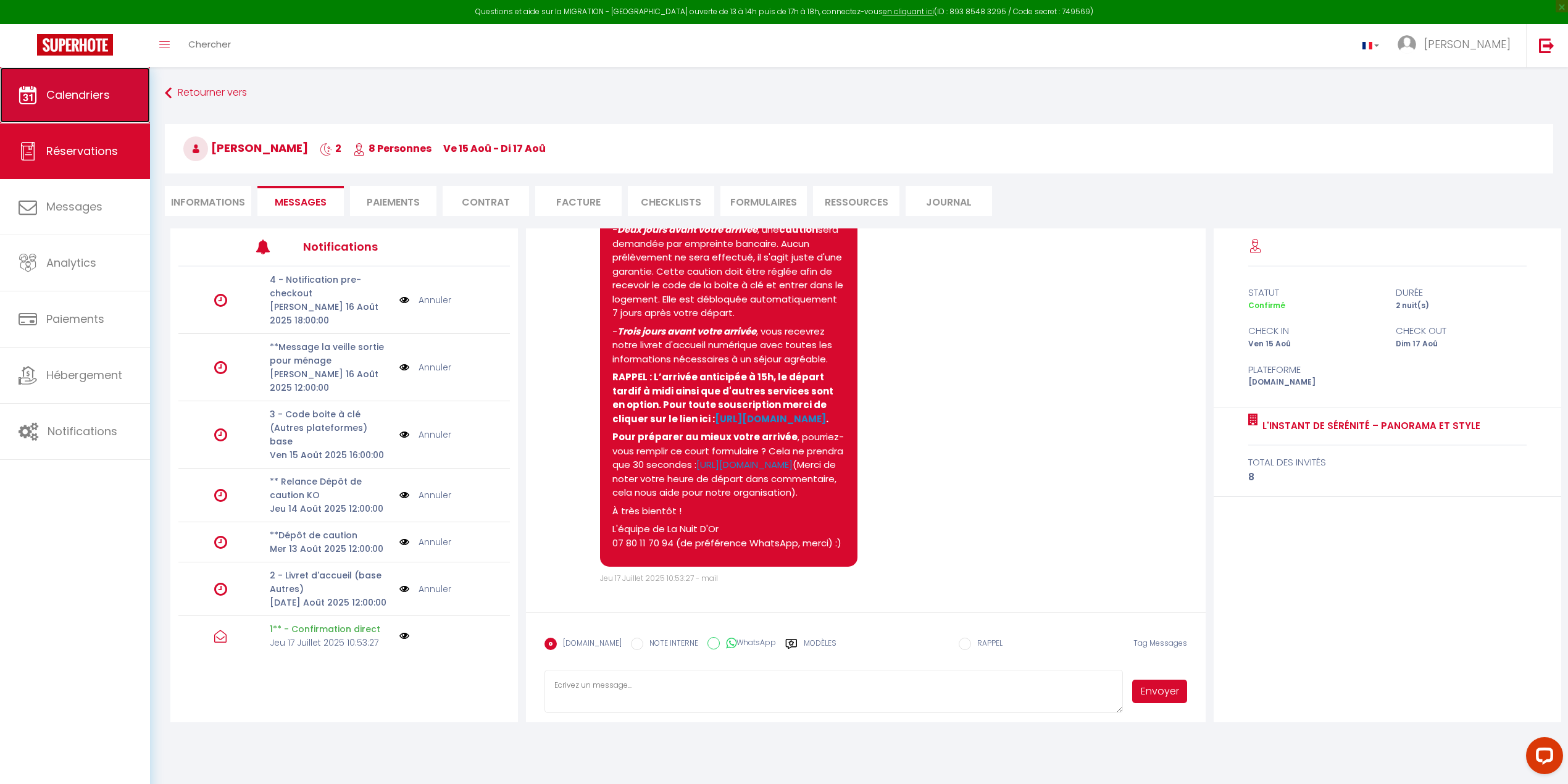
click at [65, 89] on span "Calendriers" at bounding box center [78, 95] width 63 height 16
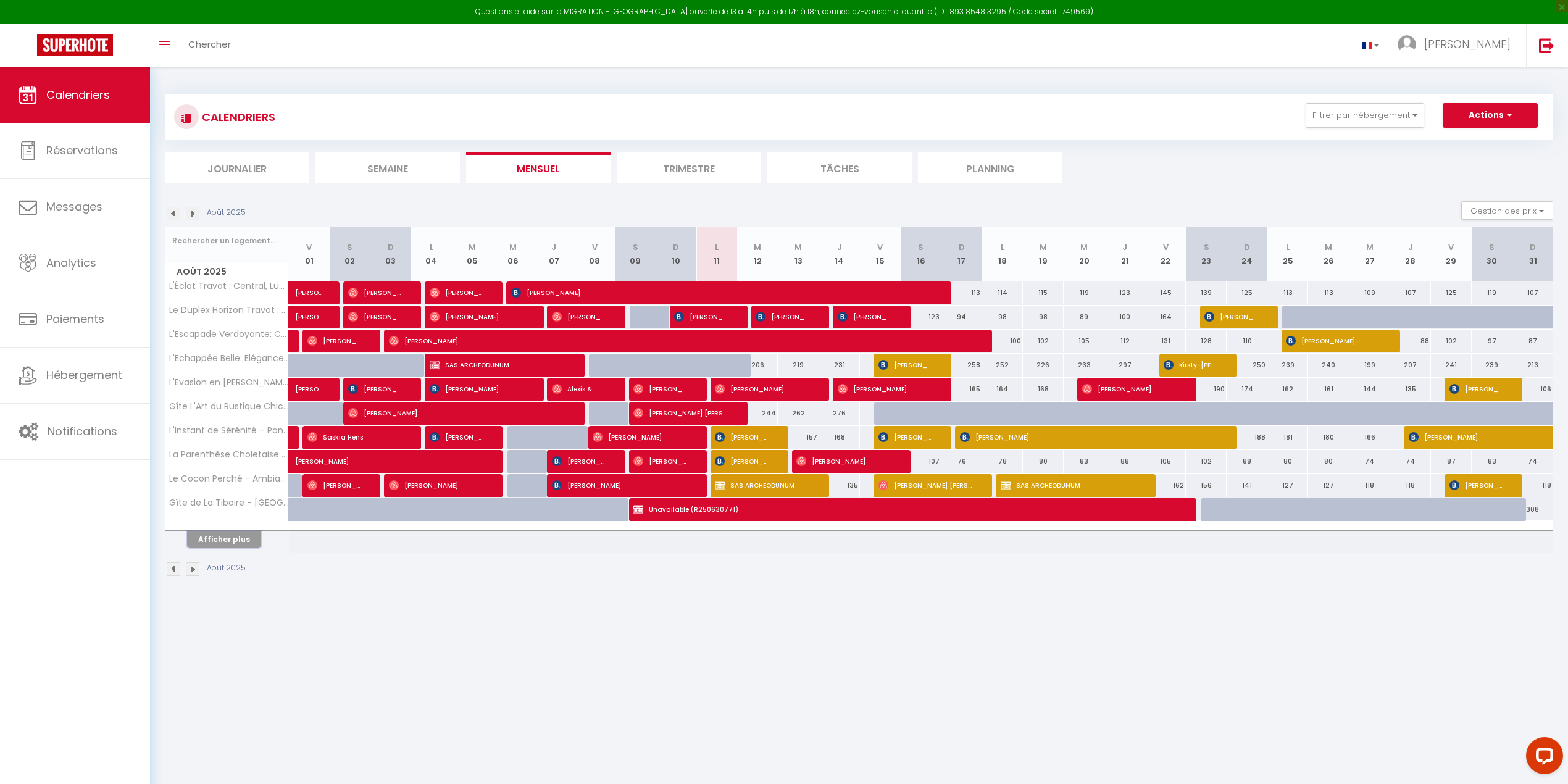
click at [209, 542] on button "Afficher plus" at bounding box center [224, 540] width 74 height 17
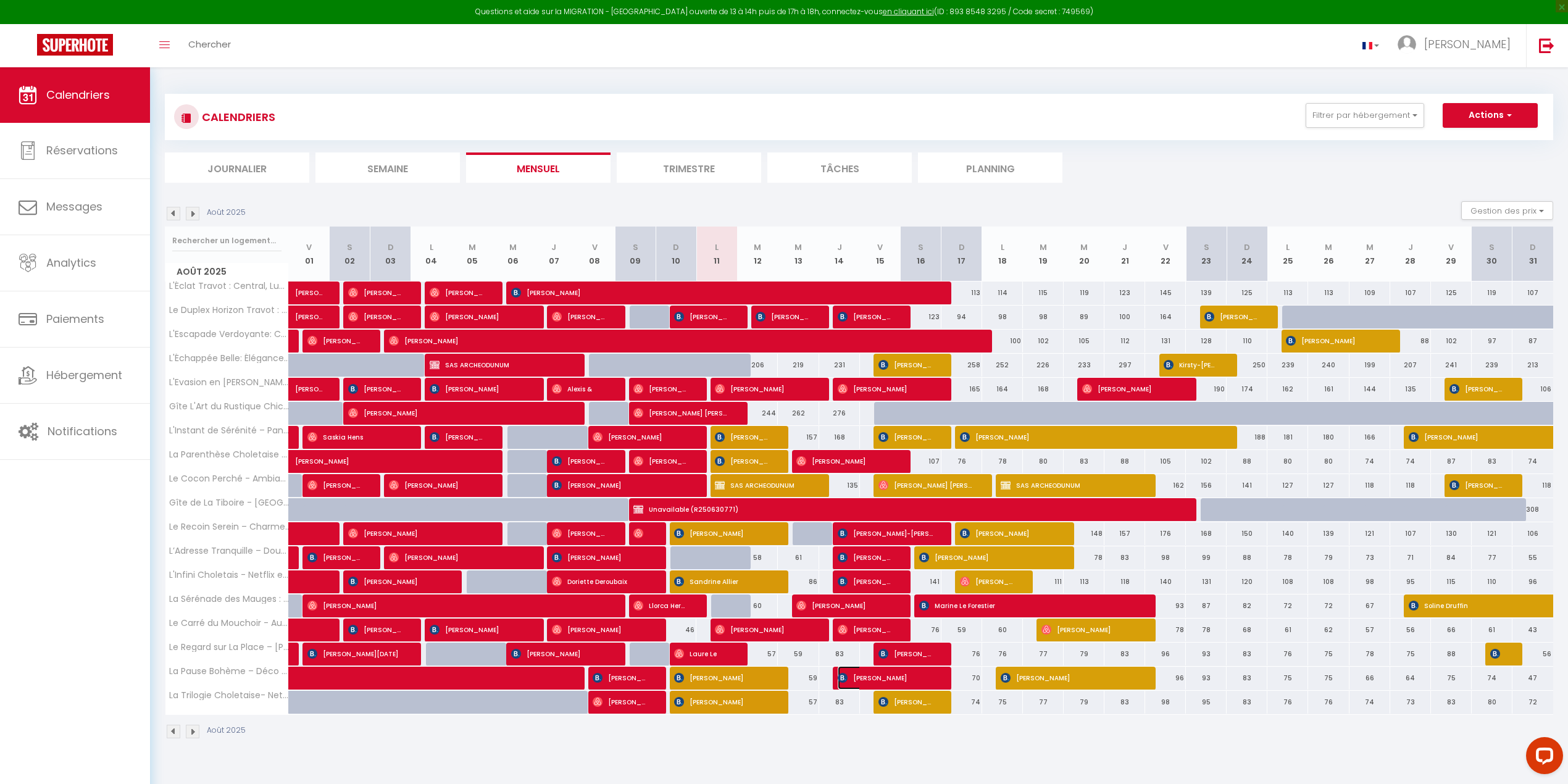
click at [843, 680] on img at bounding box center [843, 677] width 10 height 10
select select "OK"
select select "KO"
select select "1"
select select "0"
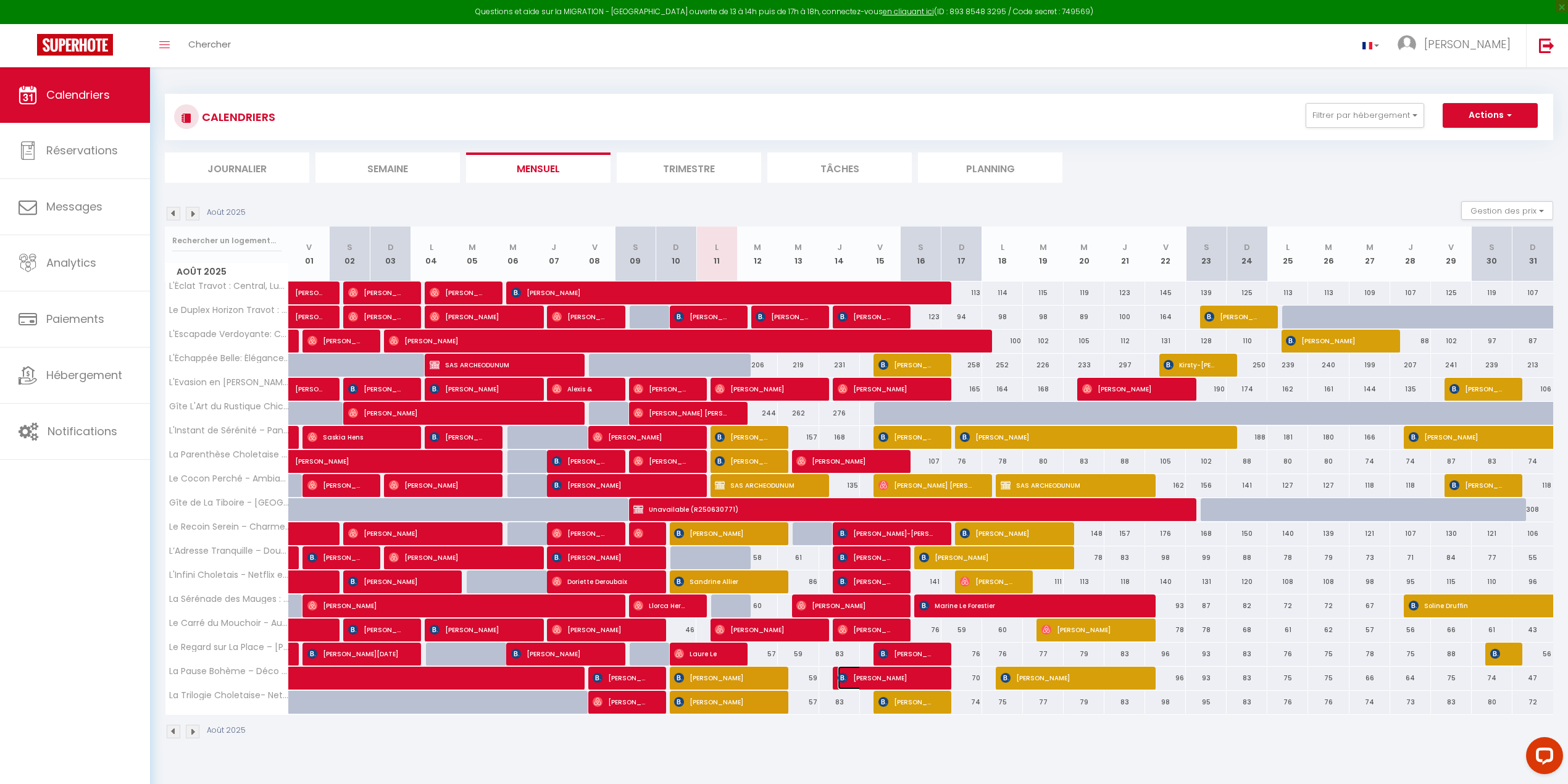
select select "1"
select select
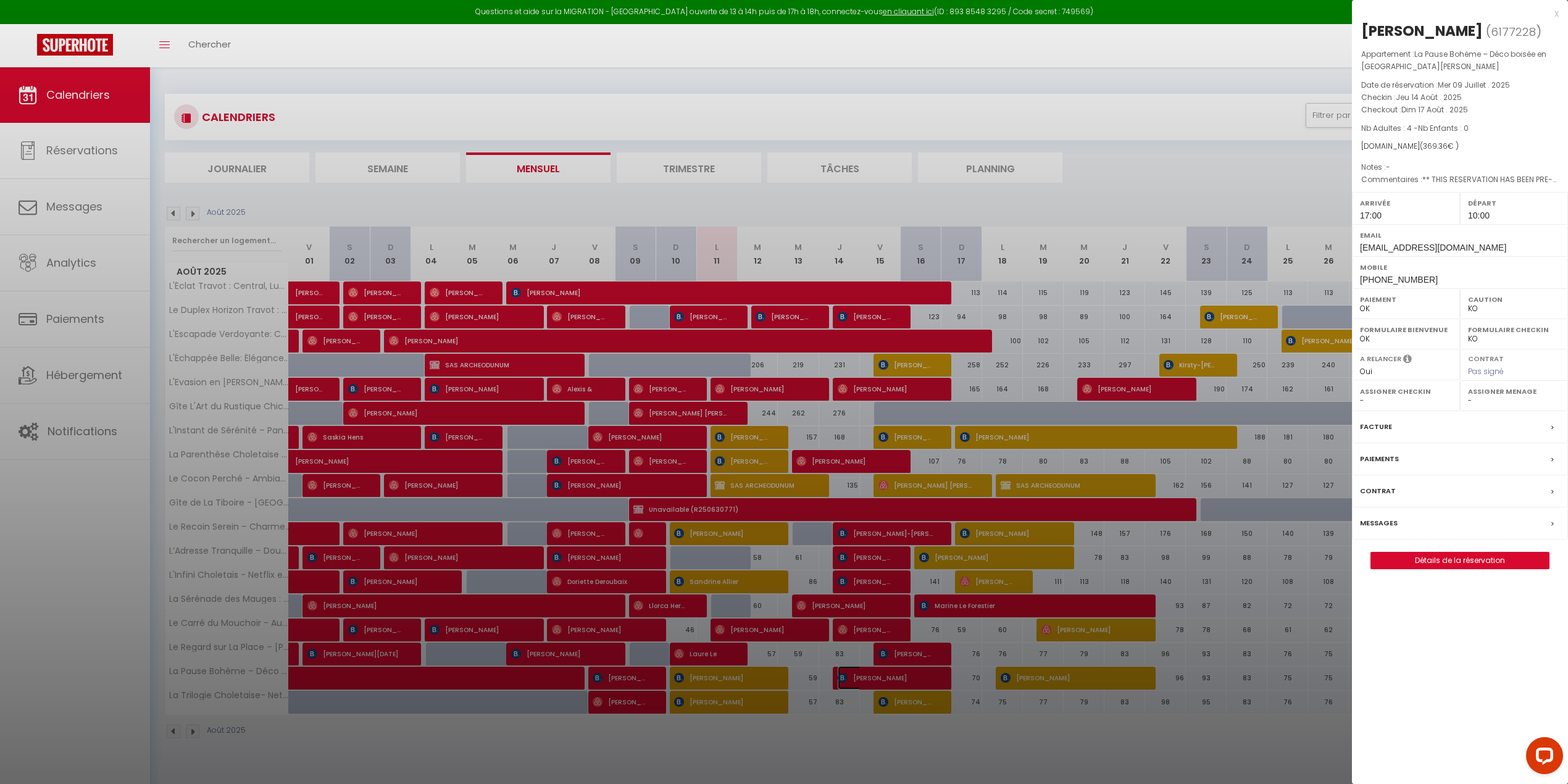
select select "47392"
click at [1391, 524] on label "Messages" at bounding box center [1379, 523] width 38 height 13
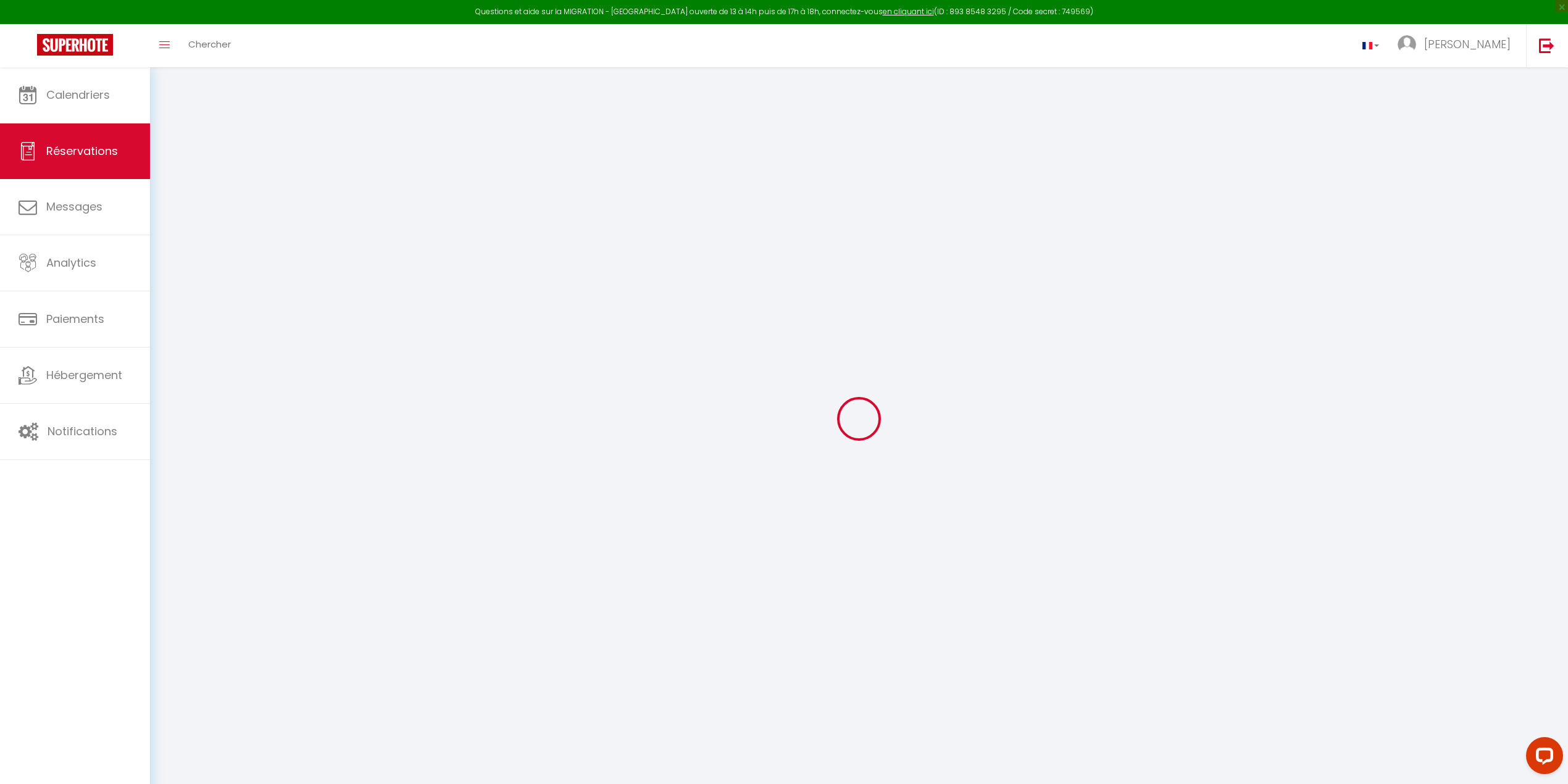
select select
checkbox input "false"
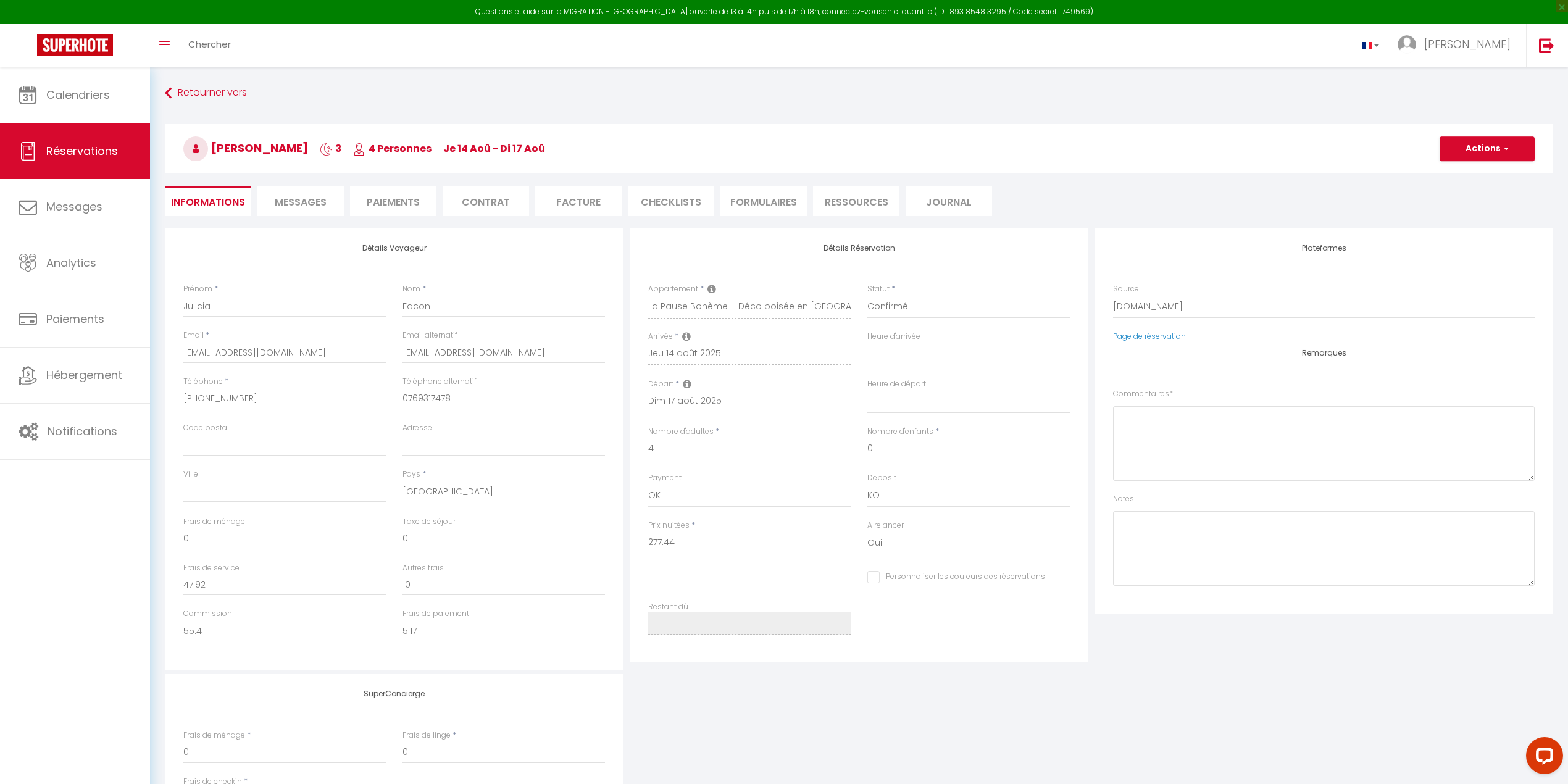
select select
checkbox input "false"
type textarea "** THIS RESERVATION HAS BEEN PRE-PAID ** BOOKING NOTE : Payment charge is EUR 5…"
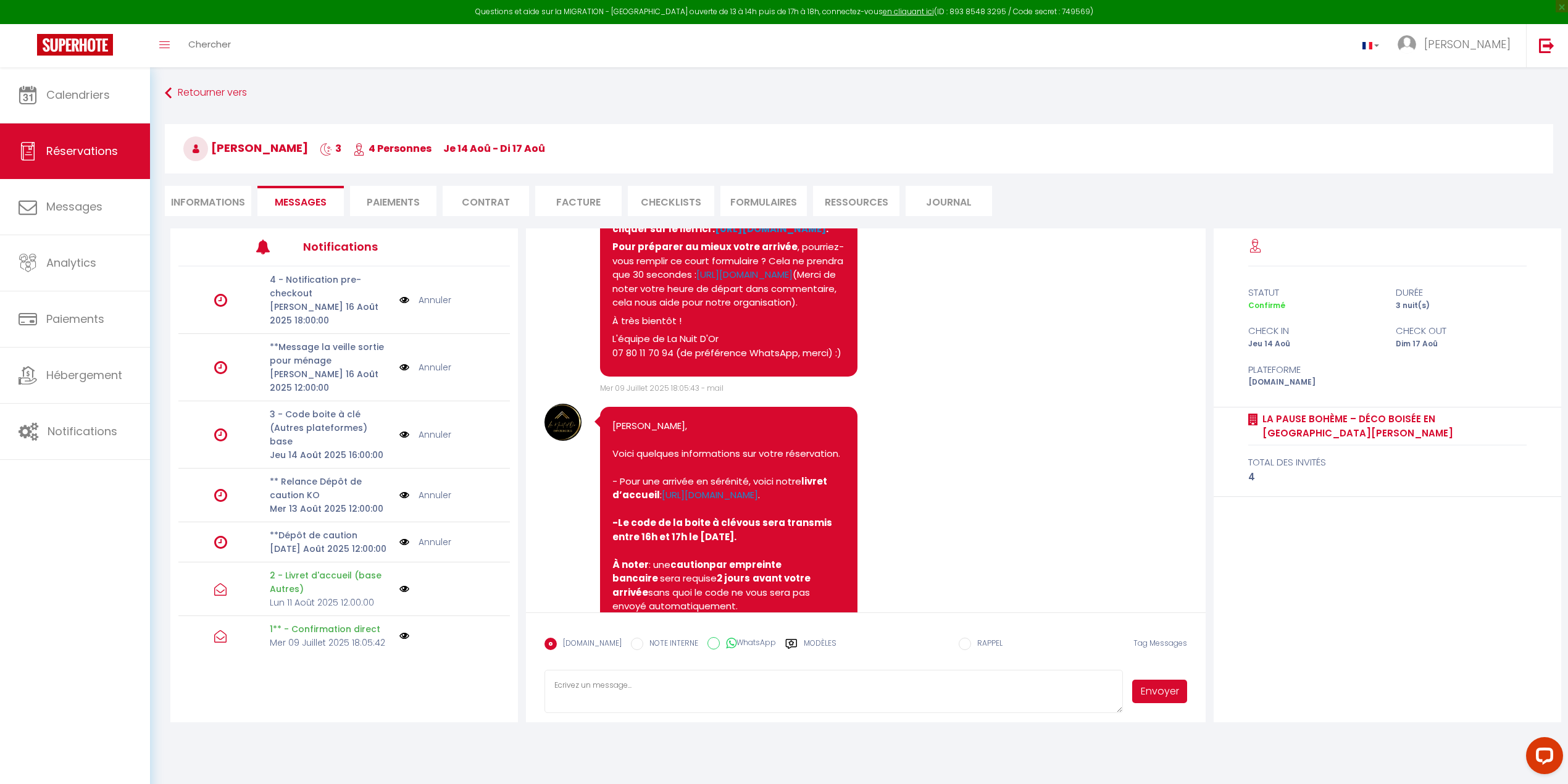
scroll to position [364, 0]
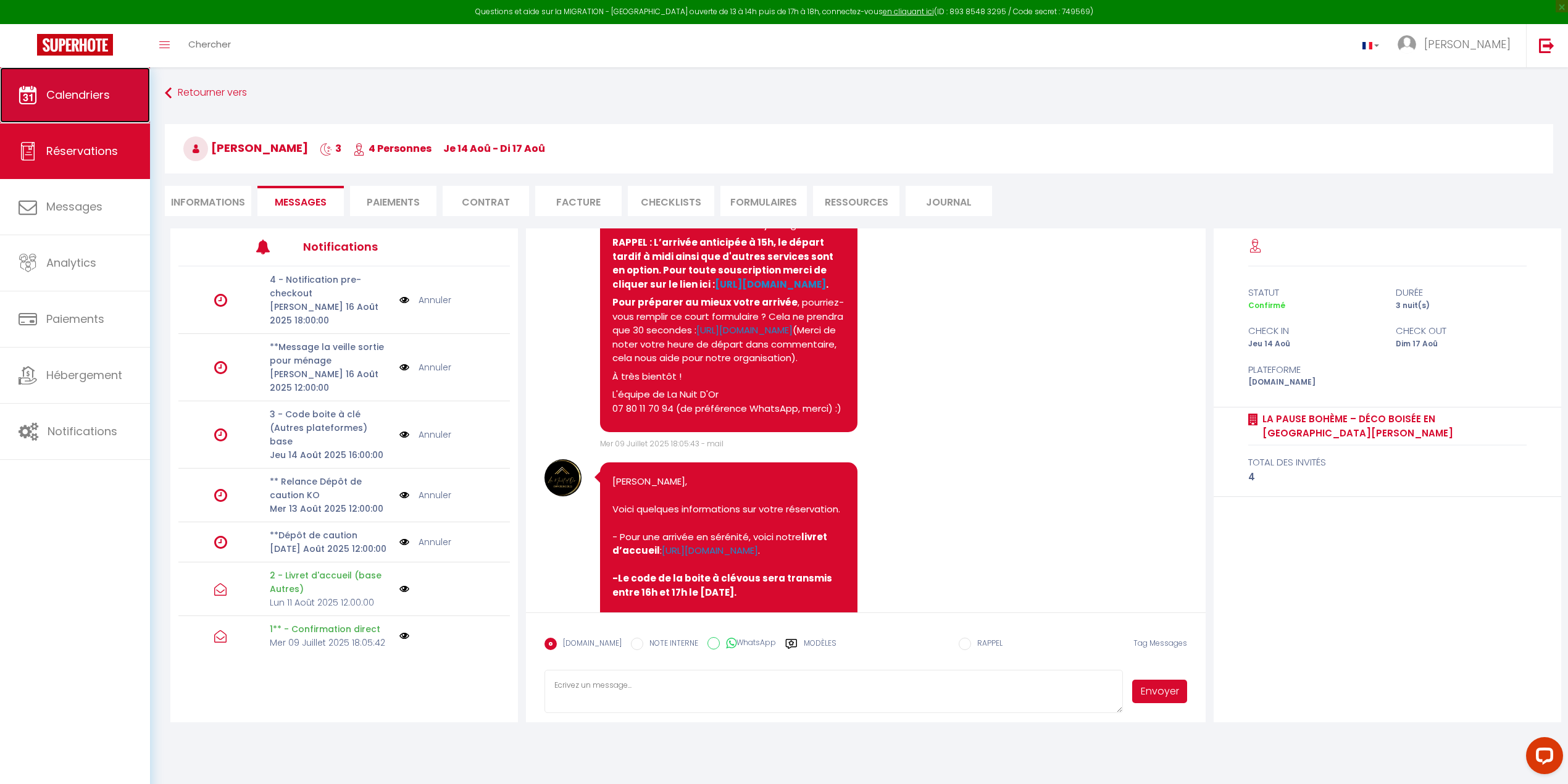
click at [44, 102] on link "Calendriers" at bounding box center [74, 95] width 150 height 56
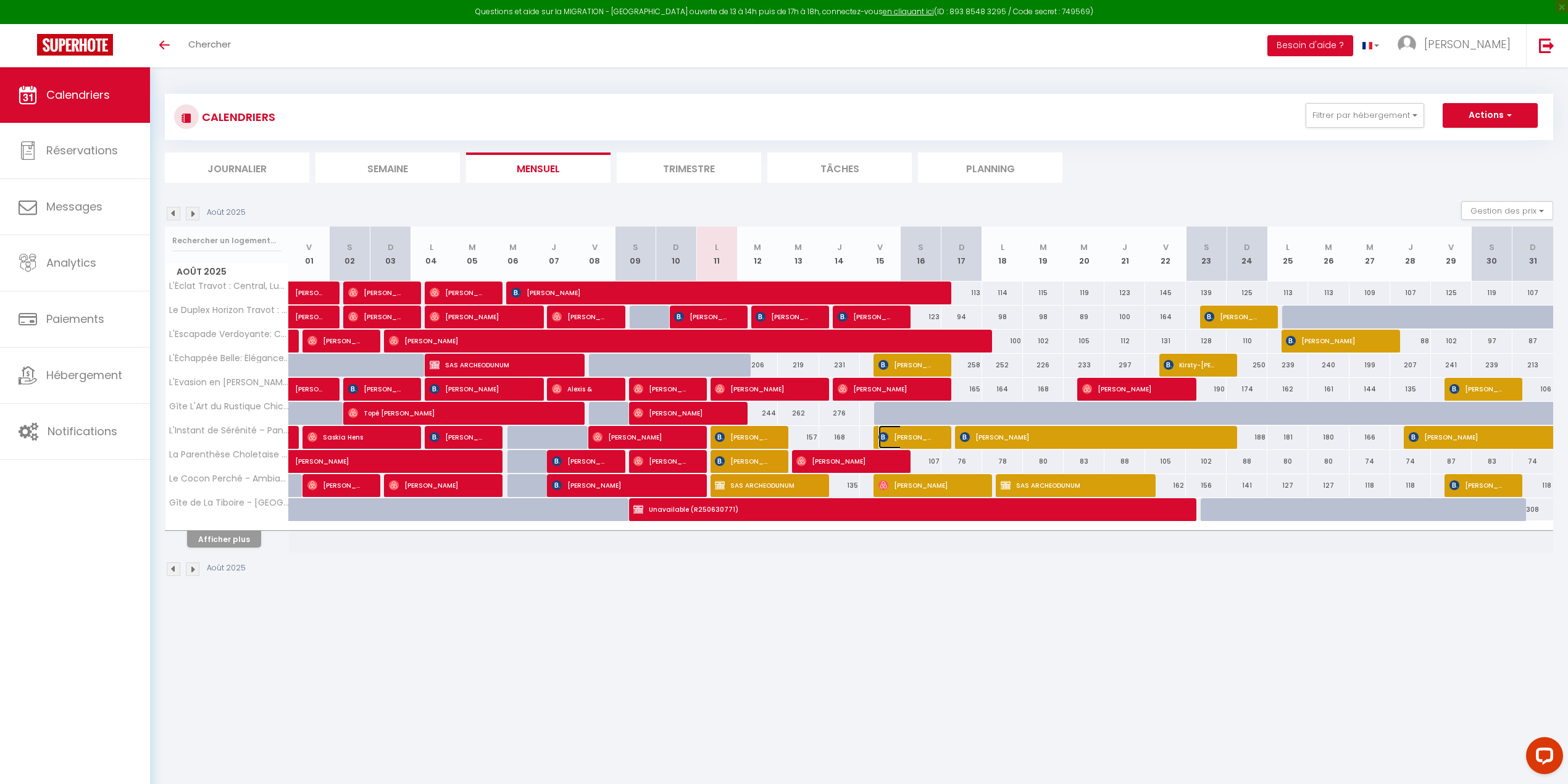
click at [884, 440] on img at bounding box center [883, 437] width 10 height 10
select select "OK"
select select "KO"
select select "1"
select select "0"
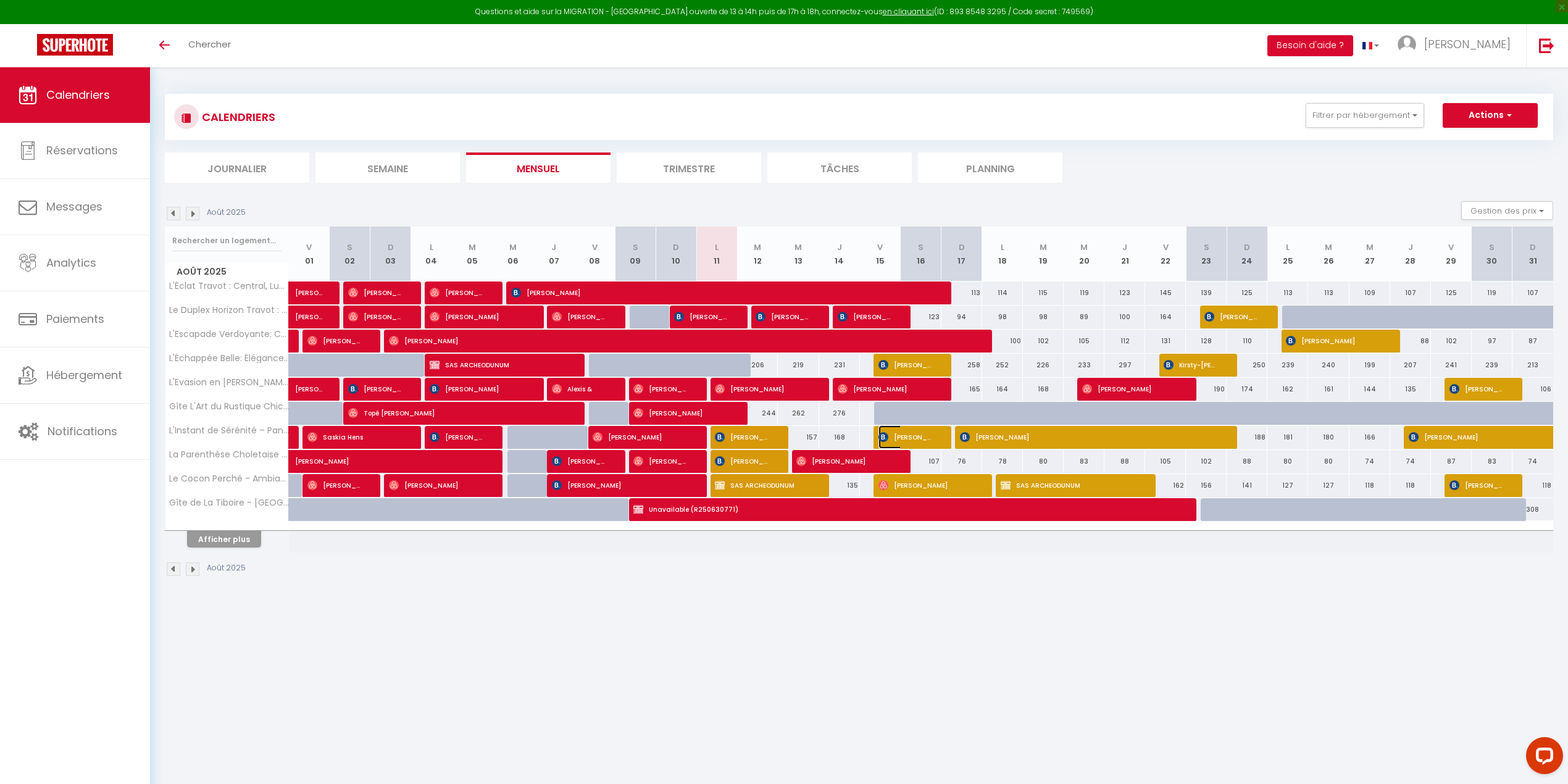
select select "1"
select select
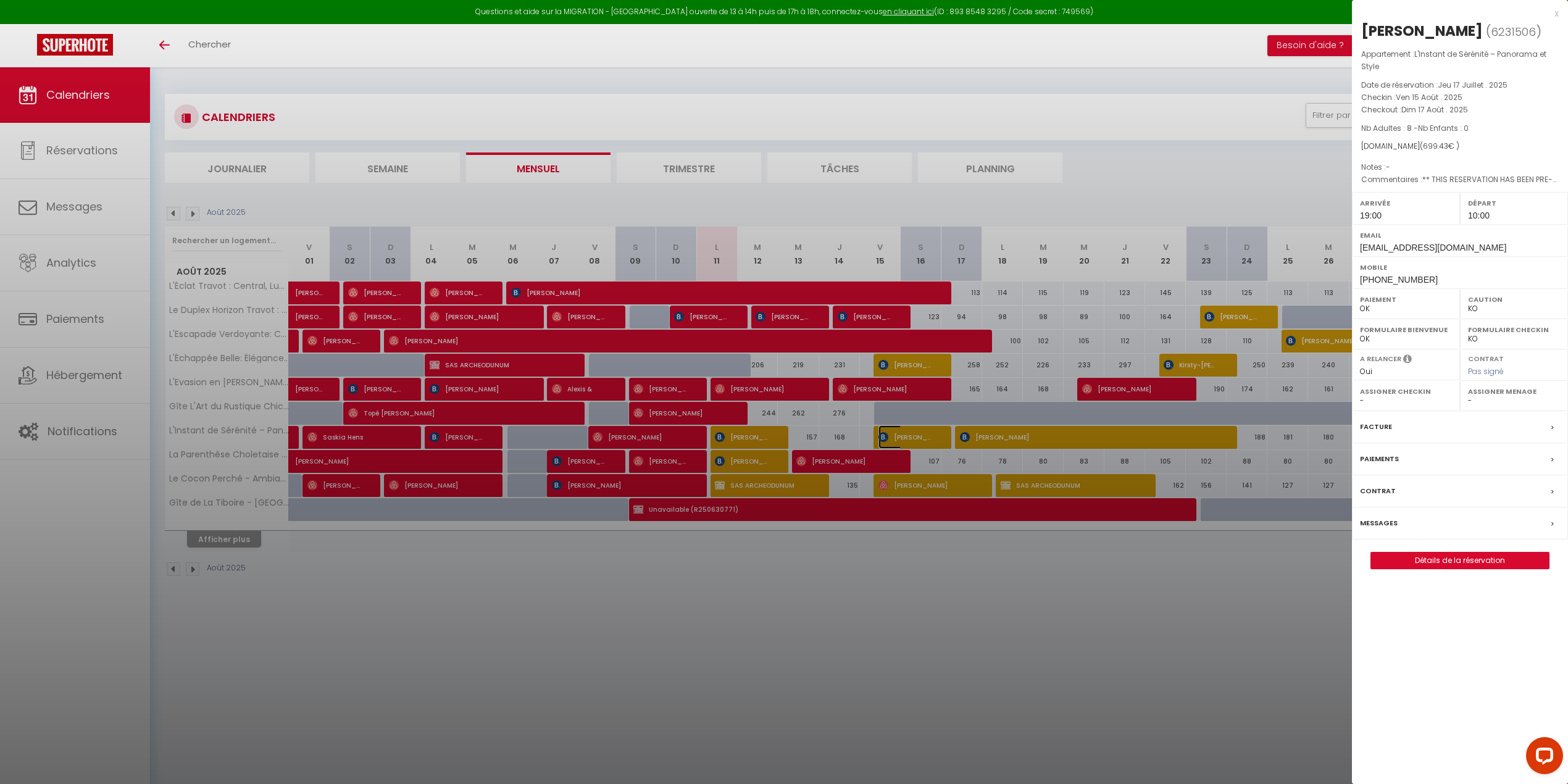
select select "46993"
click at [1373, 529] on label "Messages" at bounding box center [1379, 523] width 38 height 13
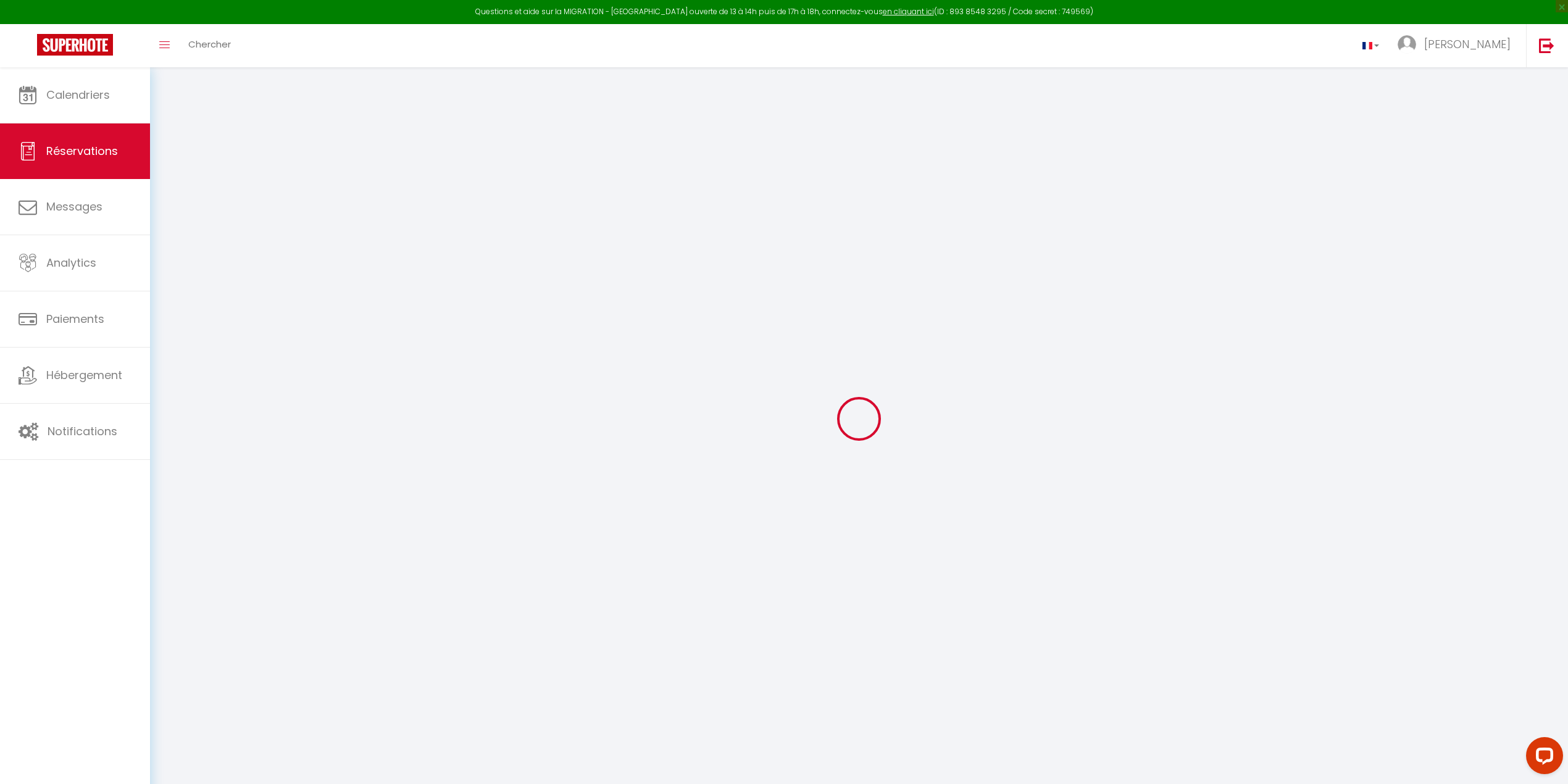
select select
checkbox input "false"
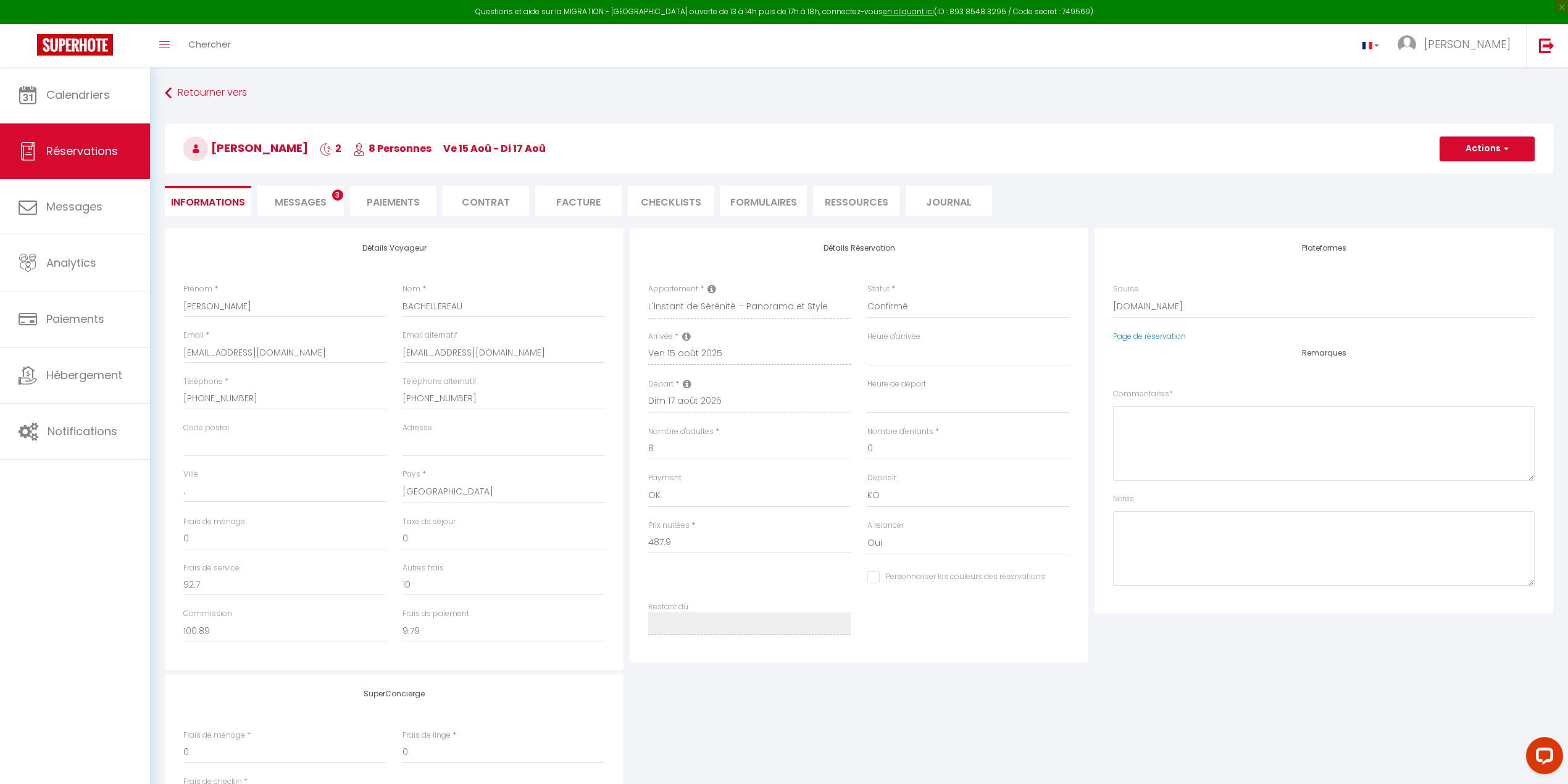
select select
checkbox input "false"
type textarea "** THIS RESERVATION HAS BEEN PRE-PAID ** BOOKING NOTE : Payment charge is EUR 9…"
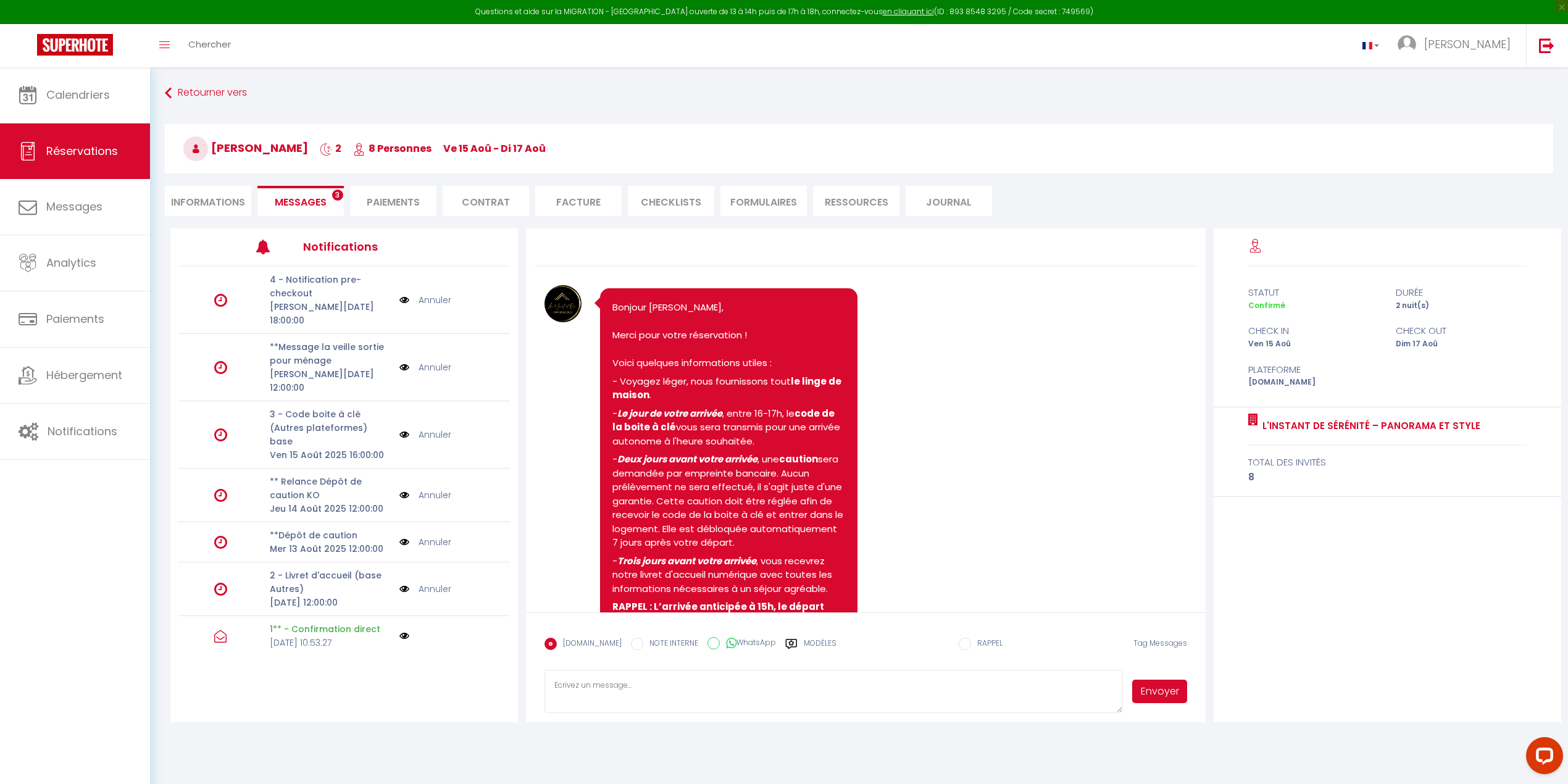
scroll to position [532, 0]
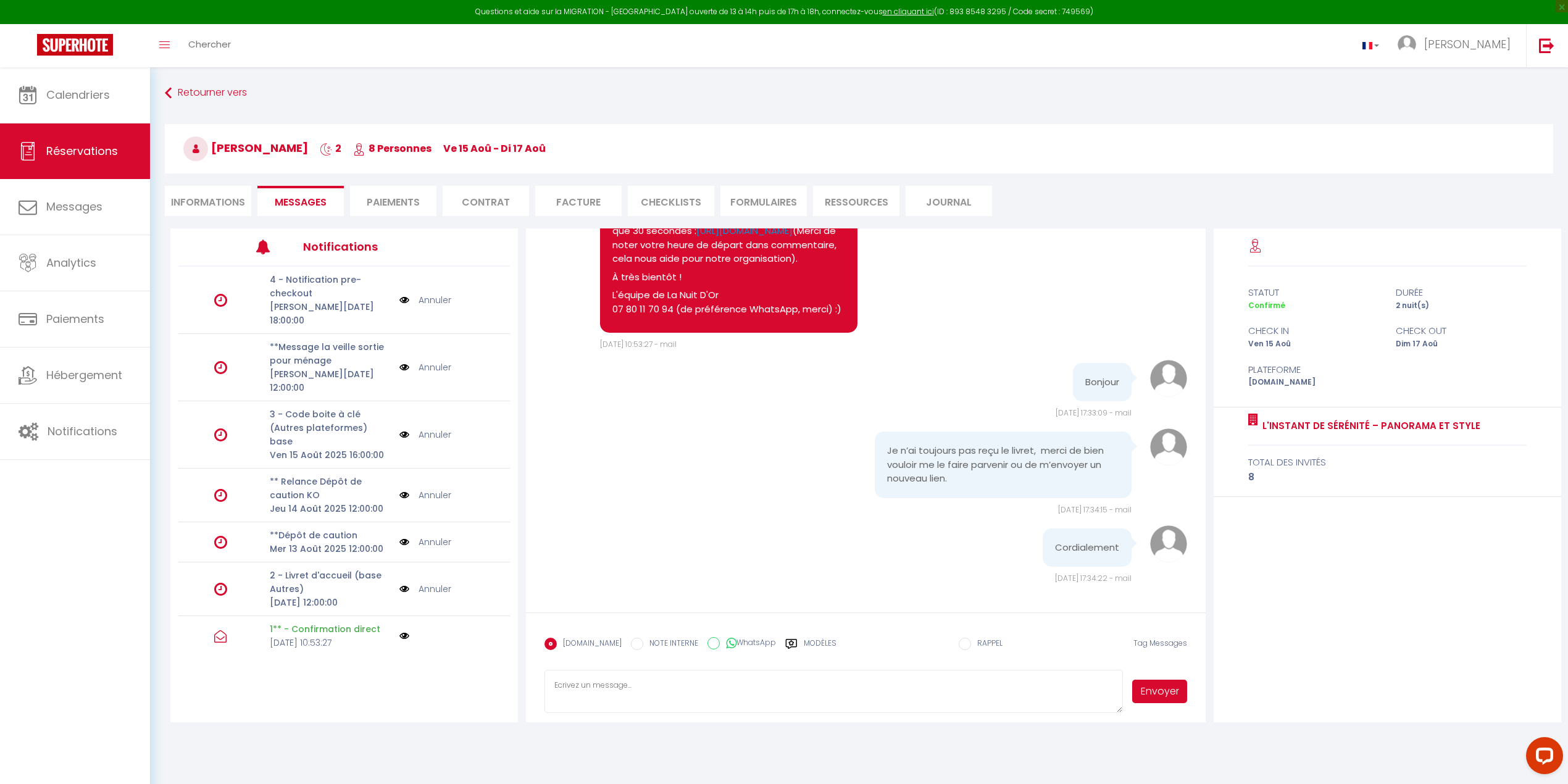
click at [581, 686] on textarea at bounding box center [833, 691] width 578 height 44
click at [685, 685] on textarea "Bonjour Jérôme, Le livret d'accueil vous sera envoyé demain vers 12h00. Je ne p…" at bounding box center [833, 691] width 578 height 44
click at [875, 698] on textarea "Bonjour Jérôme, Le livret d'accueil vous sera envoyé en automatique, demain ver…" at bounding box center [833, 691] width 578 height 44
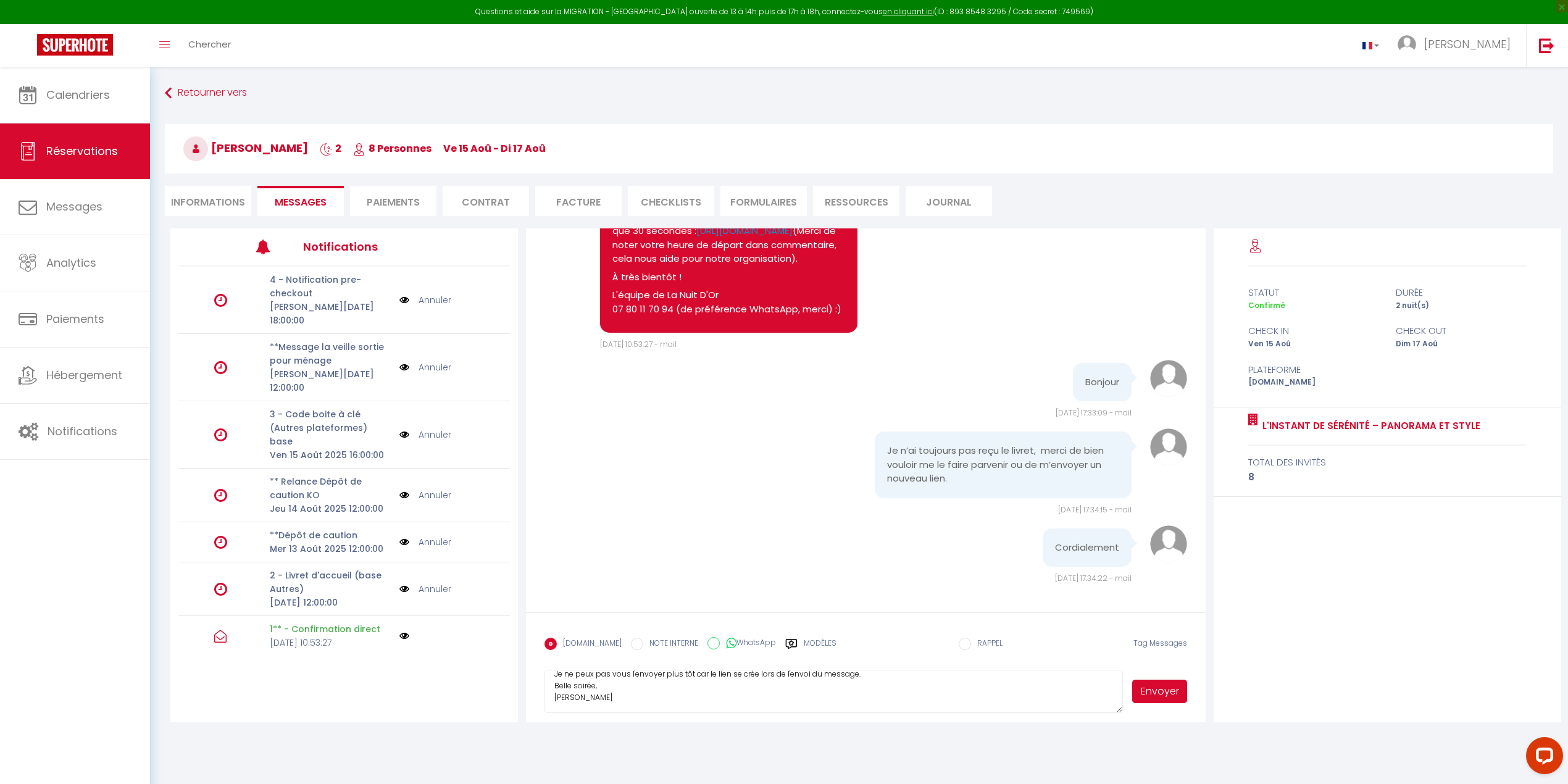
type textarea "Bonjour Jérôme, Le livret d'accueil vous sera envoyé en automatique, demain ver…"
click at [1158, 694] on button "Envoyer" at bounding box center [1159, 691] width 54 height 23
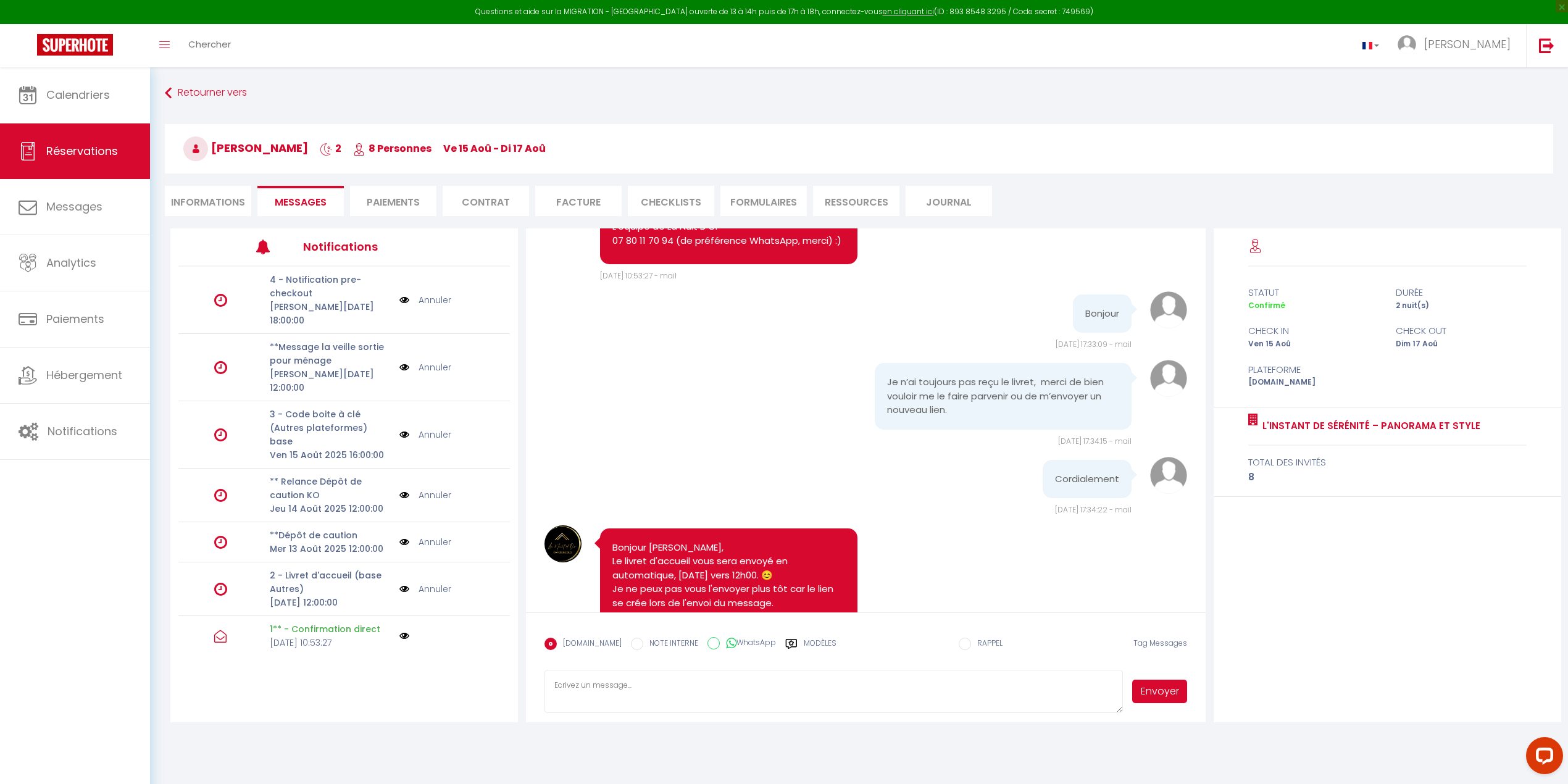
scroll to position [685, 0]
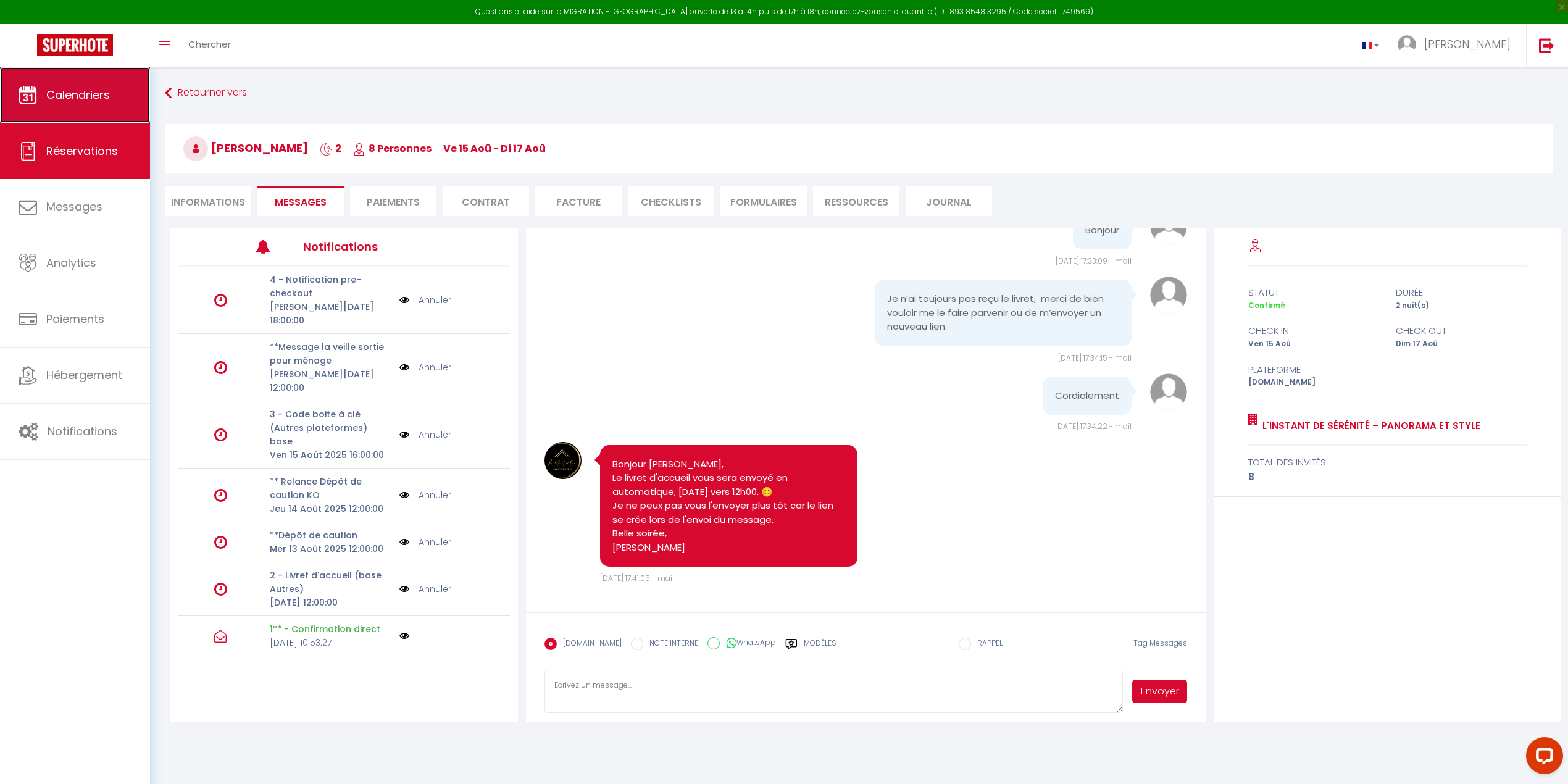
click at [64, 97] on span "Calendriers" at bounding box center [78, 95] width 63 height 16
